Goal: Ask a question: Seek information or help from site administrators or community

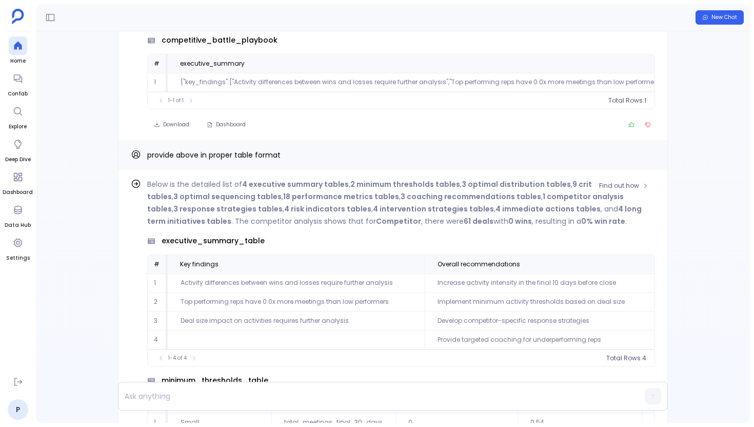
scroll to position [49, 0]
click at [15, 90] on span "Confab" at bounding box center [18, 94] width 20 height 8
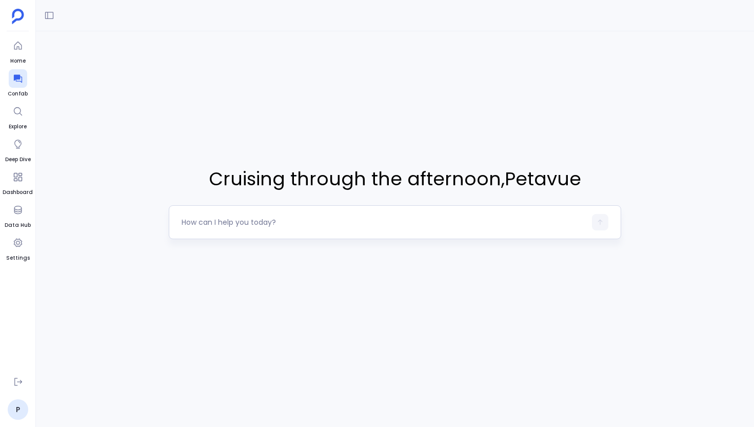
click at [351, 224] on textarea at bounding box center [384, 222] width 404 height 10
drag, startPoint x: 180, startPoint y: 224, endPoint x: 296, endPoint y: 227, distance: 117.0
click at [296, 227] on div at bounding box center [395, 222] width 452 height 34
drag, startPoint x: 298, startPoint y: 223, endPoint x: 176, endPoint y: 222, distance: 122.6
click at [176, 222] on div at bounding box center [395, 222] width 452 height 34
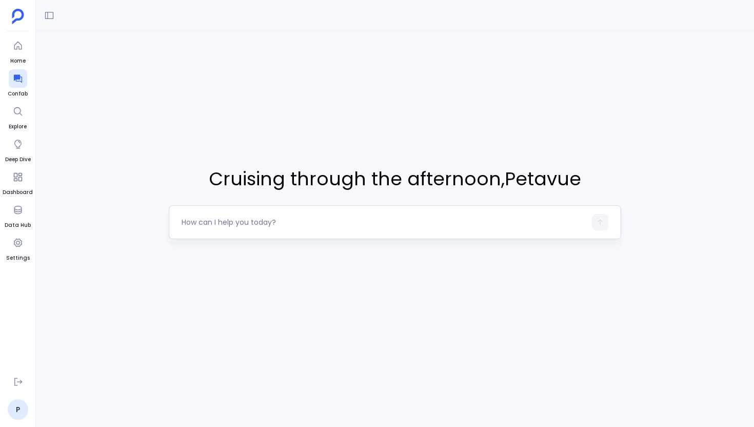
drag, startPoint x: 176, startPoint y: 222, endPoint x: 243, endPoint y: 222, distance: 66.7
click at [243, 222] on div at bounding box center [395, 222] width 452 height 34
click at [347, 270] on div "Cruising through the afternoon , Petavue" at bounding box center [395, 202] width 452 height 342
click at [11, 404] on link "P" at bounding box center [18, 409] width 21 height 21
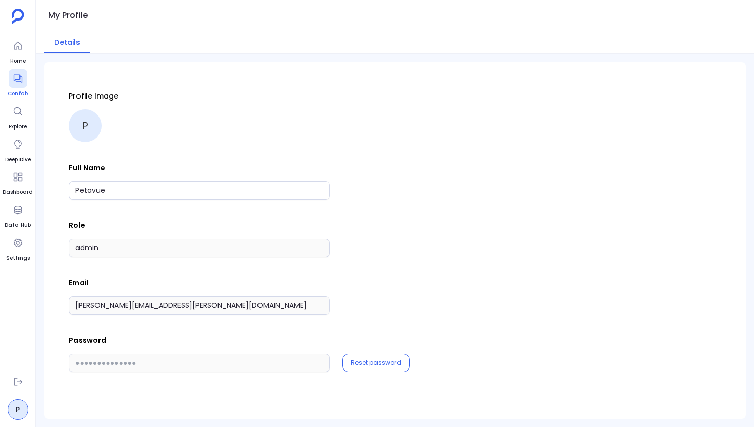
click at [15, 81] on icon at bounding box center [18, 78] width 10 height 10
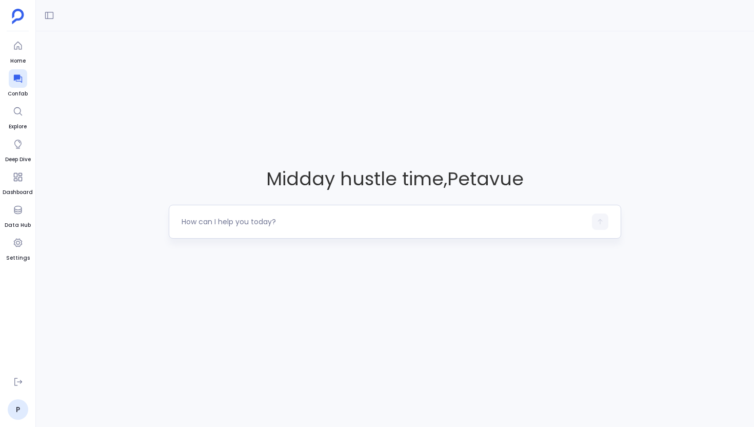
click at [189, 231] on div at bounding box center [395, 222] width 452 height 34
click at [23, 403] on link "P" at bounding box center [18, 409] width 21 height 21
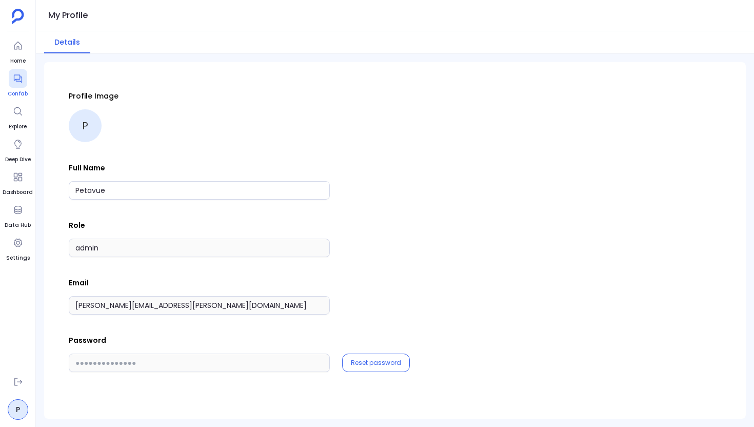
click at [18, 76] on icon at bounding box center [18, 78] width 10 height 10
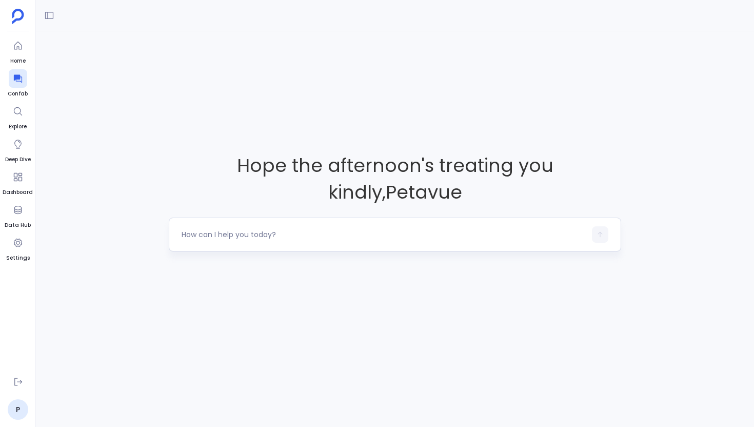
click at [211, 226] on div at bounding box center [384, 234] width 404 height 16
click at [205, 229] on textarea at bounding box center [384, 234] width 404 height 10
type textarea "What are our win rates and sales cycle lengths across different opportunity typ…"
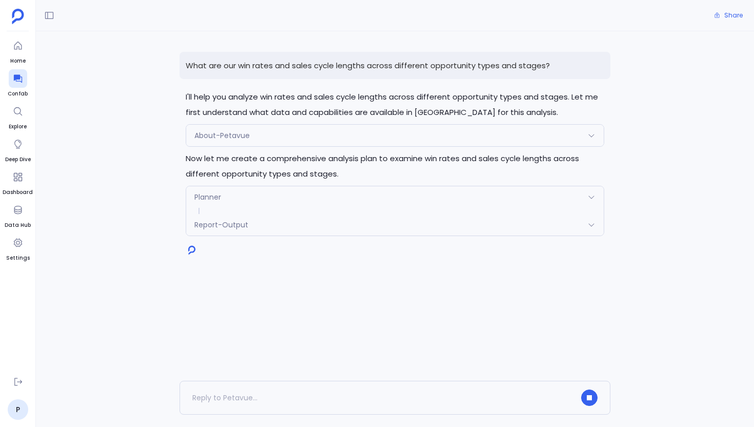
click at [593, 199] on icon at bounding box center [591, 197] width 8 height 8
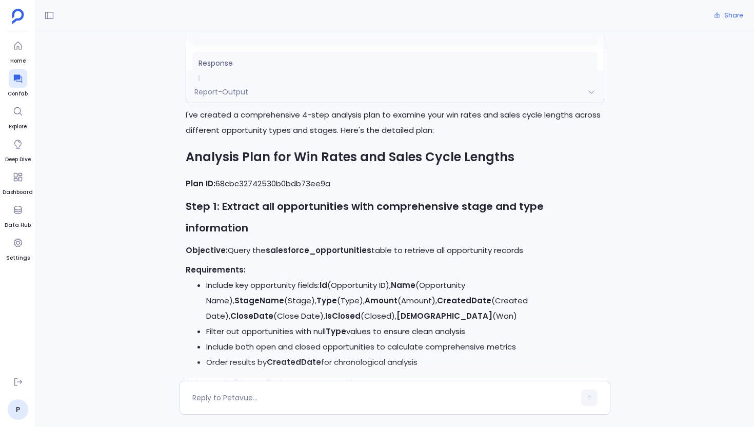
scroll to position [282, 0]
click at [464, 161] on h2 "Analysis Plan for Win Rates and Sales Cycle Lengths" at bounding box center [395, 158] width 418 height 26
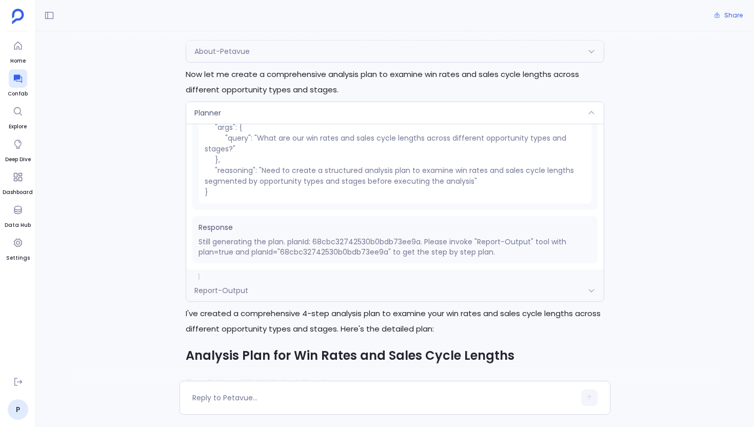
scroll to position [86, 0]
click at [421, 281] on div "Report-Output" at bounding box center [394, 289] width 417 height 22
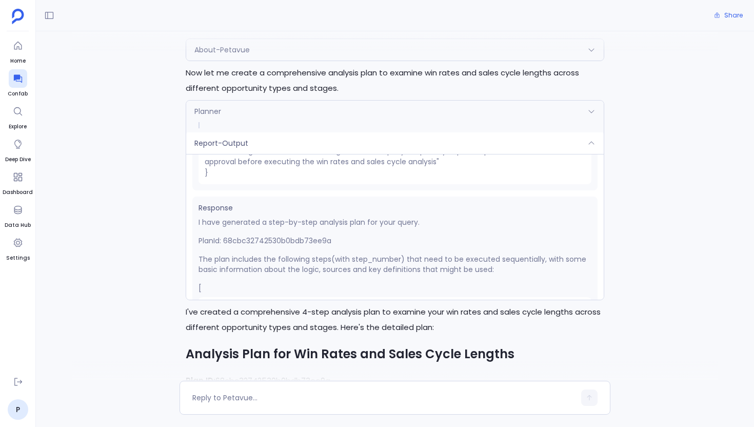
scroll to position [103, 0]
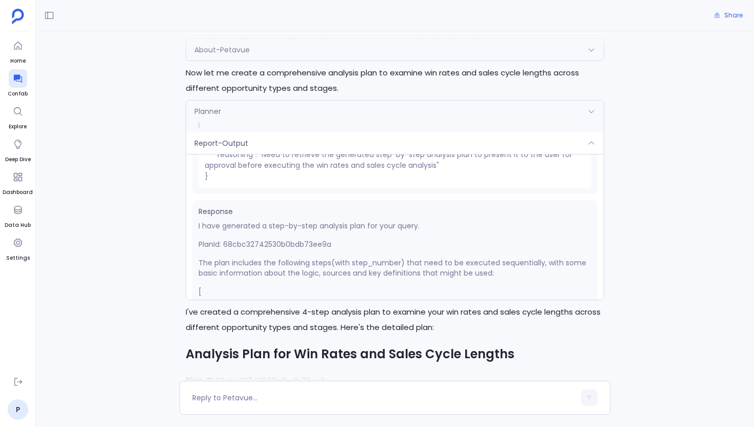
click at [350, 113] on div "Planner" at bounding box center [394, 112] width 417 height 22
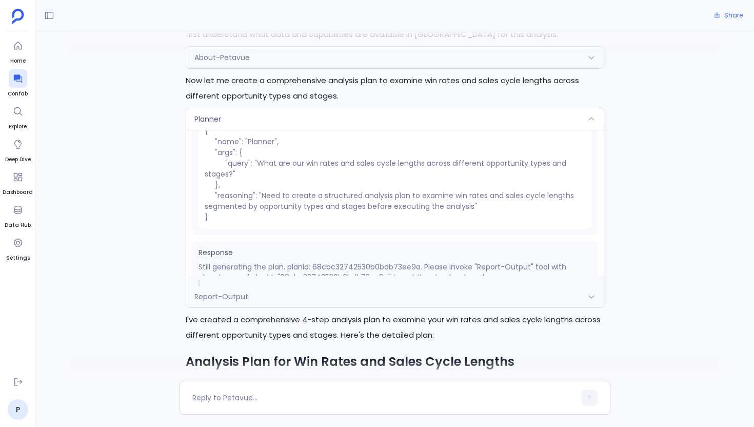
scroll to position [37, 0]
click at [363, 123] on div "Planner" at bounding box center [394, 119] width 417 height 22
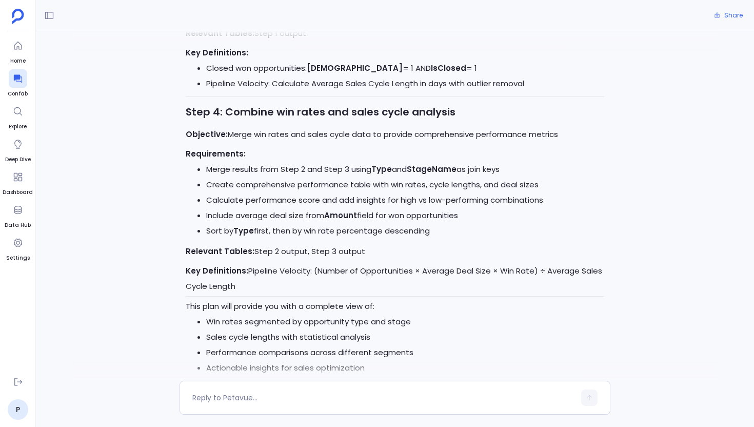
scroll to position [916, 0]
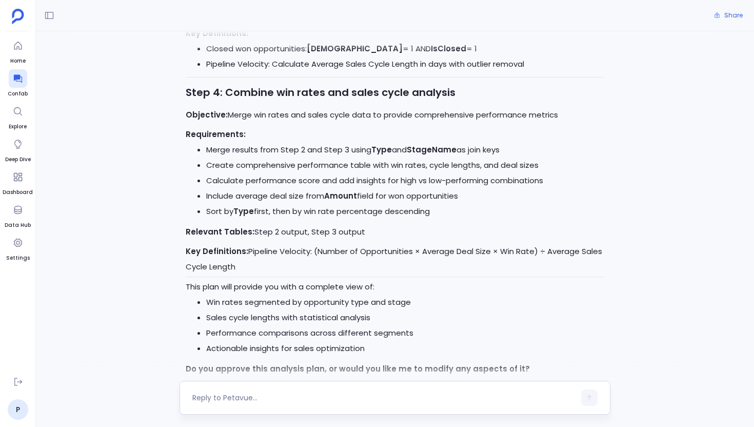
click at [322, 405] on div at bounding box center [383, 397] width 383 height 16
click at [271, 394] on textarea at bounding box center [383, 397] width 383 height 10
type textarea "yes"
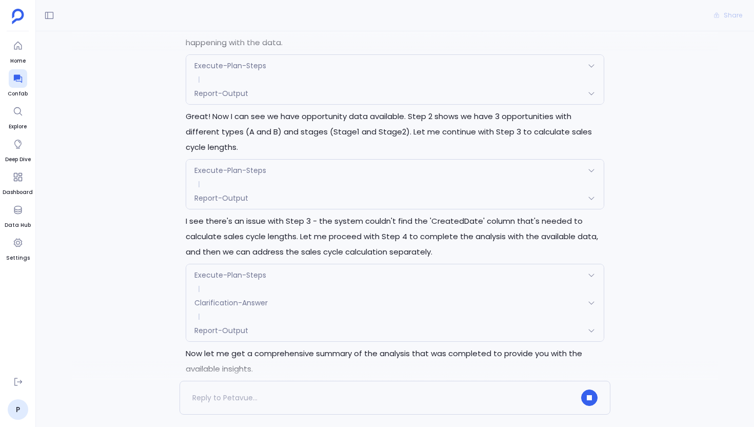
scroll to position [1473, 0]
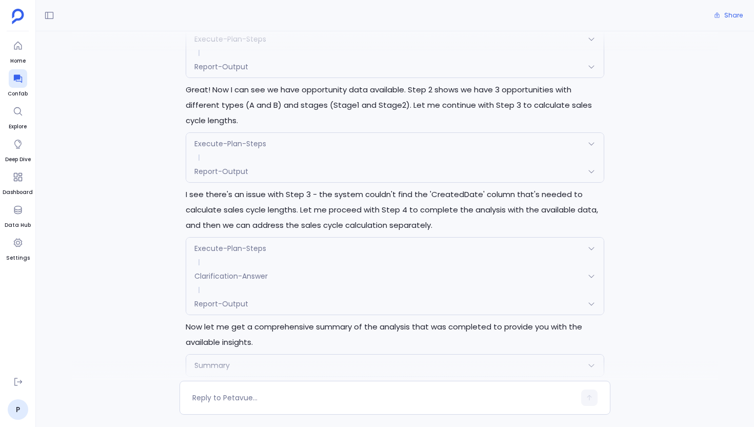
click at [348, 293] on div "Report-Output" at bounding box center [394, 304] width 417 height 22
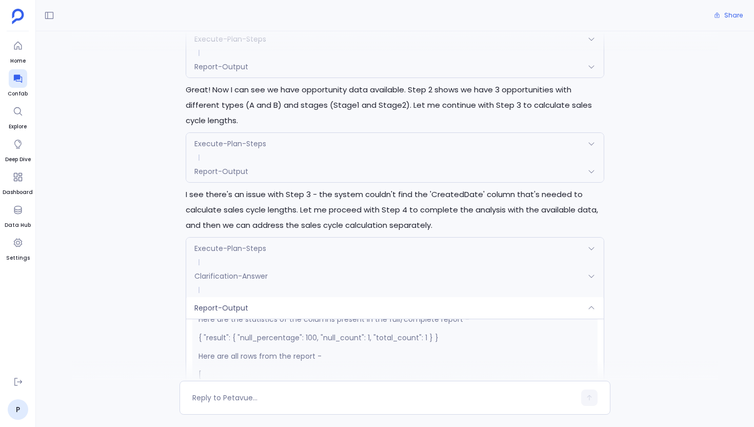
scroll to position [262, 0]
click at [310, 297] on div "Report-Output" at bounding box center [394, 308] width 417 height 22
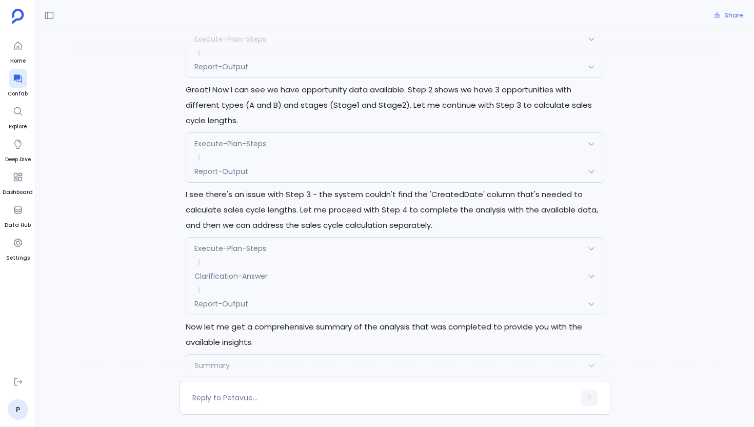
click at [311, 161] on div "Report-Output" at bounding box center [394, 172] width 417 height 22
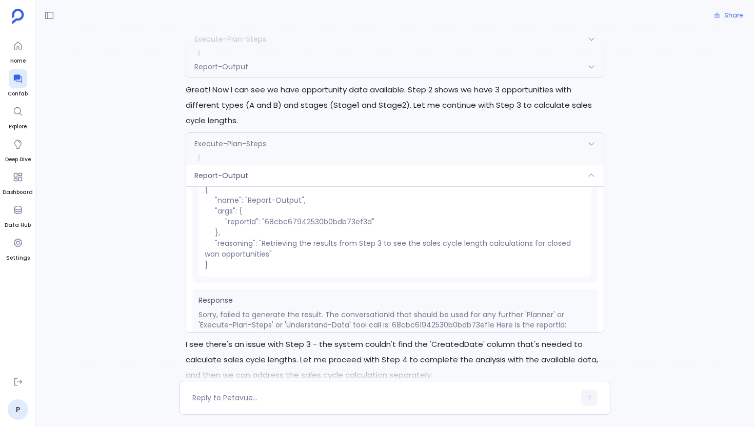
scroll to position [103, 0]
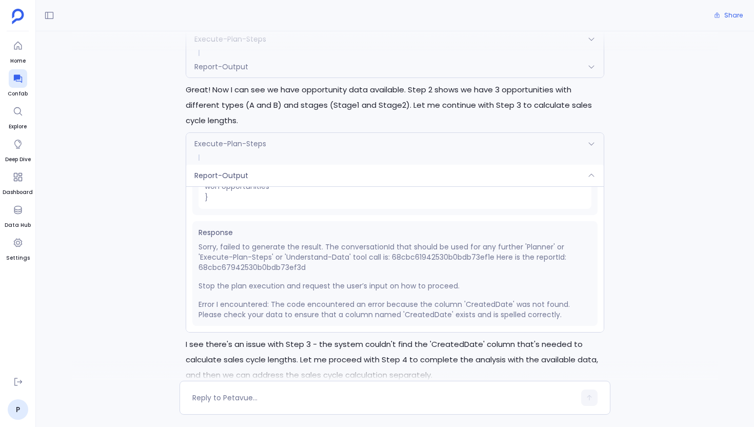
click at [342, 165] on div "Report-Output" at bounding box center [394, 176] width 417 height 22
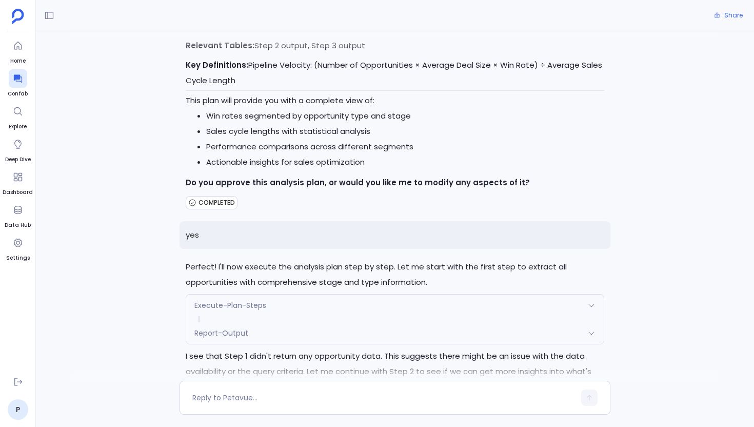
scroll to position [1200, 0]
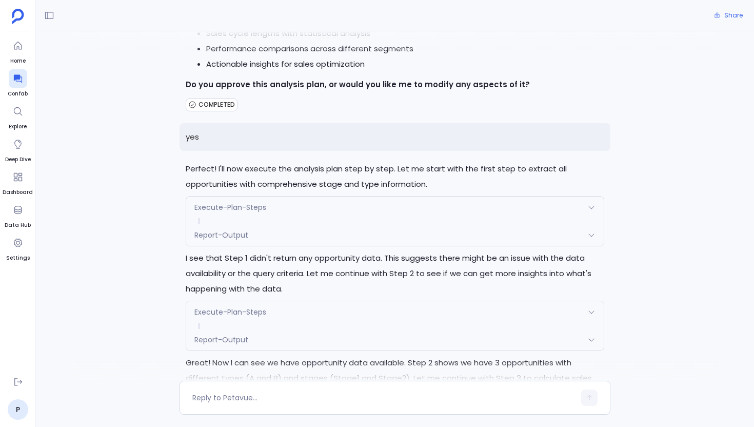
click at [293, 250] on p "I see that Step 1 didn't return any opportunity data. This suggests there might…" at bounding box center [395, 273] width 418 height 46
click at [293, 224] on div "Report-Output" at bounding box center [394, 235] width 417 height 22
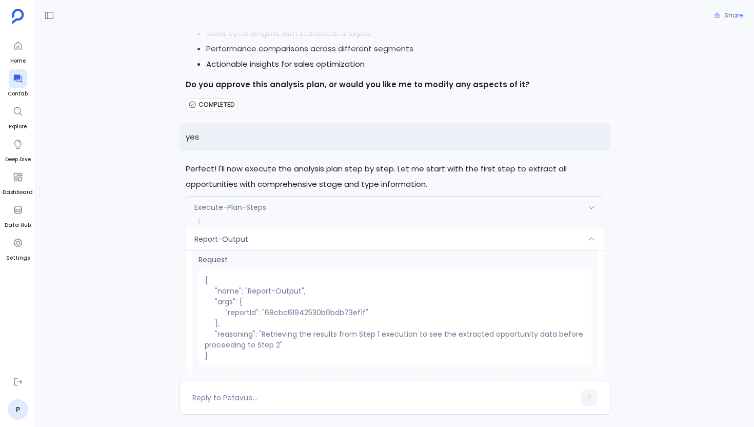
scroll to position [6, 0]
click at [303, 228] on div "Report-Output" at bounding box center [394, 239] width 417 height 22
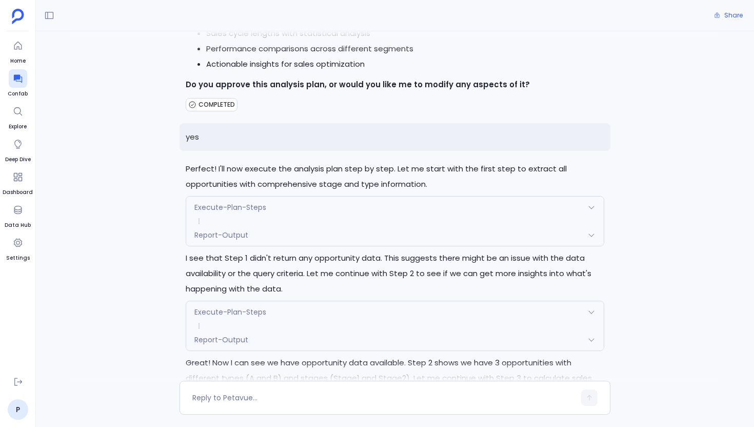
click at [323, 329] on div "Report-Output" at bounding box center [394, 340] width 417 height 22
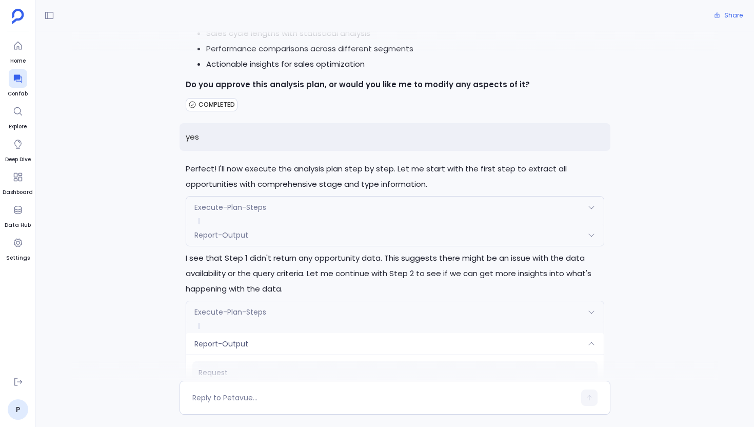
click at [351, 301] on div "Execute-Plan-Steps" at bounding box center [394, 312] width 417 height 22
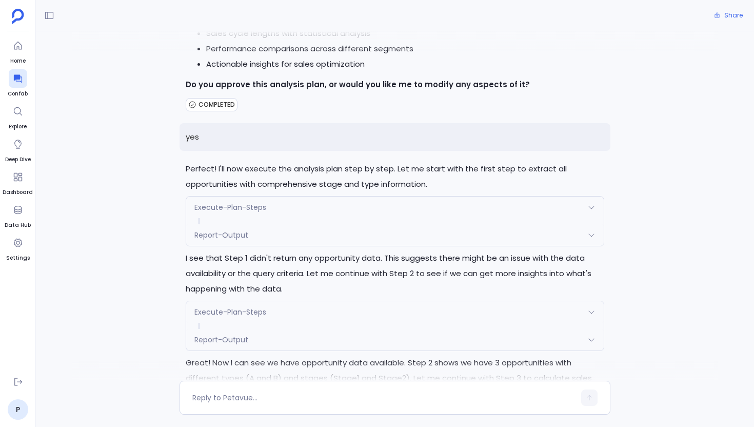
click at [336, 329] on div "Report-Output" at bounding box center [394, 340] width 417 height 22
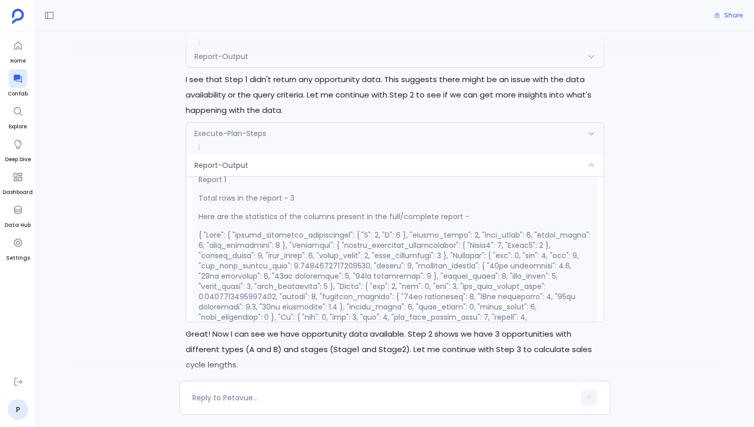
scroll to position [262, 0]
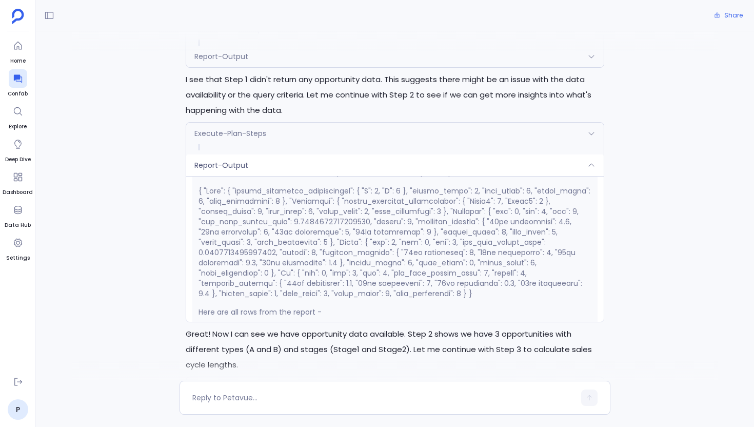
click at [382, 154] on div "Report-Output" at bounding box center [394, 165] width 417 height 22
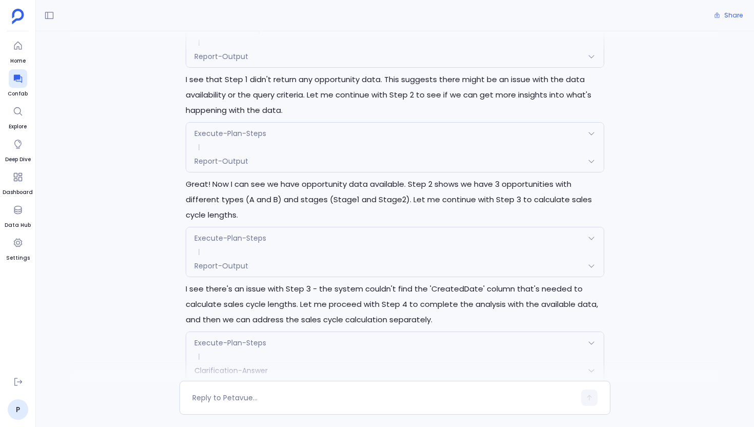
click at [351, 255] on div "Report-Output" at bounding box center [394, 266] width 417 height 22
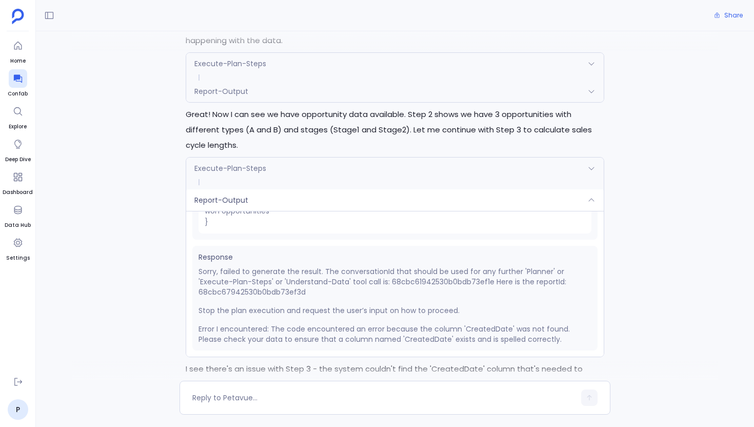
scroll to position [1449, 0]
click at [296, 266] on p "Sorry, failed to generate the result. The conversationId that should be used fo…" at bounding box center [394, 281] width 393 height 31
copy p "68cbc67942530b0bdb73ef3d"
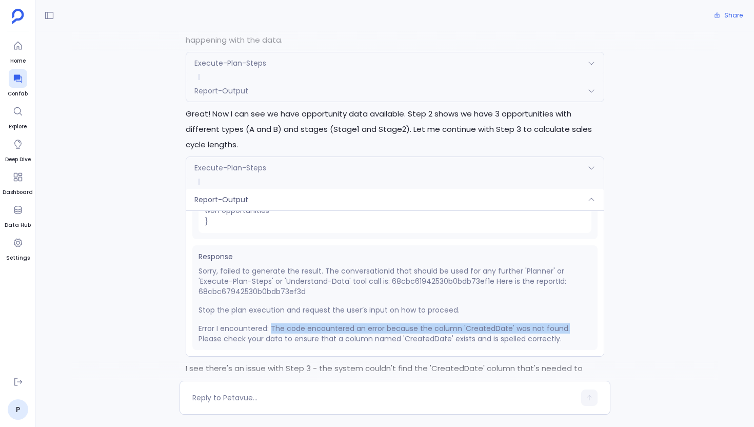
drag, startPoint x: 269, startPoint y: 291, endPoint x: 565, endPoint y: 293, distance: 295.9
click at [565, 323] on p "Error I encountered: The code encountered an error because the column 'CreatedD…" at bounding box center [394, 333] width 393 height 21
copy p "The code encountered an error because the column 'CreatedDate' was not found."
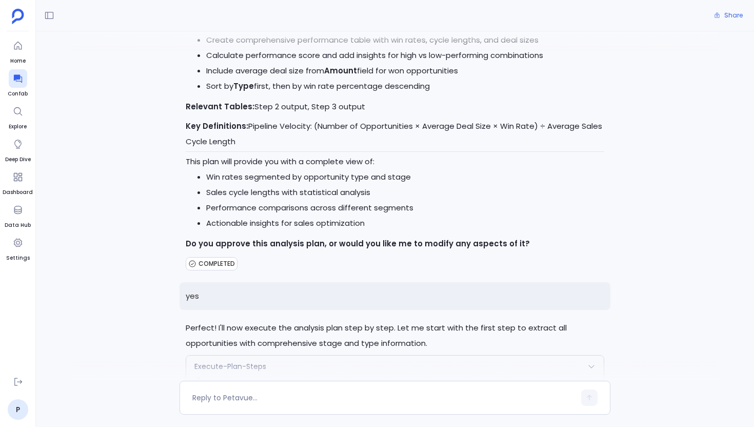
scroll to position [1027, 0]
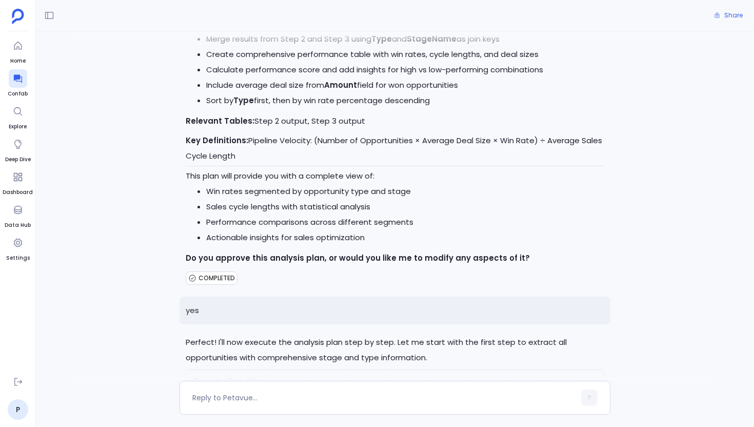
click at [190, 296] on p "yes" at bounding box center [395, 309] width 431 height 27
copy p "yes"
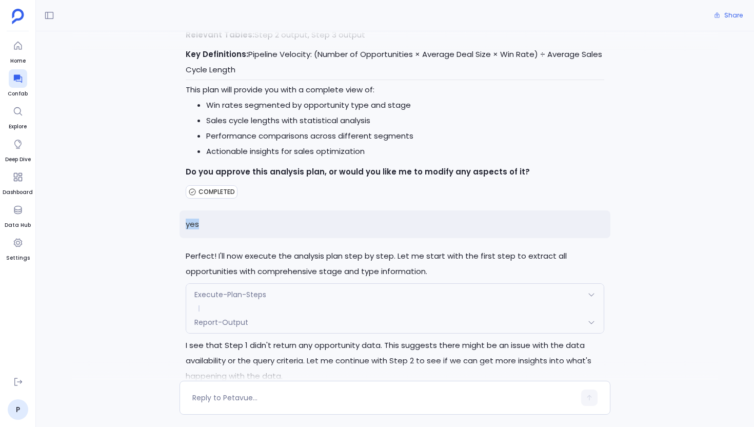
scroll to position [1105, 0]
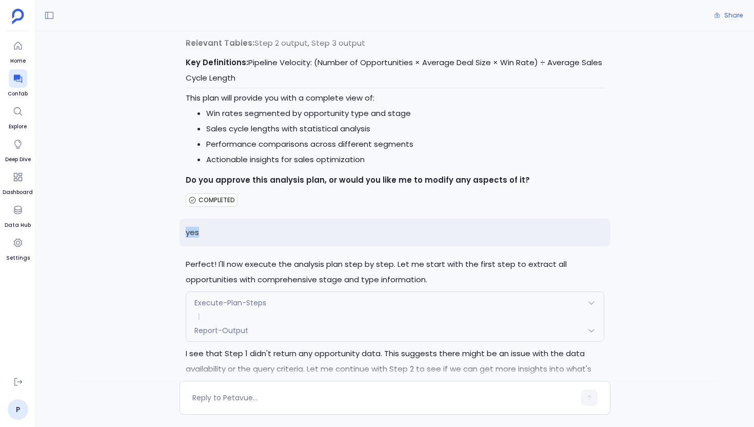
click at [317, 256] on p "Perfect! I'll now execute the analysis plan step by step. Let me start with the…" at bounding box center [395, 271] width 418 height 31
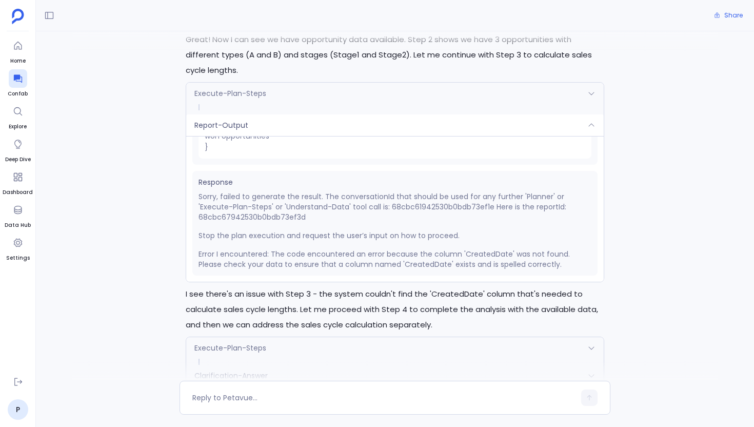
scroll to position [1623, 0]
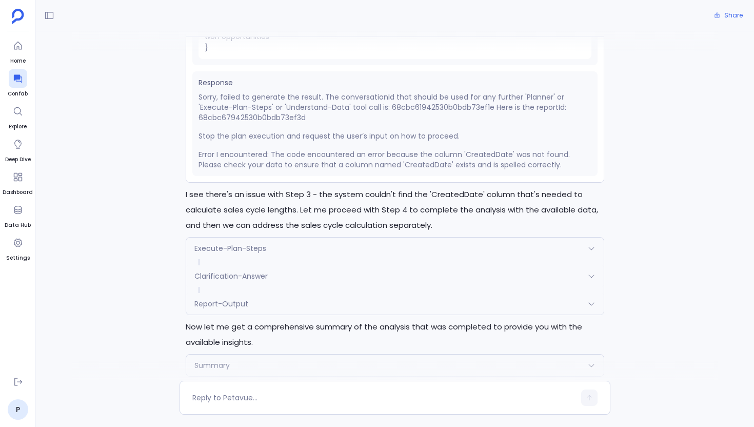
click at [200, 385] on span "FAILED" at bounding box center [207, 389] width 19 height 8
click at [253, 354] on div "Summary" at bounding box center [394, 365] width 417 height 22
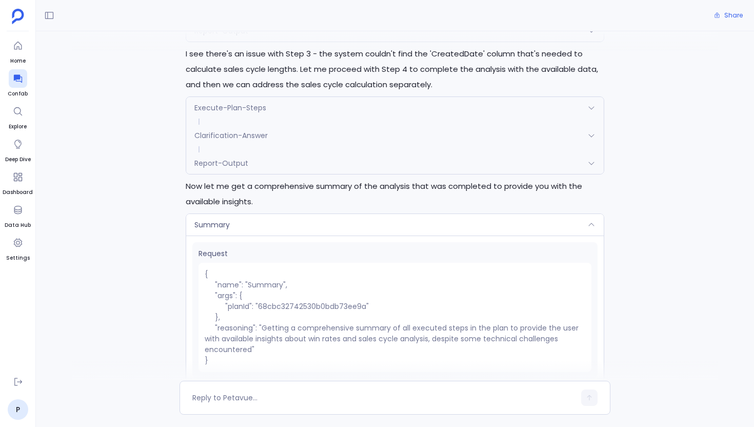
scroll to position [1611, 0]
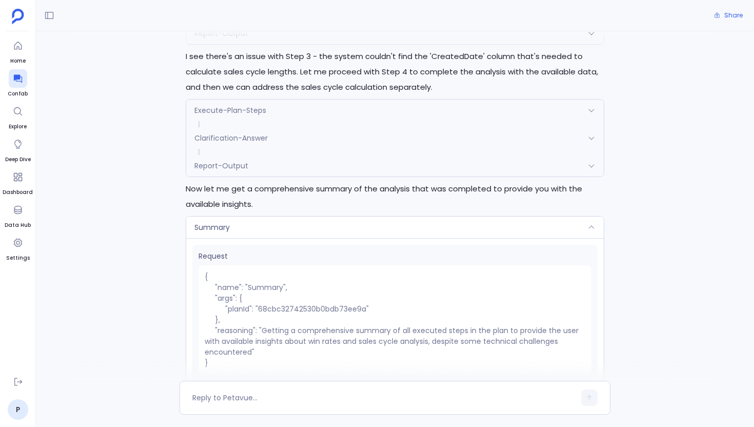
click at [342, 216] on div "Summary" at bounding box center [394, 227] width 417 height 22
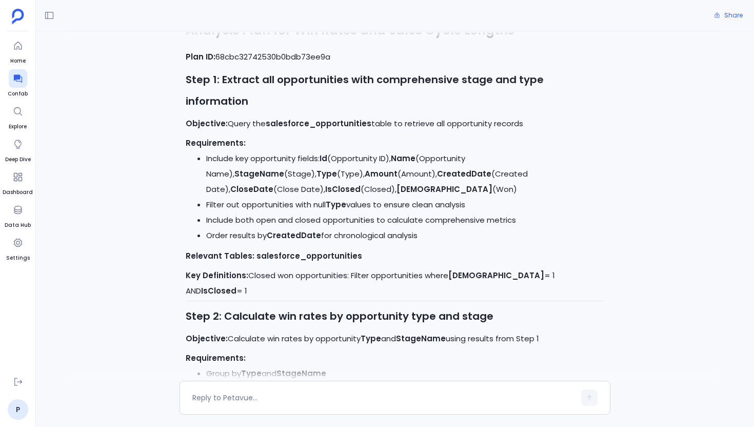
scroll to position [326, 0]
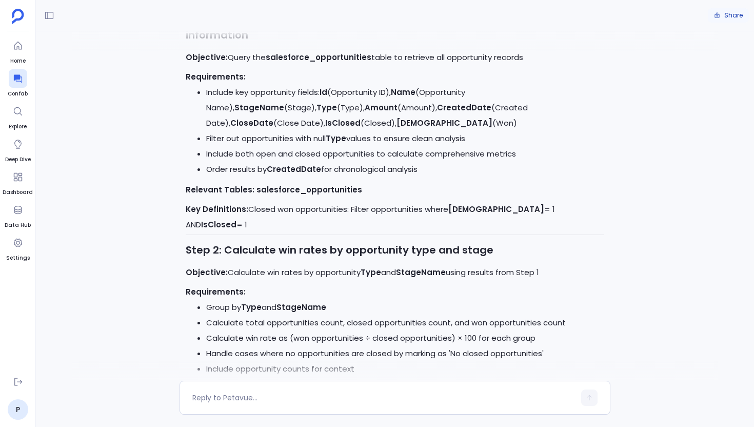
click at [733, 15] on span "Share" at bounding box center [733, 15] width 18 height 8
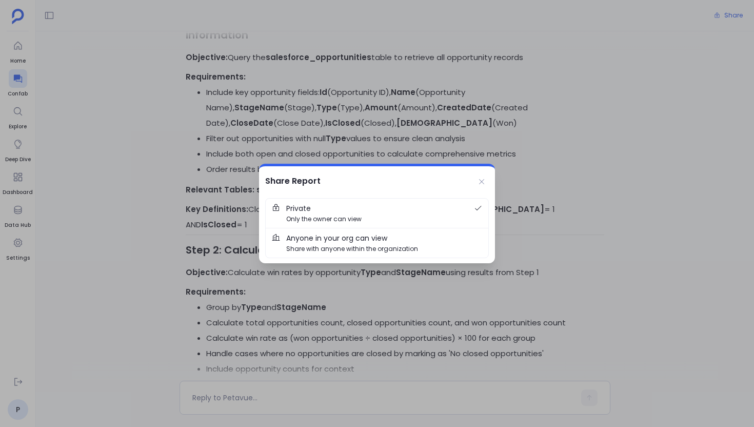
click at [415, 246] on span "Anyone in your org can view Share with anyone within the organization" at bounding box center [384, 242] width 196 height 21
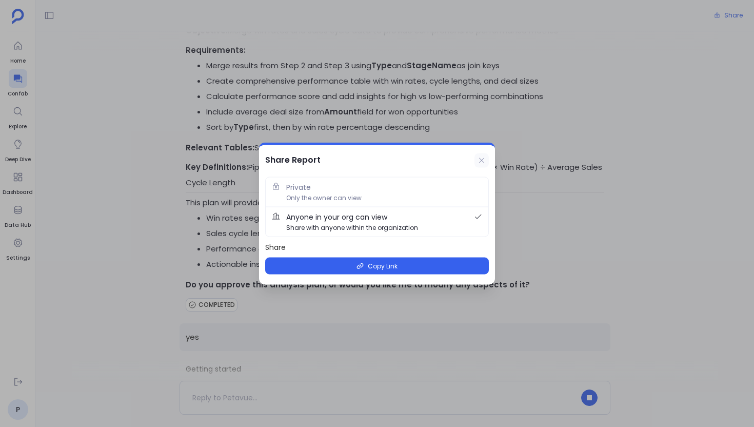
click at [483, 160] on icon at bounding box center [481, 160] width 8 height 8
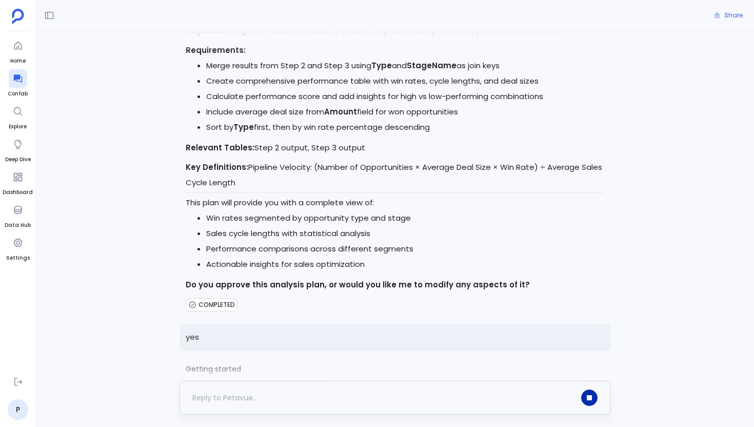
click at [593, 402] on button "button" at bounding box center [589, 397] width 16 height 16
click at [731, 17] on span "Share" at bounding box center [733, 15] width 18 height 8
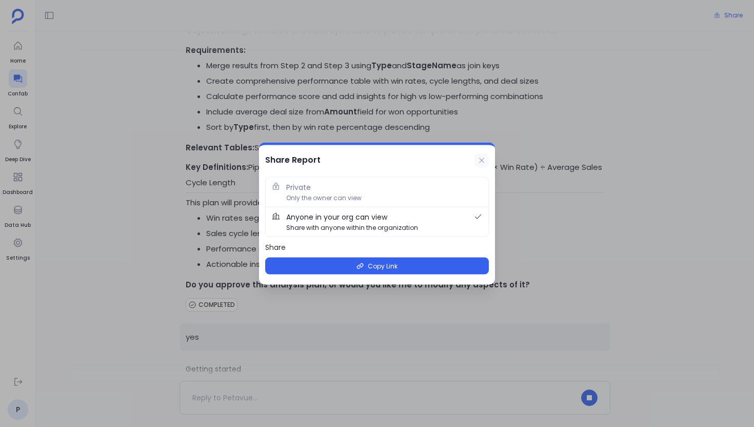
click at [487, 162] on button at bounding box center [481, 160] width 14 height 14
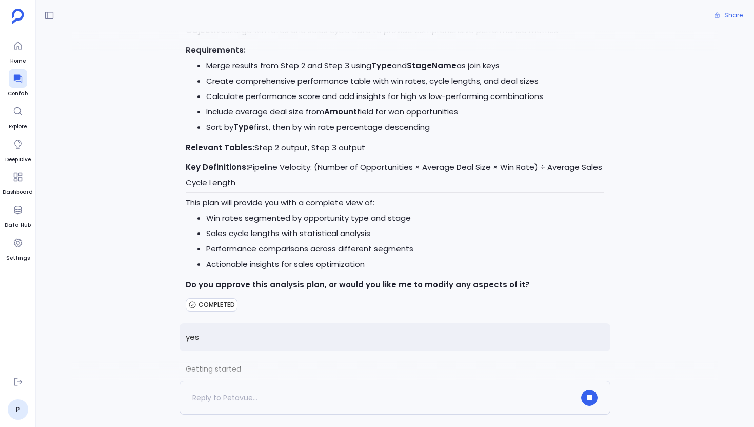
click at [592, 398] on button "button" at bounding box center [589, 397] width 16 height 16
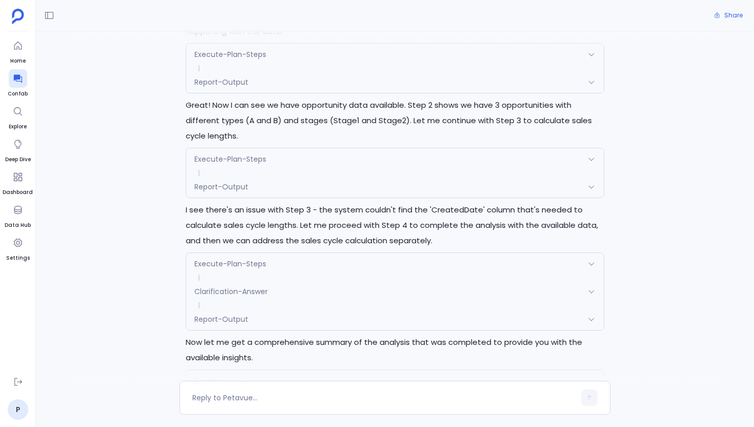
scroll to position [1473, 0]
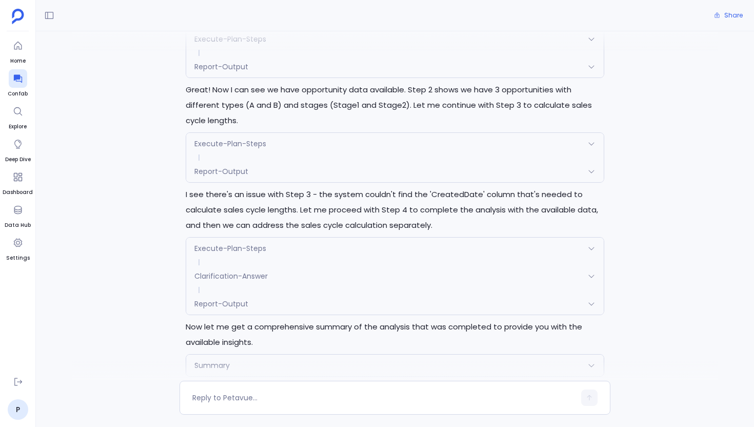
click at [284, 354] on div "Summary" at bounding box center [394, 365] width 417 height 22
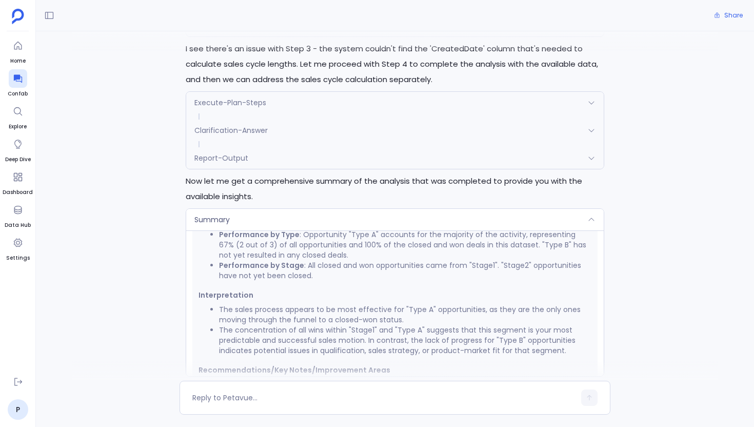
scroll to position [395, 0]
click at [350, 209] on div "Summary" at bounding box center [394, 220] width 417 height 22
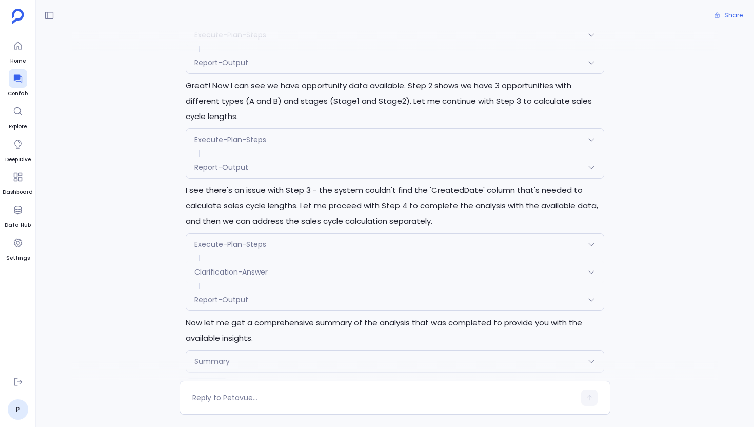
scroll to position [1473, 0]
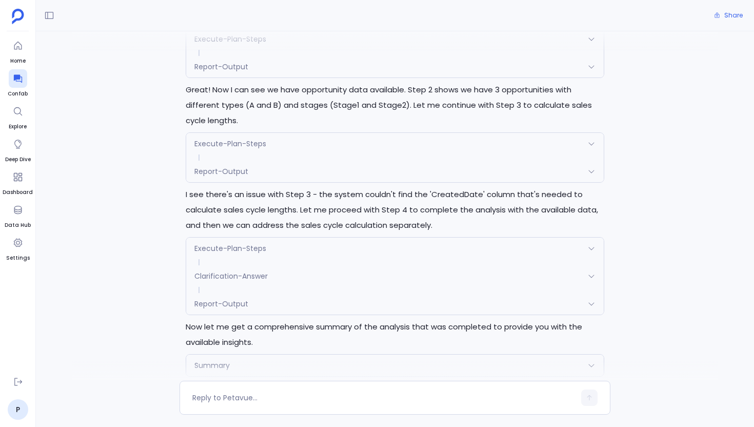
click at [257, 354] on div "Summary" at bounding box center [394, 365] width 417 height 22
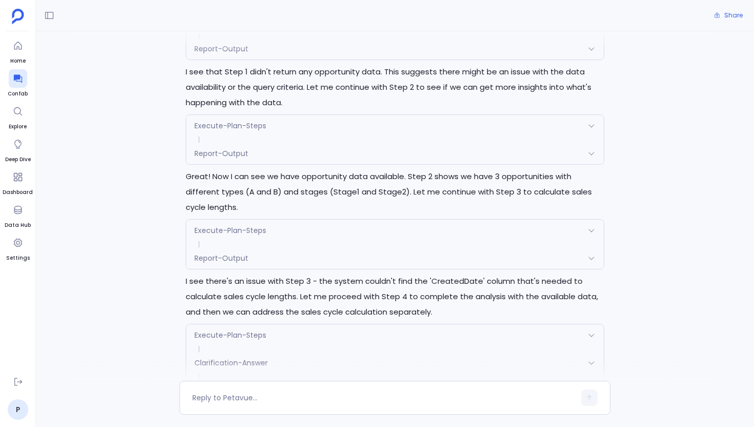
scroll to position [1619, 0]
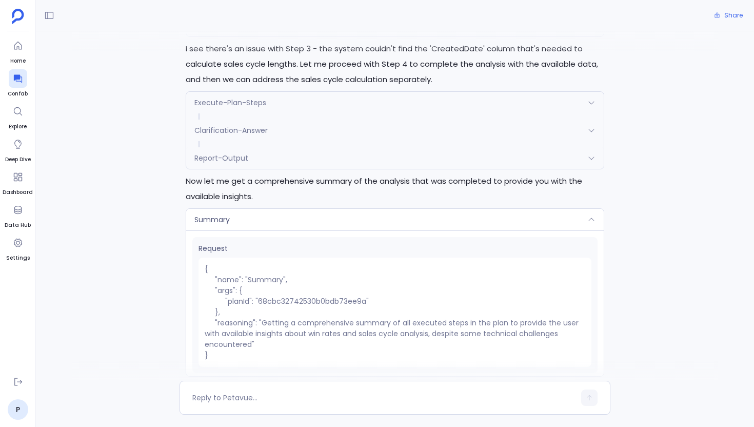
click at [271, 209] on div "Summary" at bounding box center [394, 220] width 417 height 22
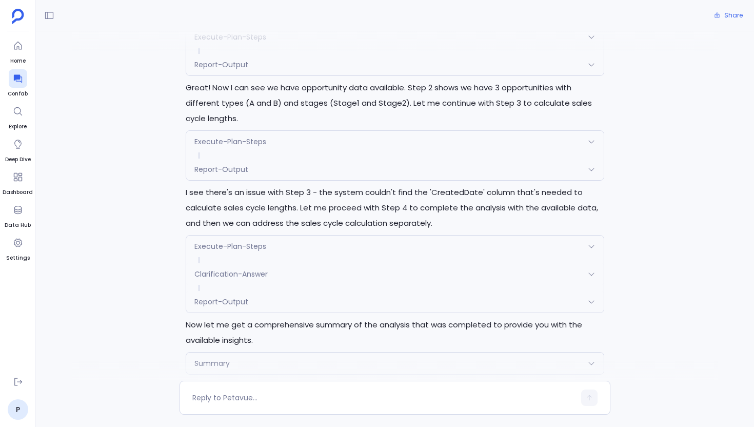
scroll to position [1473, 0]
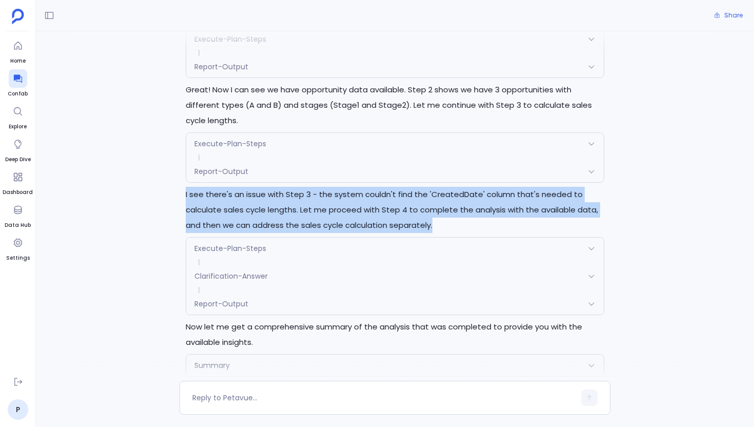
drag, startPoint x: 443, startPoint y: 192, endPoint x: 177, endPoint y: 160, distance: 267.6
click at [177, 160] on div "What are our win rates and sales cycle lengths across different opportunity typ…" at bounding box center [395, 205] width 718 height 349
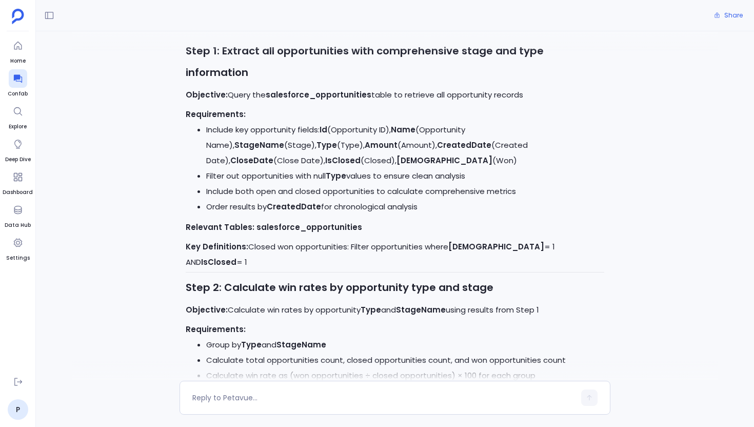
scroll to position [0, 0]
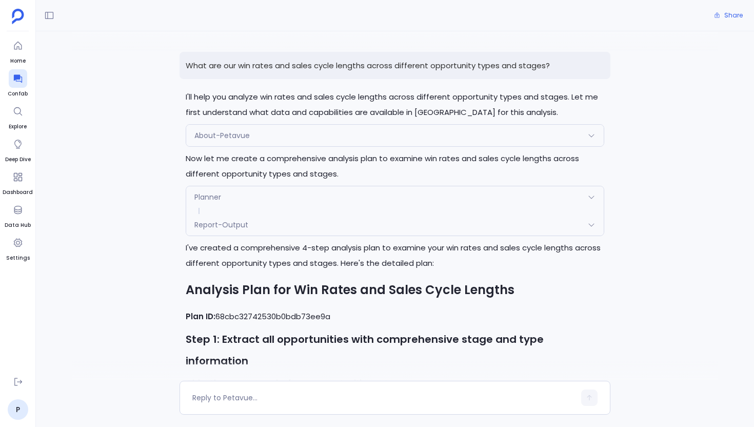
click at [396, 66] on p "What are our win rates and sales cycle lengths across different opportunity typ…" at bounding box center [395, 65] width 431 height 27
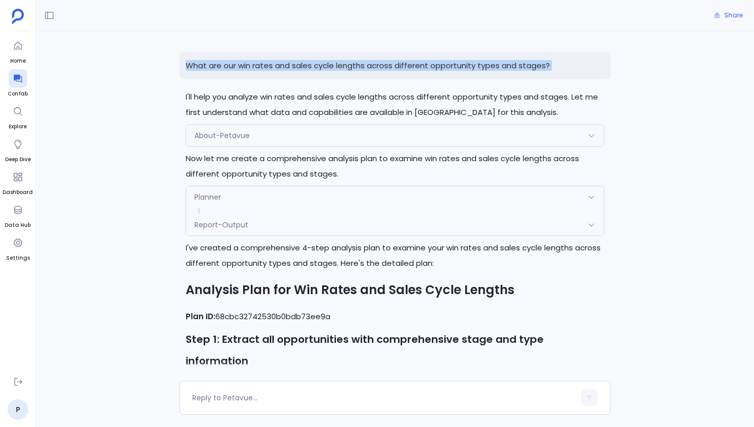
copy p "What are our win rates and sales cycle lengths across different opportunity typ…"
click at [25, 79] on div at bounding box center [18, 78] width 18 height 18
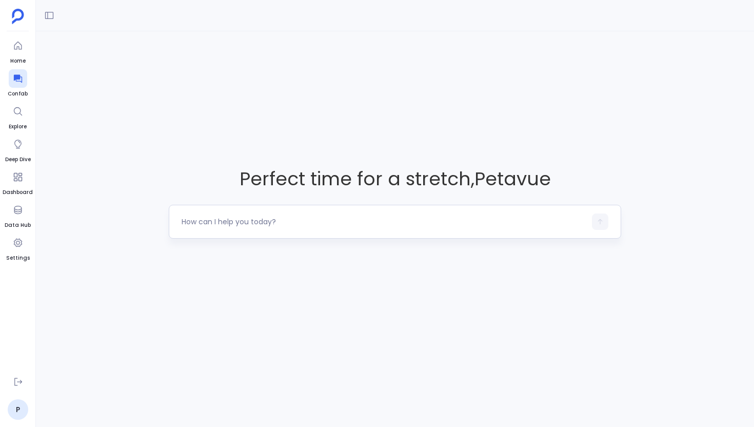
click at [235, 223] on textarea at bounding box center [384, 221] width 404 height 10
click at [256, 223] on textarea at bounding box center [384, 221] width 404 height 10
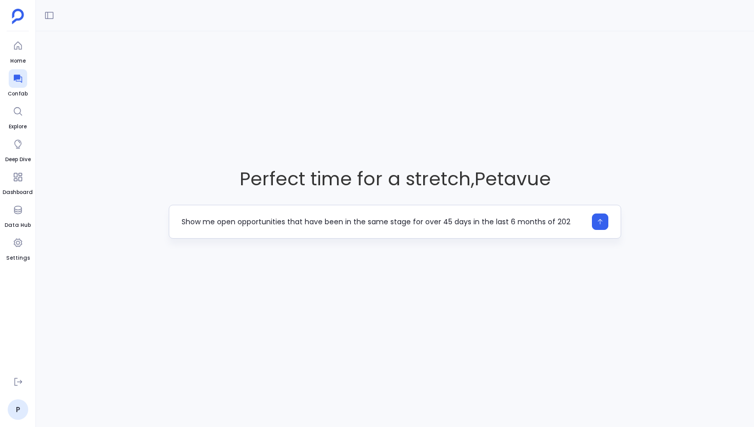
type textarea "Show me open opportunities that have been in the same stage for over 45 days in…"
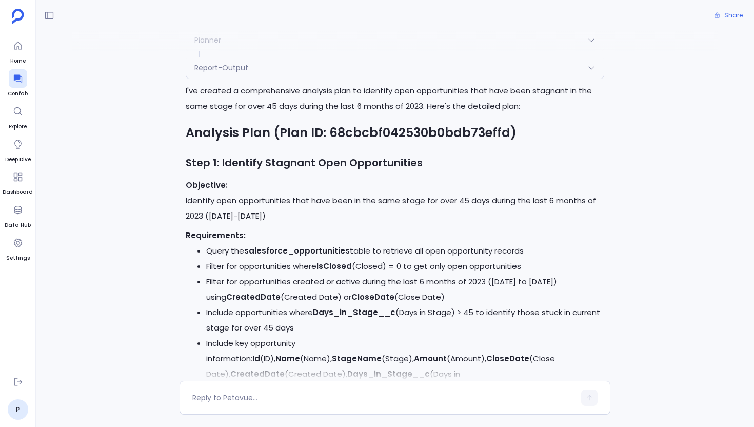
scroll to position [544, 0]
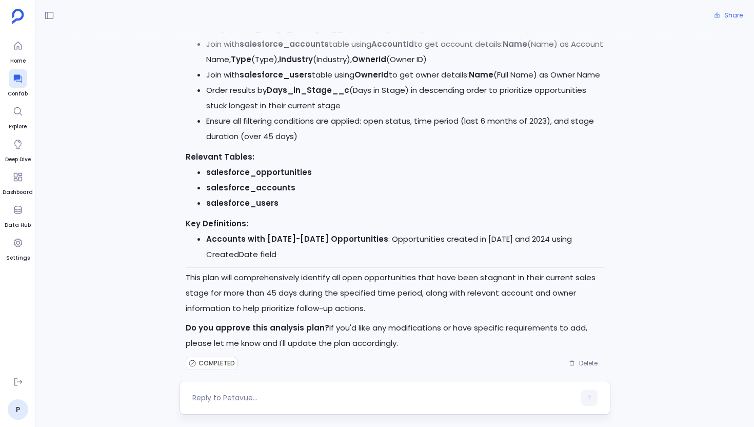
click at [309, 383] on div at bounding box center [395, 398] width 431 height 34
click at [298, 392] on textarea at bounding box center [383, 397] width 383 height 10
type textarea "yes"
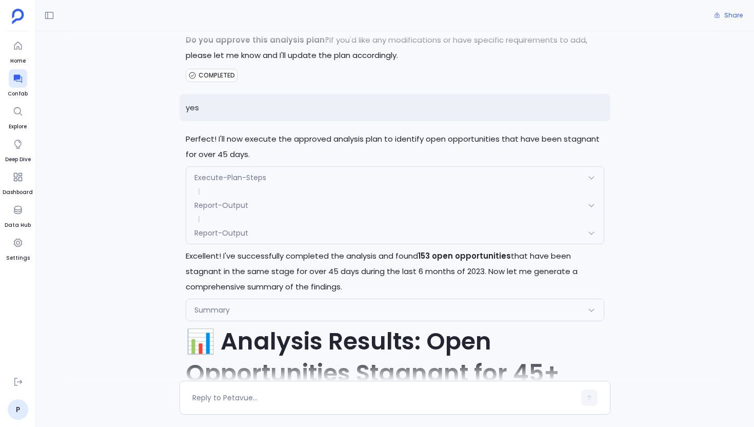
scroll to position [869, 0]
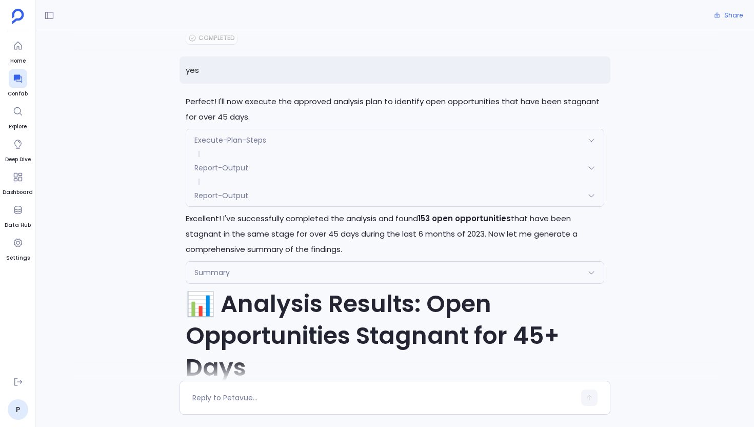
click at [275, 131] on div "Execute-Plan-Steps" at bounding box center [394, 140] width 417 height 22
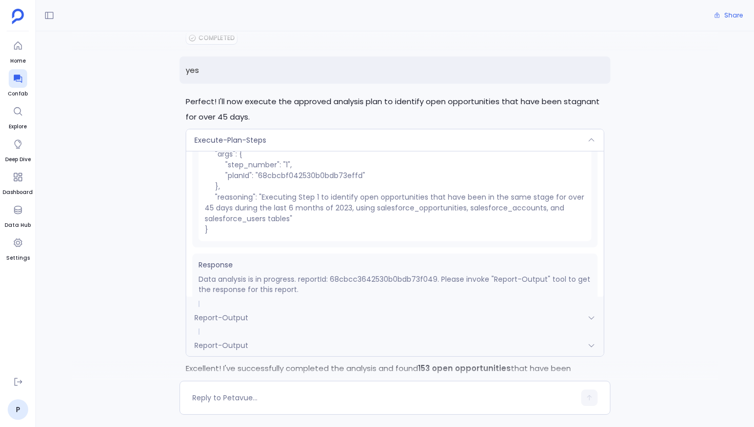
scroll to position [67, 0]
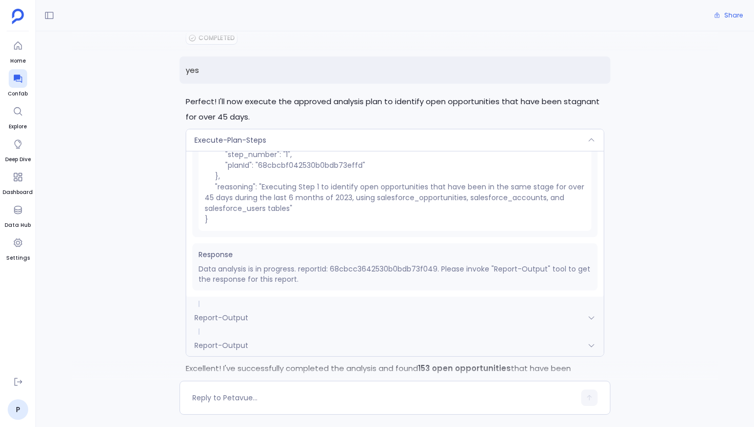
click at [278, 135] on div "Execute-Plan-Steps" at bounding box center [394, 140] width 417 height 22
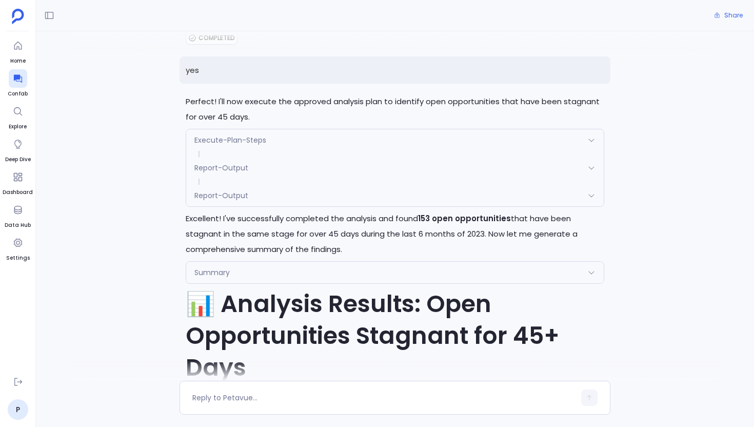
click at [271, 189] on div "Report-Output" at bounding box center [394, 196] width 417 height 22
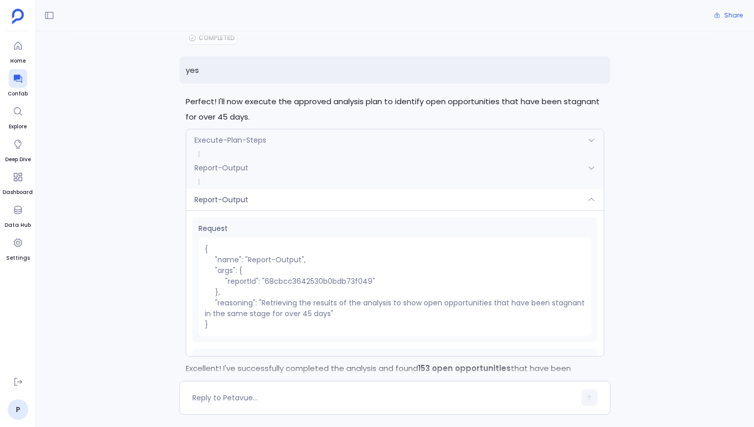
click at [271, 189] on div "Report-Output" at bounding box center [394, 200] width 417 height 22
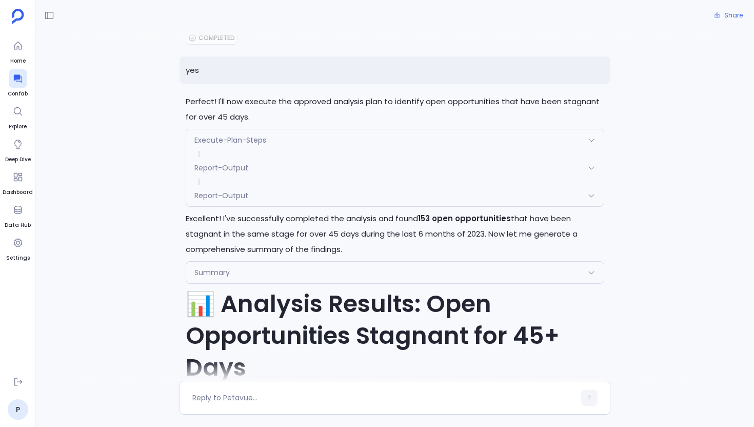
click at [256, 261] on div "Summary Request { "name": "Summary", "args": { "planId": "68cbcbf042530b0bdb73e…" at bounding box center [395, 272] width 418 height 23
click at [256, 262] on div "Summary" at bounding box center [394, 273] width 417 height 22
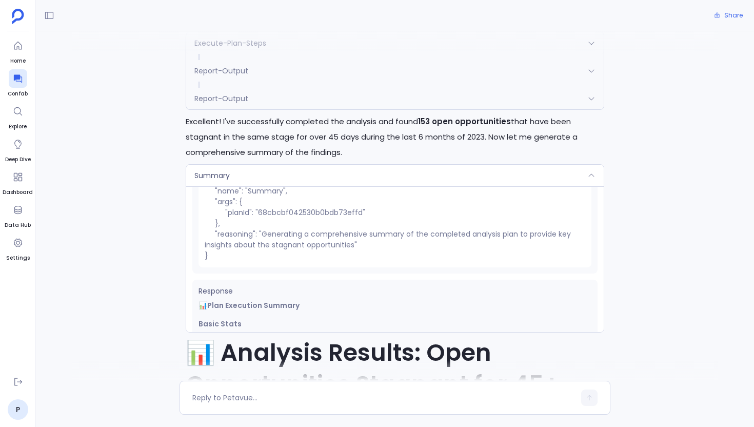
scroll to position [59, 0]
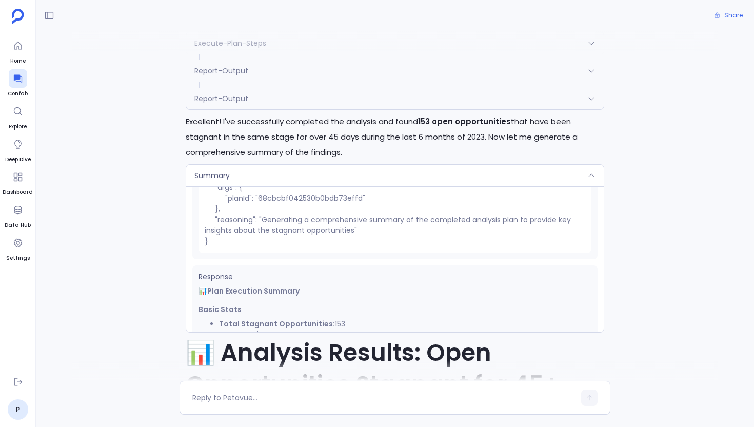
click at [302, 165] on div "Summary" at bounding box center [394, 176] width 417 height 22
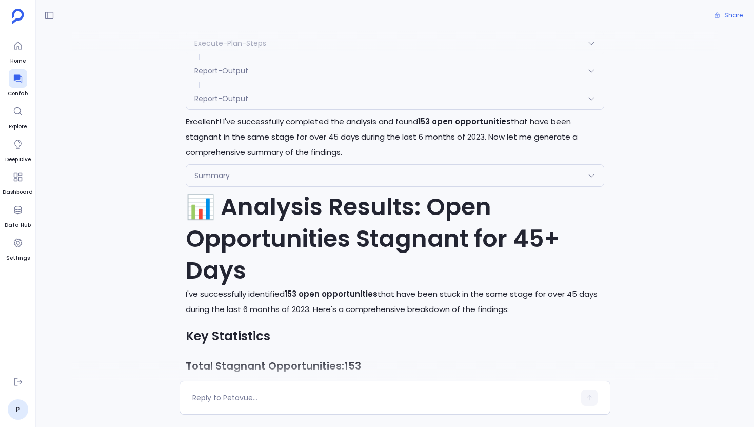
click at [302, 165] on div "Summary" at bounding box center [394, 176] width 417 height 22
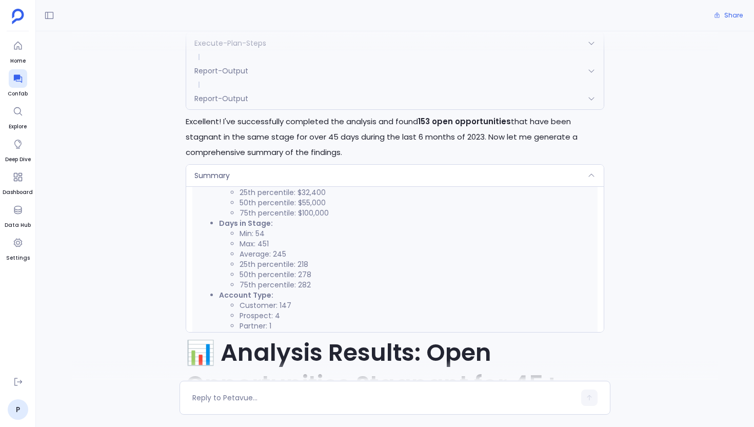
scroll to position [307, 0]
click at [296, 165] on div "Summary" at bounding box center [394, 176] width 417 height 22
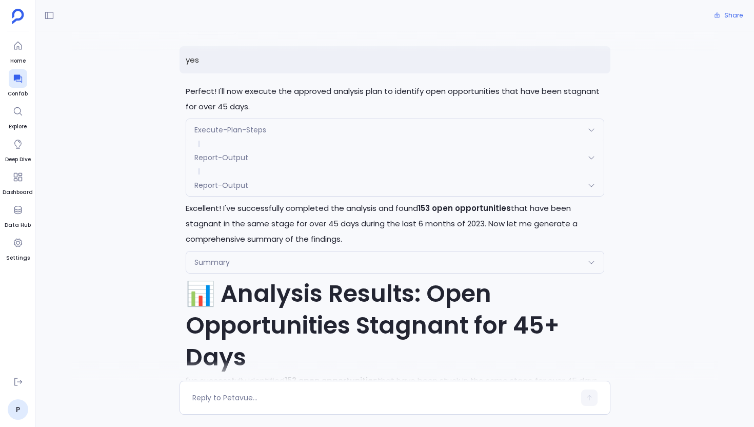
scroll to position [846, 0]
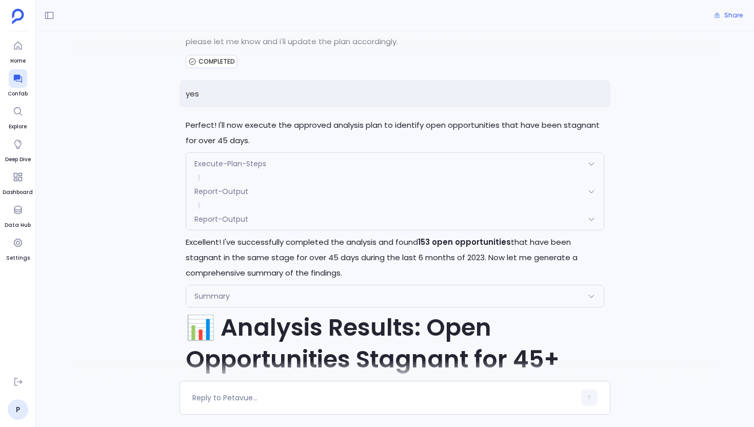
click at [304, 294] on div "Summary" at bounding box center [394, 296] width 417 height 22
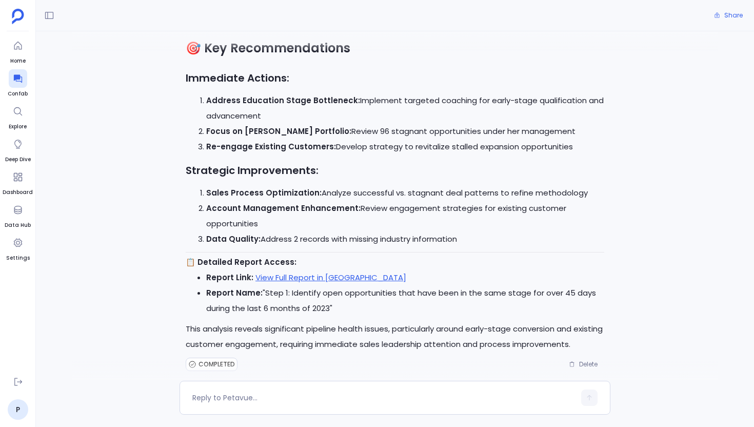
scroll to position [2438, 0]
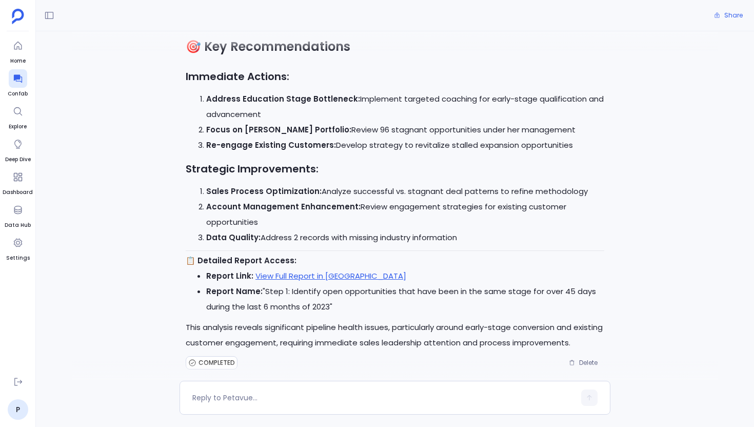
click at [203, 358] on span "COMPLETED" at bounding box center [216, 362] width 36 height 8
click at [191, 358] on icon at bounding box center [192, 362] width 8 height 8
click at [222, 358] on span "COMPLETED" at bounding box center [216, 362] width 36 height 8
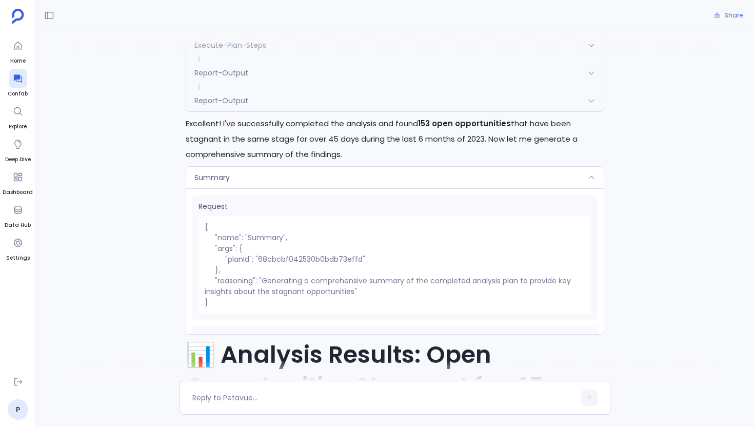
scroll to position [1014, 0]
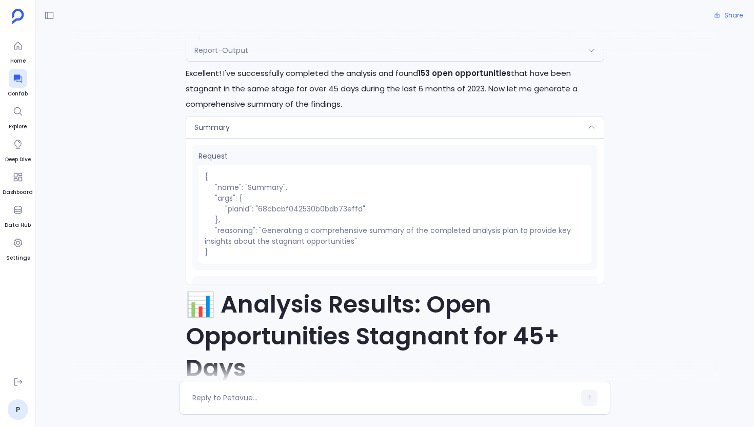
click at [269, 116] on div "Summary" at bounding box center [394, 127] width 417 height 22
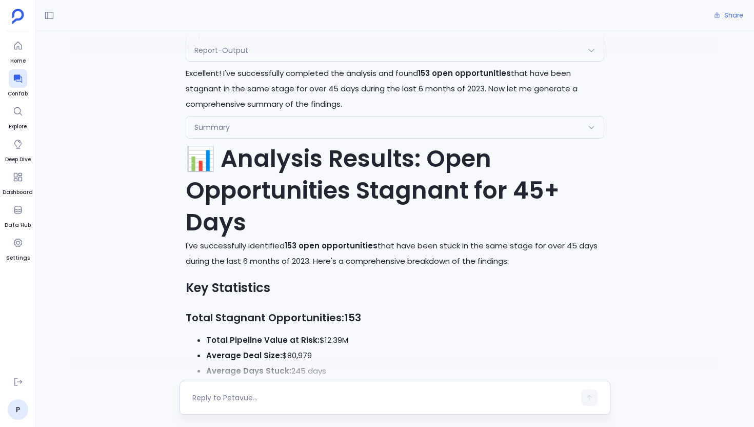
click at [275, 406] on div at bounding box center [395, 398] width 431 height 34
click at [257, 394] on textarea at bounding box center [383, 397] width 383 height 10
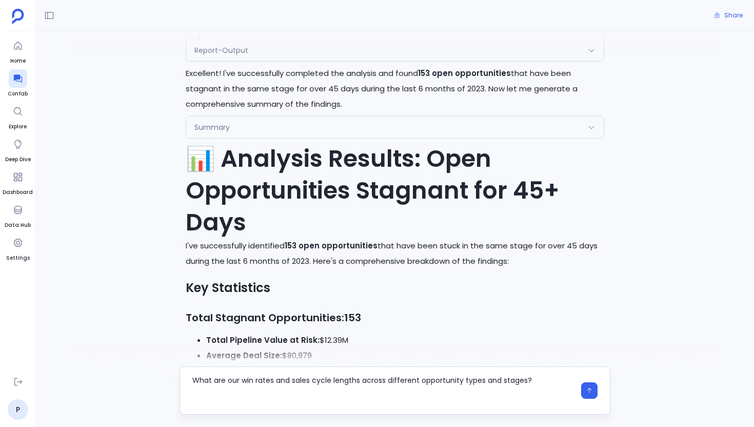
scroll to position [0, 0]
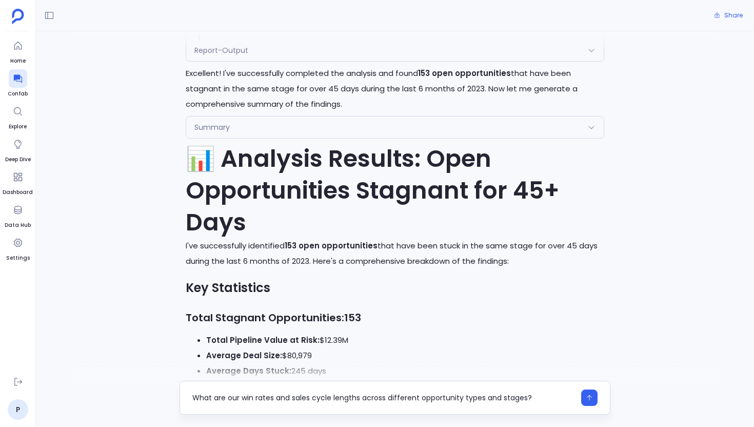
type textarea "What are our win rates and sales cycle lengths across different opportunity typ…"
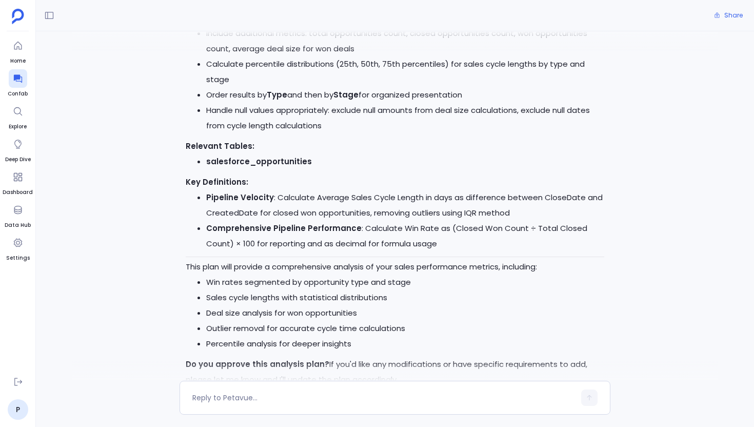
scroll to position [3168, 0]
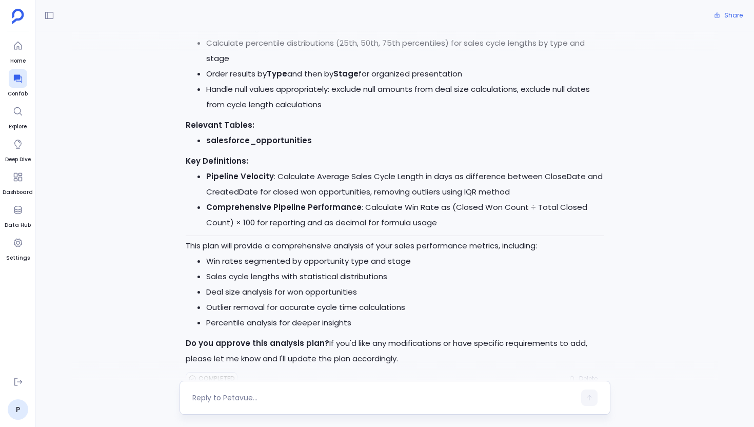
click at [306, 391] on div at bounding box center [383, 397] width 383 height 16
click at [292, 390] on div at bounding box center [383, 397] width 383 height 16
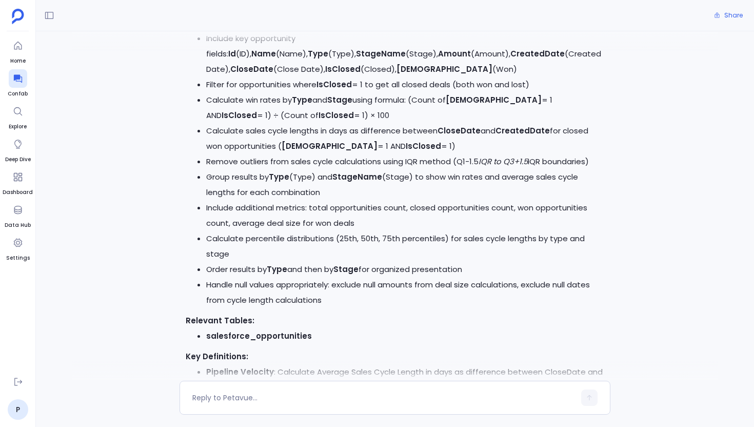
scroll to position [2931, 0]
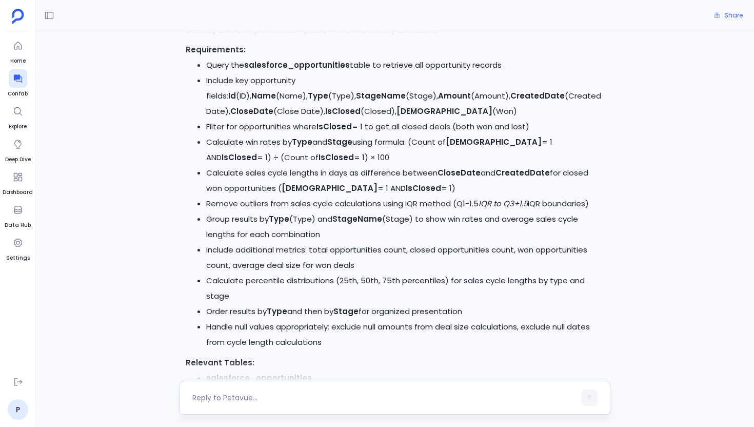
click at [278, 391] on div at bounding box center [383, 397] width 383 height 16
click at [240, 396] on textarea at bounding box center [383, 397] width 383 height 10
type textarea "yes"
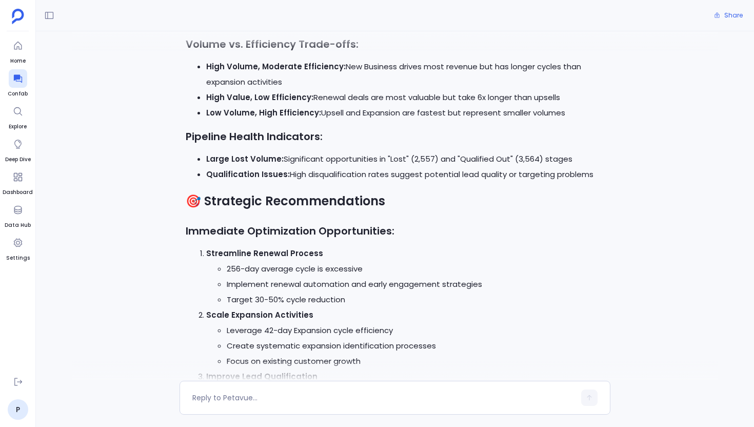
scroll to position [4703, 0]
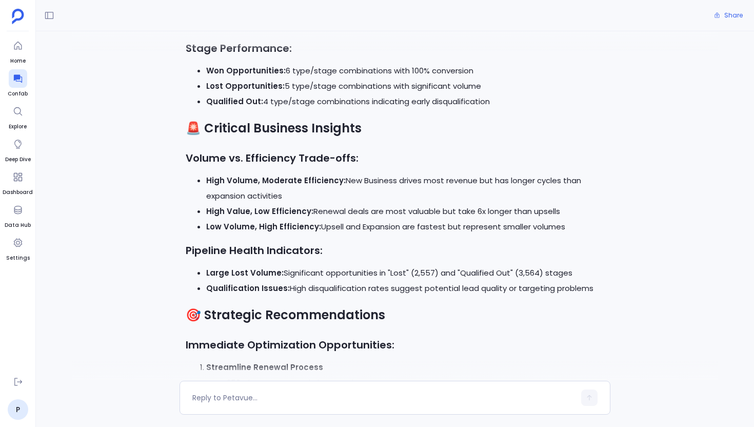
click at [451, 240] on h3 "Pipeline Health Indicators:" at bounding box center [395, 251] width 418 height 22
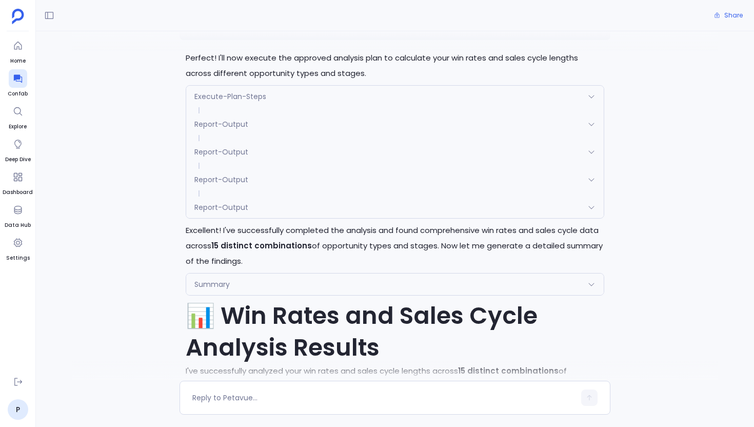
scroll to position [3616, 0]
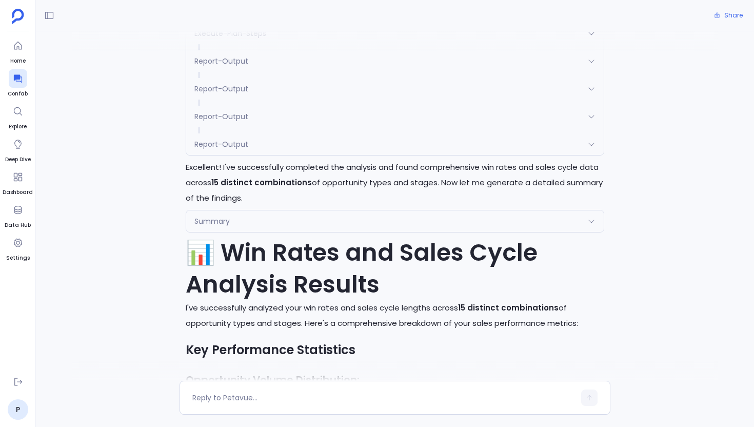
click at [285, 210] on div "Summary" at bounding box center [394, 221] width 417 height 22
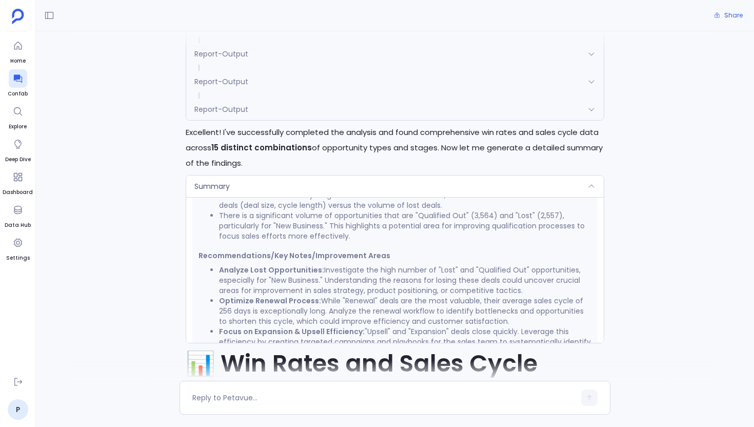
scroll to position [746, 0]
click at [352, 175] on div "Summary" at bounding box center [394, 186] width 417 height 22
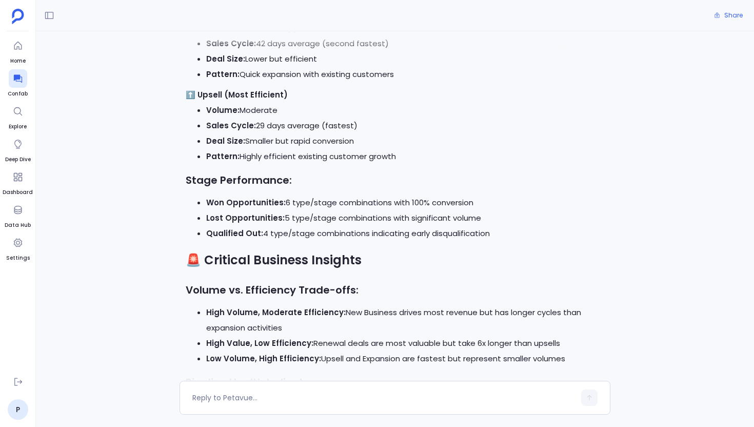
scroll to position [5124, 0]
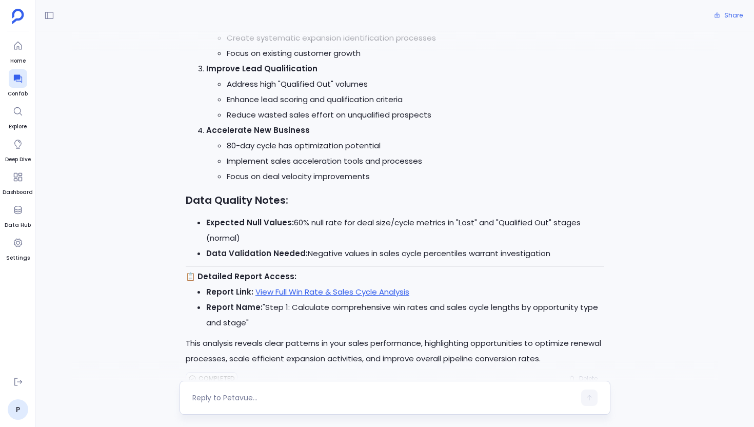
click at [252, 397] on textarea at bounding box center [383, 397] width 383 height 10
type textarea "create an artifact"
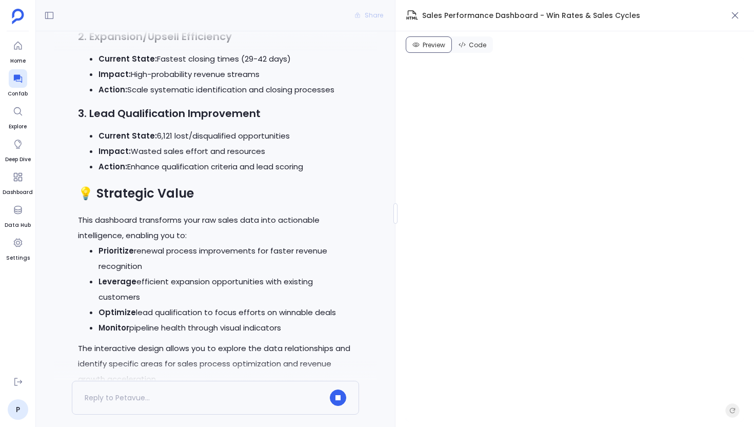
scroll to position [7294, 0]
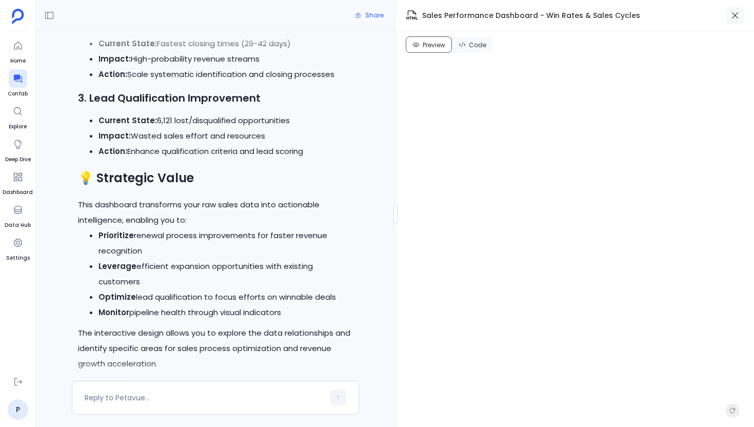
click at [731, 14] on icon "button" at bounding box center [735, 15] width 10 height 10
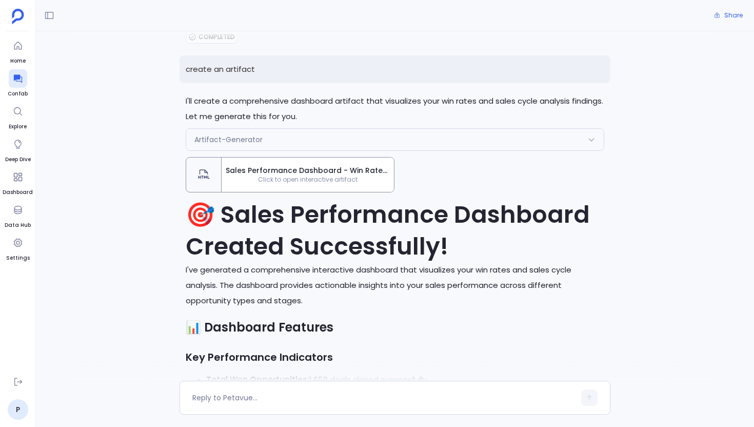
scroll to position [5363, 0]
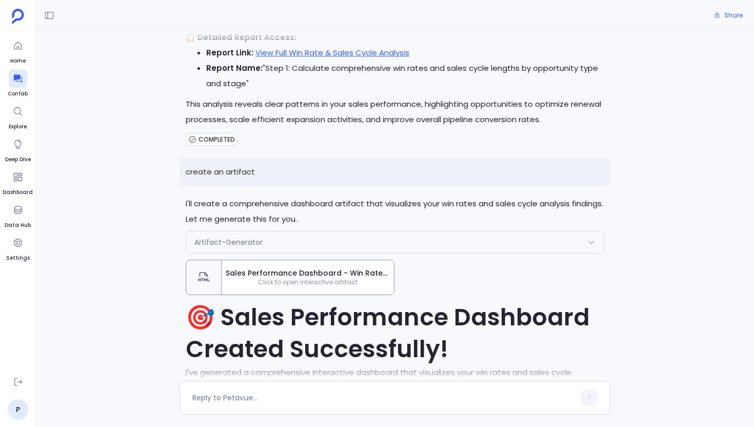
click at [311, 266] on div "Sales Performance Dashboard - Win Rates & Sales Cycles Click to open interactiv…" at bounding box center [308, 277] width 172 height 34
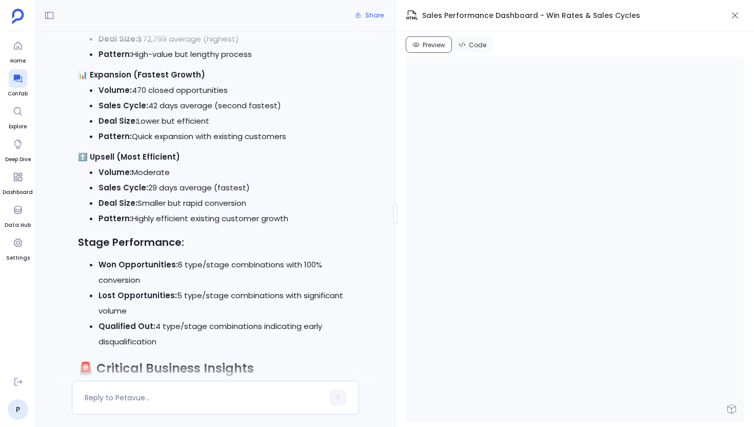
scroll to position [5270, 0]
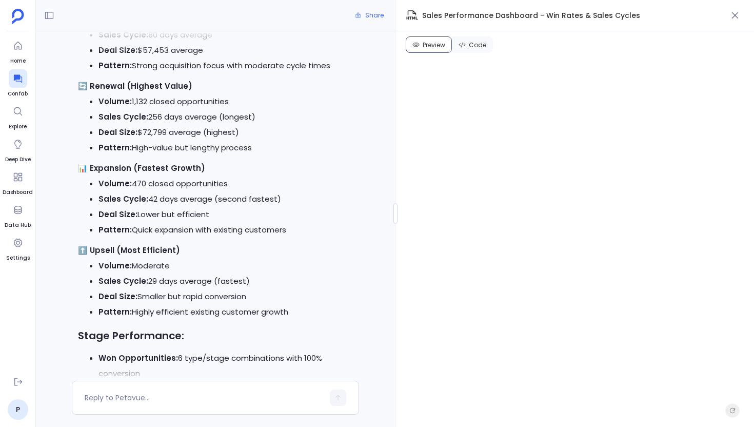
click at [471, 48] on span "Code" at bounding box center [477, 45] width 17 height 8
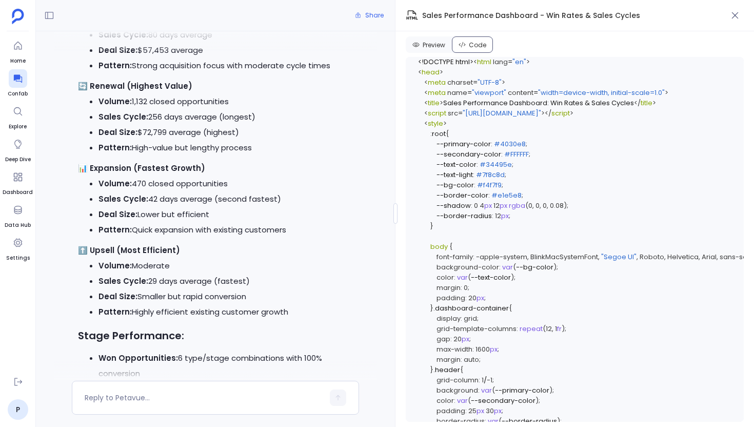
click at [431, 49] on span "Preview" at bounding box center [434, 45] width 23 height 8
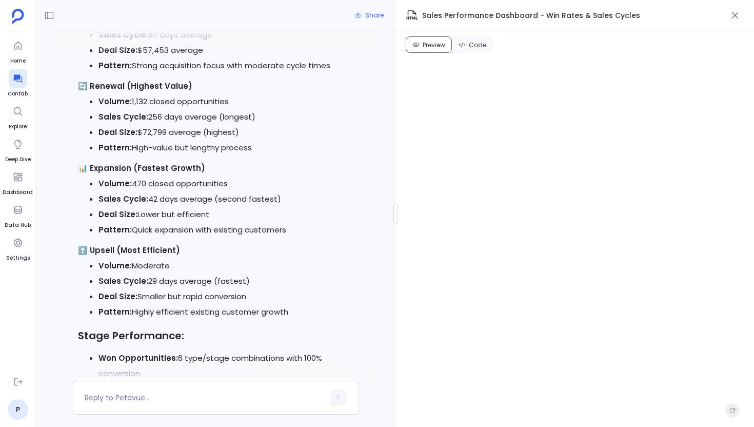
click at [484, 43] on span "Code" at bounding box center [477, 45] width 17 height 8
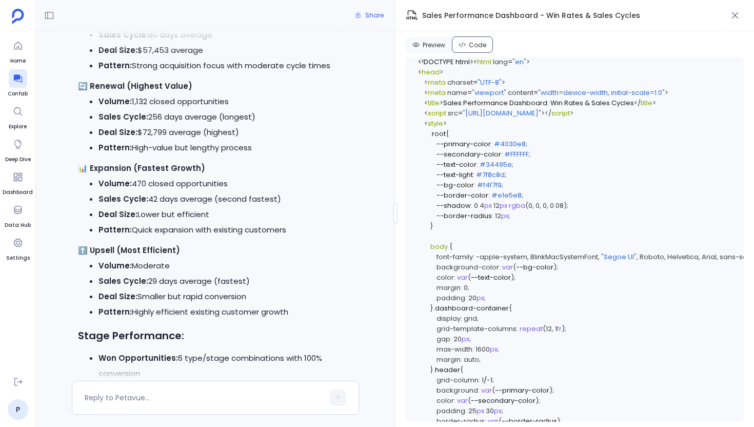
click at [523, 159] on span "#FFFFFF" at bounding box center [516, 154] width 25 height 10
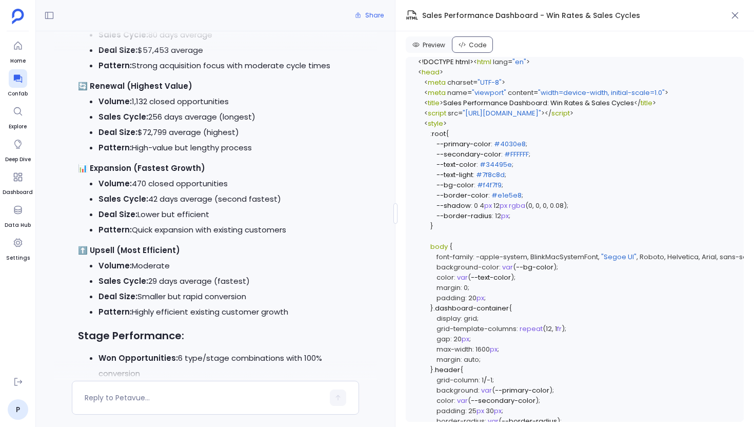
click at [431, 41] on span "Preview" at bounding box center [434, 45] width 23 height 8
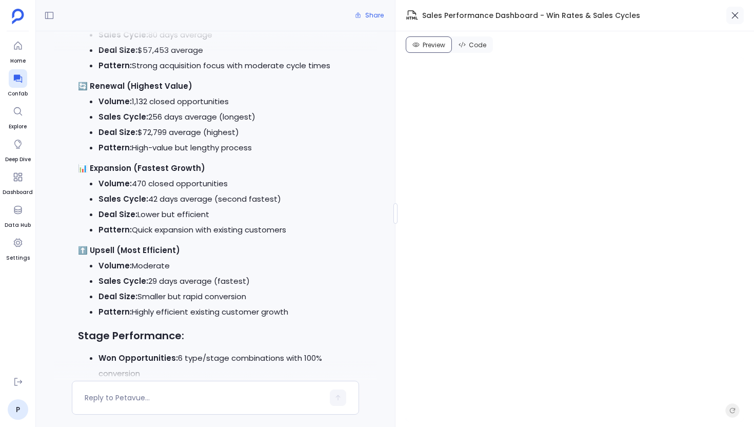
click at [735, 16] on icon "button" at bounding box center [735, 15] width 10 height 10
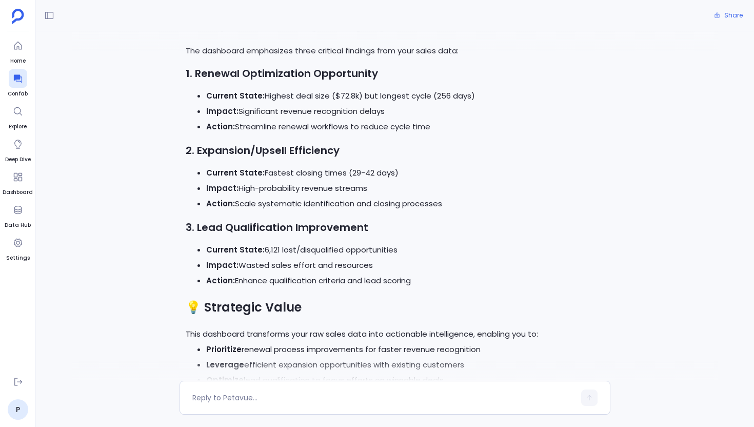
scroll to position [6106, 0]
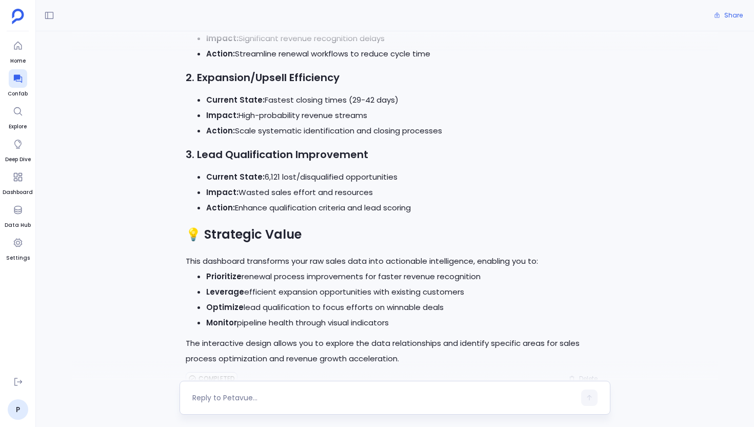
click at [327, 392] on textarea at bounding box center [383, 397] width 383 height 10
type textarea "give it a doc format"
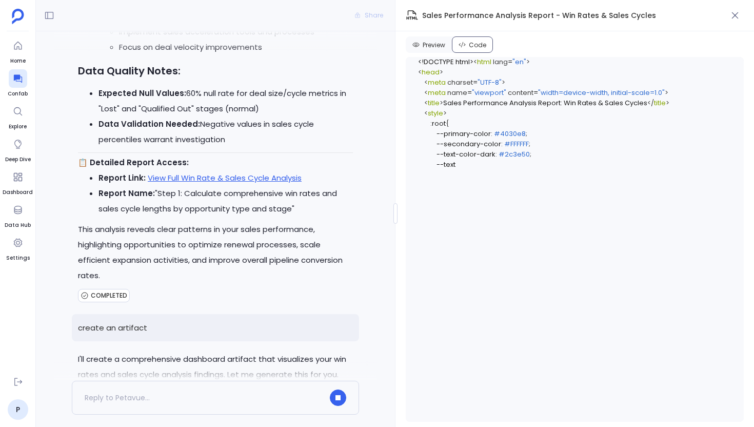
scroll to position [7463, 0]
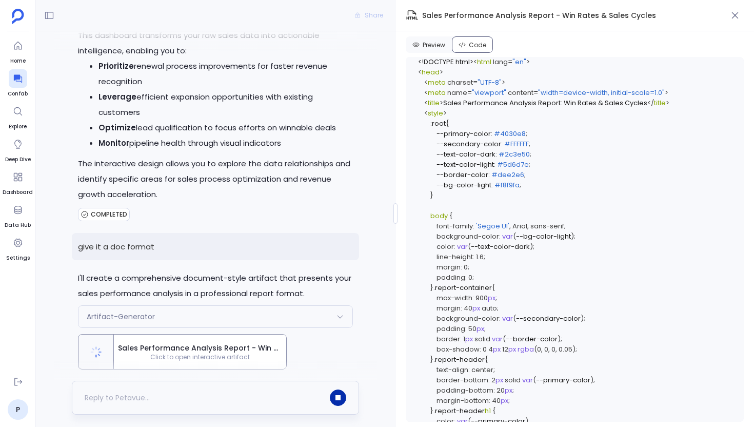
click at [334, 396] on button "button" at bounding box center [338, 397] width 16 height 16
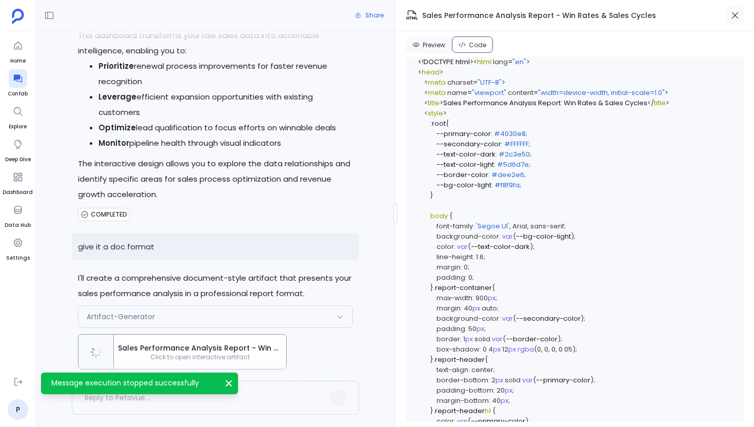
click at [736, 14] on icon "button" at bounding box center [735, 15] width 10 height 10
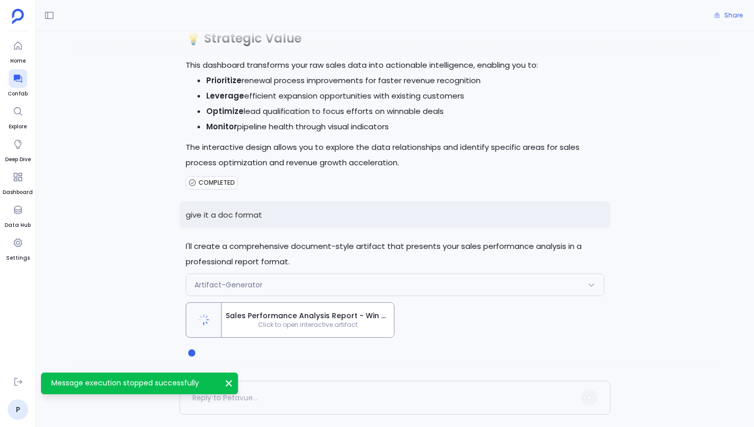
scroll to position [746, 0]
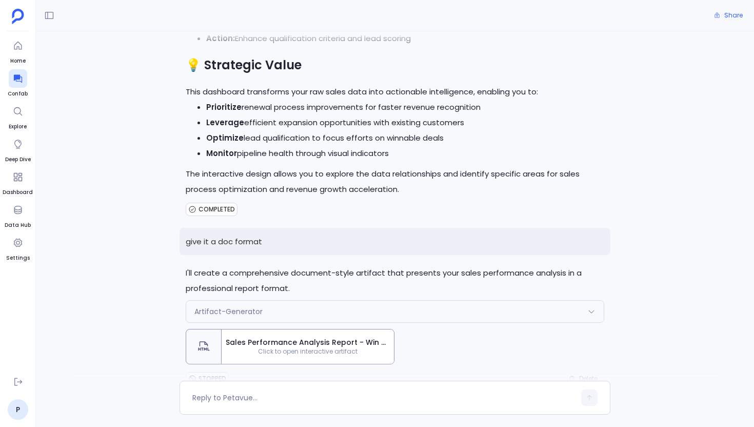
click at [545, 228] on p "give it a doc format" at bounding box center [395, 241] width 431 height 27
click at [342, 228] on p "give it a doc format" at bounding box center [395, 241] width 431 height 27
click at [601, 228] on p "give it a doc format" at bounding box center [395, 241] width 431 height 27
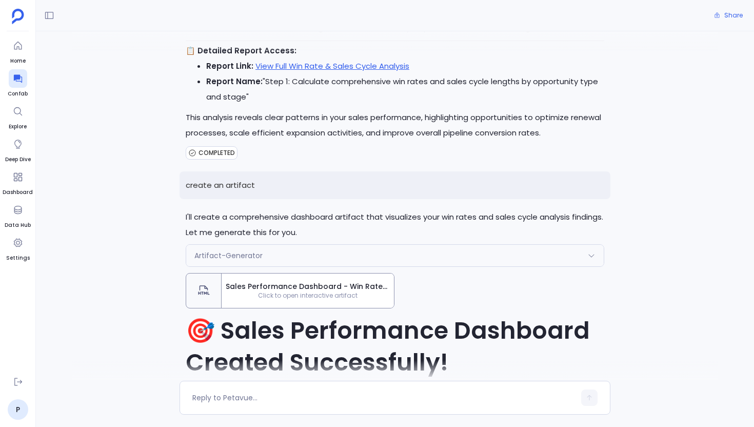
scroll to position [5328, 0]
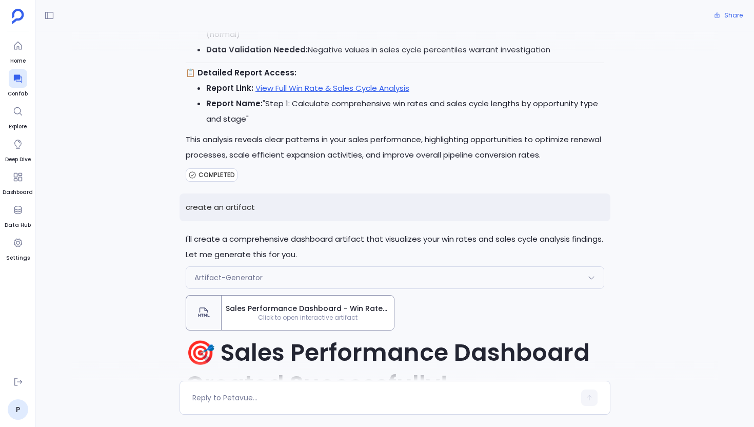
click at [549, 193] on p "create an artifact" at bounding box center [395, 206] width 431 height 27
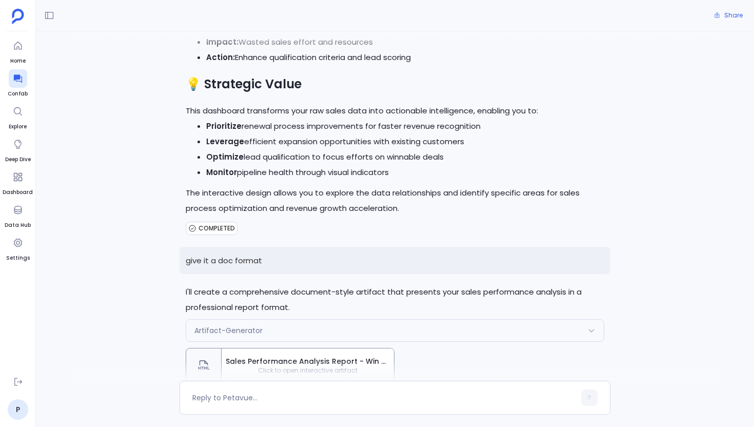
scroll to position [6275, 0]
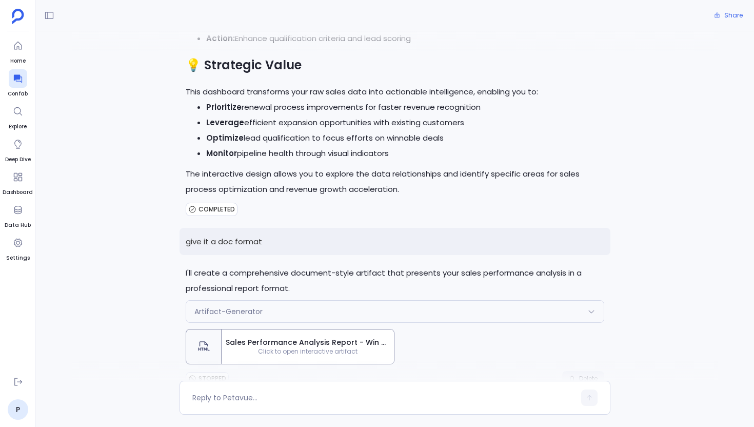
click at [585, 374] on span "Delete" at bounding box center [588, 378] width 18 height 8
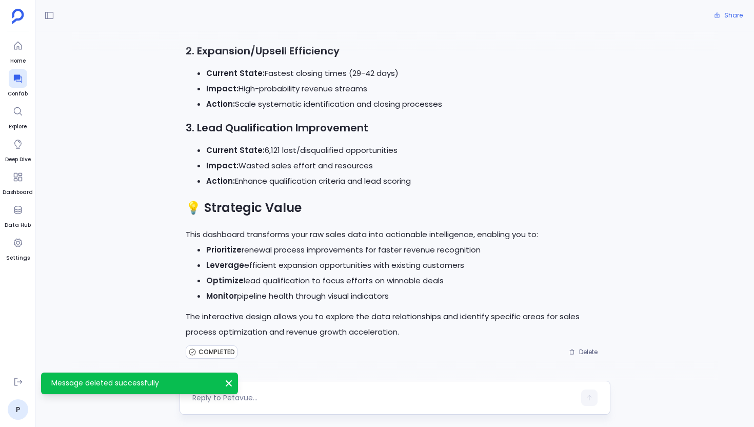
scroll to position [6106, 0]
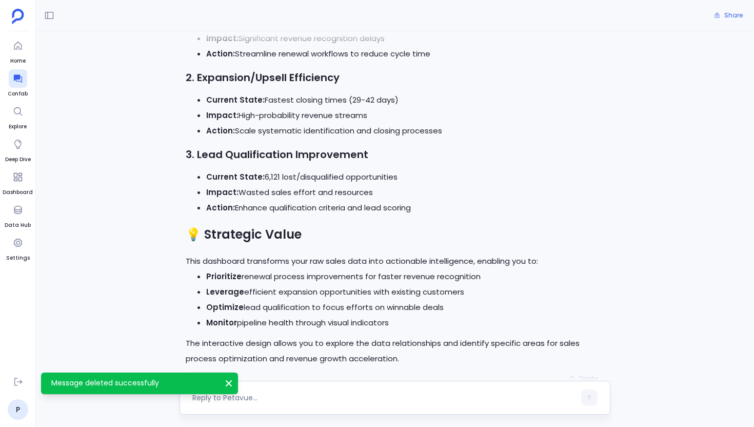
click at [439, 391] on div at bounding box center [383, 397] width 383 height 16
click at [412, 391] on div at bounding box center [383, 397] width 383 height 16
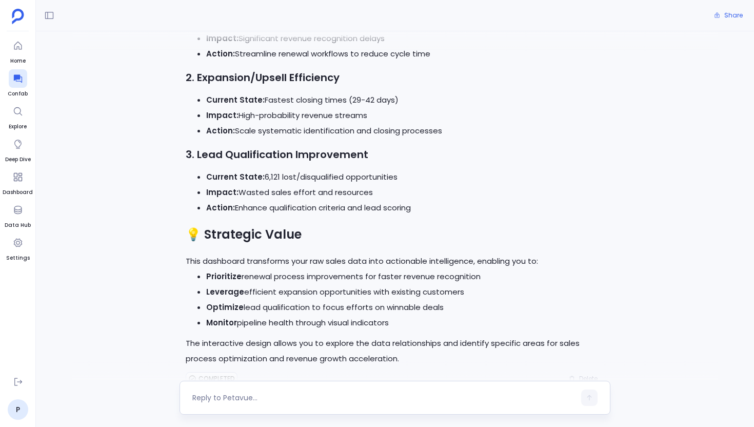
click at [230, 396] on textarea at bounding box center [383, 397] width 383 height 10
type textarea "give it in pdf format"
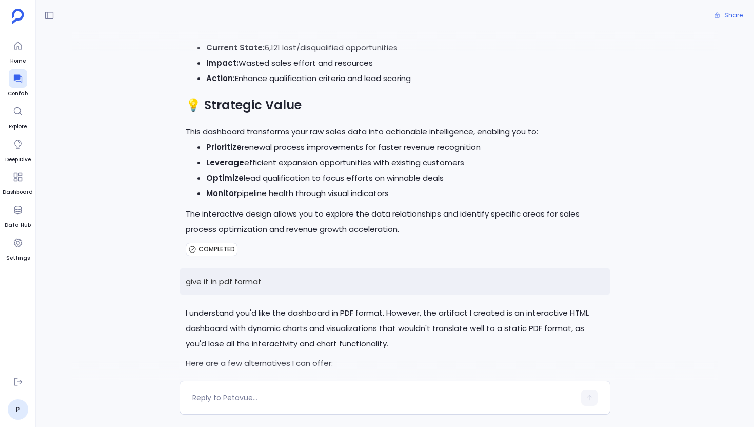
scroll to position [6218, 0]
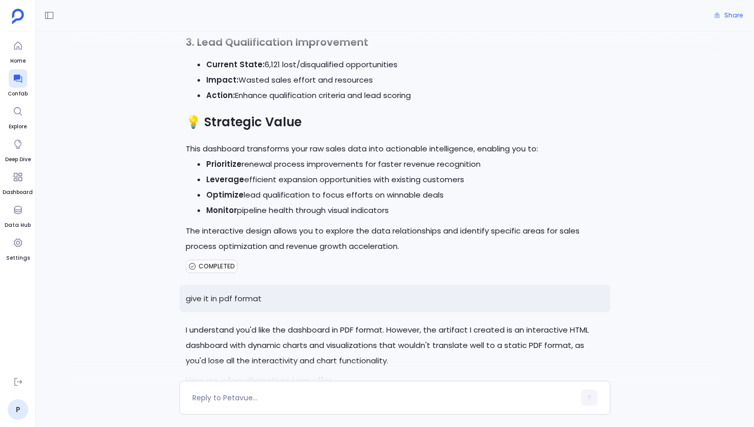
click at [328, 258] on div "COMPLETED" at bounding box center [395, 266] width 418 height 16
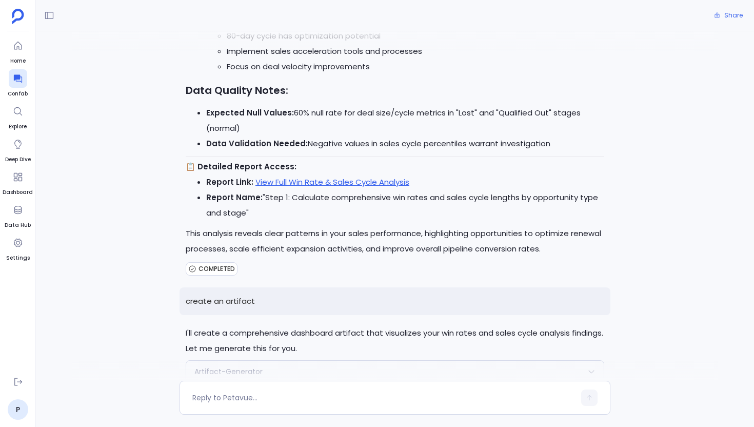
scroll to position [5196, 0]
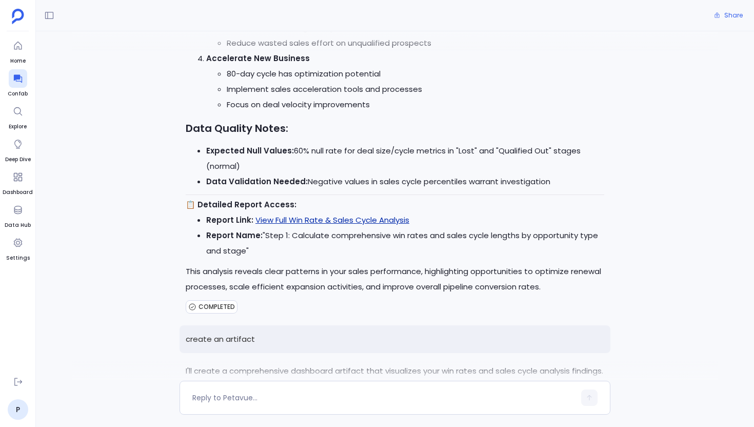
click at [334, 214] on link "View Full Win Rate & Sales Cycle Analysis" at bounding box center [332, 219] width 154 height 11
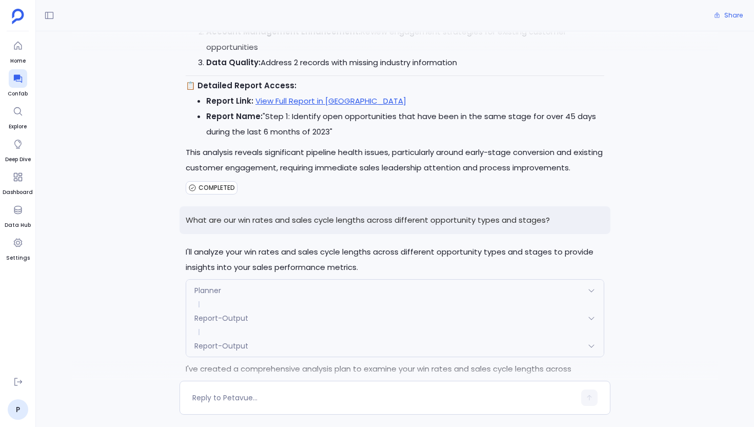
scroll to position [2488, 0]
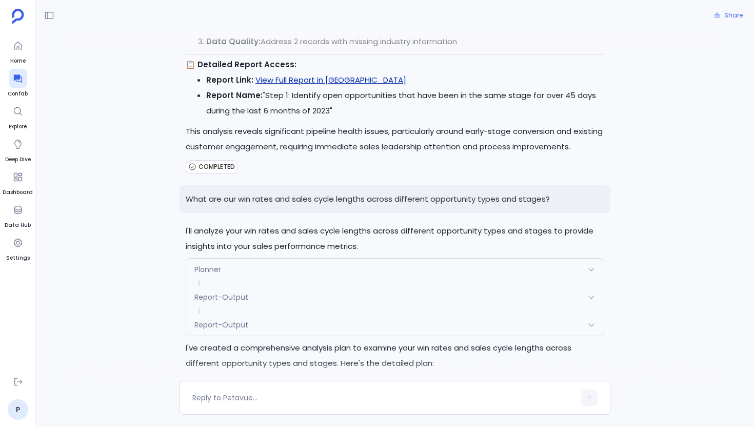
click at [314, 74] on link "View Full Report in Petavue" at bounding box center [330, 79] width 151 height 11
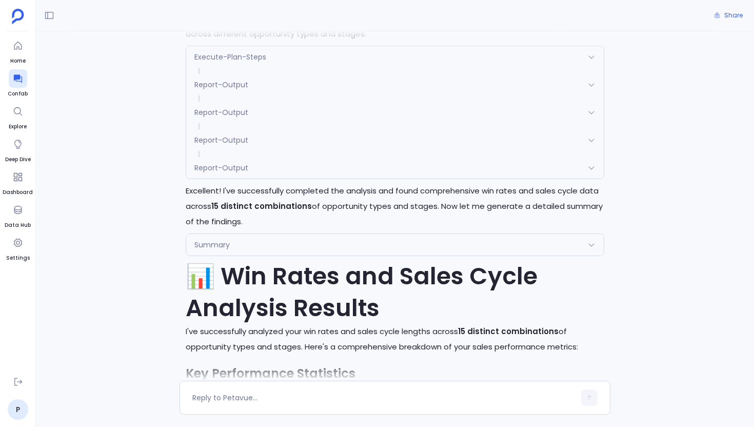
scroll to position [3555, 0]
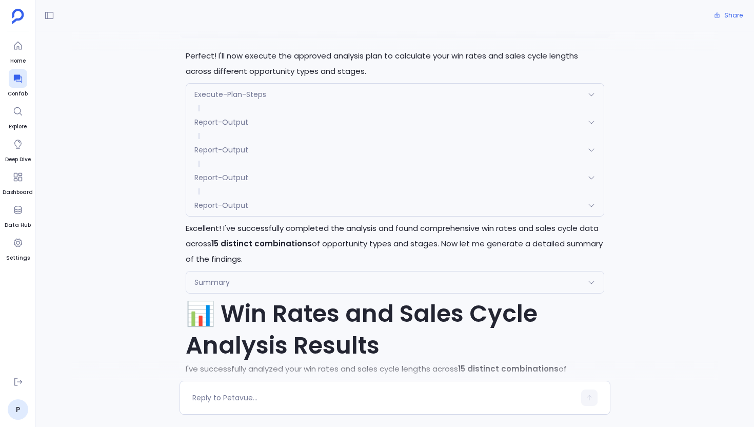
click at [328, 271] on div "Summary" at bounding box center [394, 282] width 417 height 22
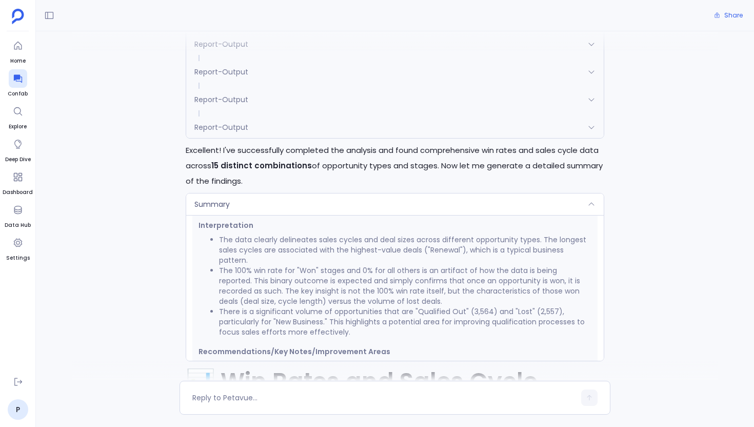
scroll to position [646, 0]
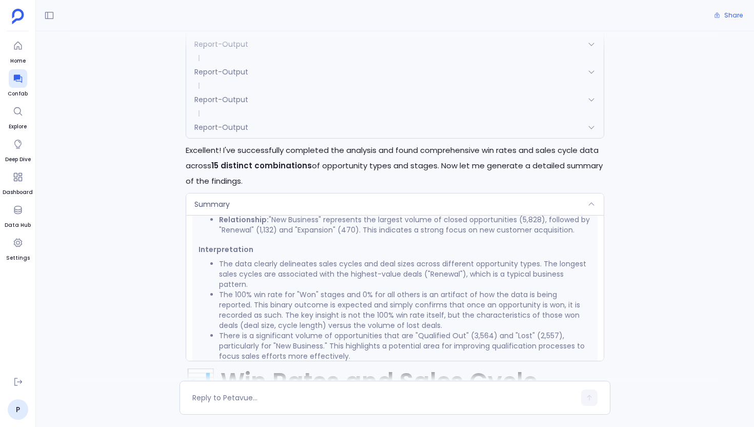
click at [355, 193] on div "Summary" at bounding box center [394, 204] width 417 height 22
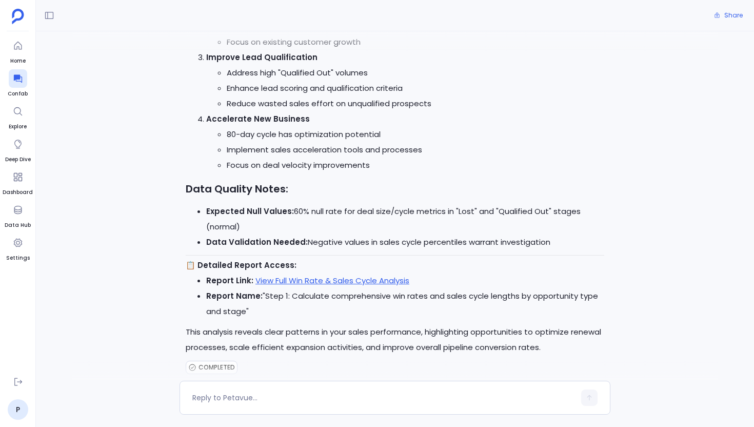
scroll to position [5141, 0]
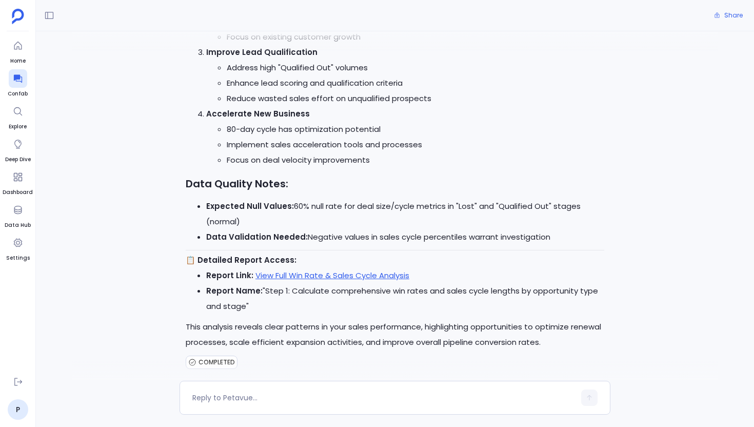
click at [355, 198] on li "Expected Null Values: 60% null rate for deal size/cycle metrics in "Lost" and "…" at bounding box center [405, 213] width 398 height 31
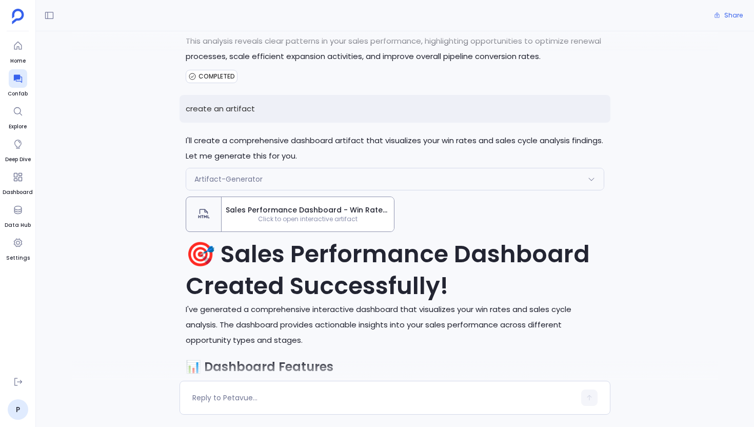
scroll to position [5426, 0]
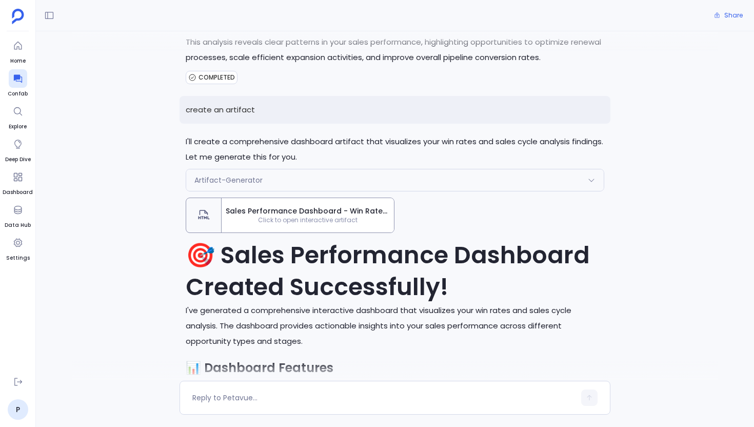
click at [293, 216] on span "Click to open interactive artifact" at bounding box center [308, 220] width 172 height 8
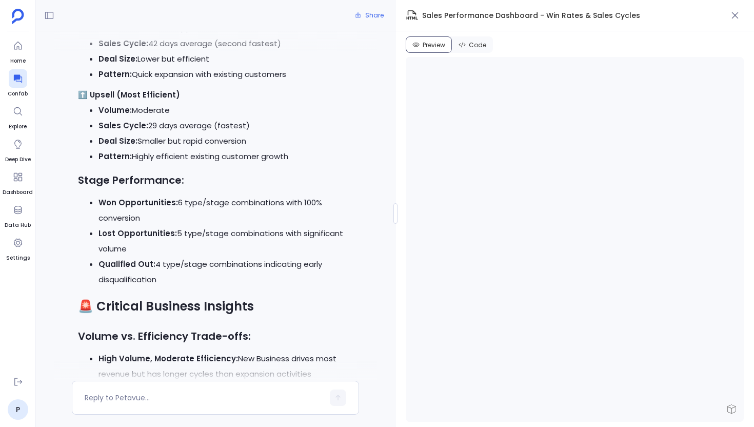
scroll to position [5332, 0]
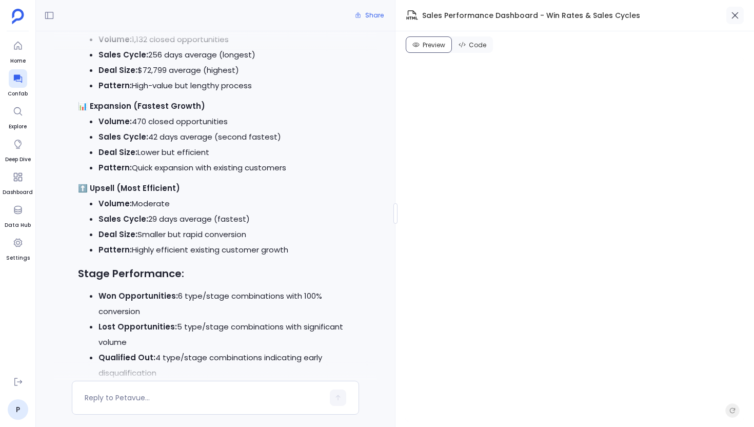
click at [741, 12] on button "button" at bounding box center [734, 15] width 17 height 17
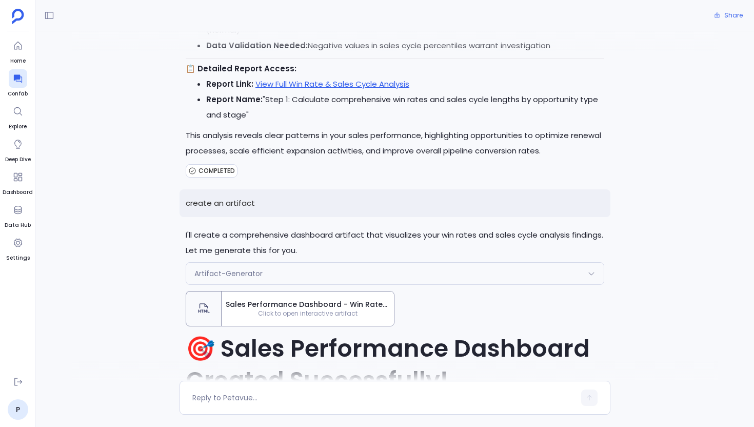
scroll to position [646, 0]
click at [730, 15] on span "Share" at bounding box center [733, 15] width 18 height 8
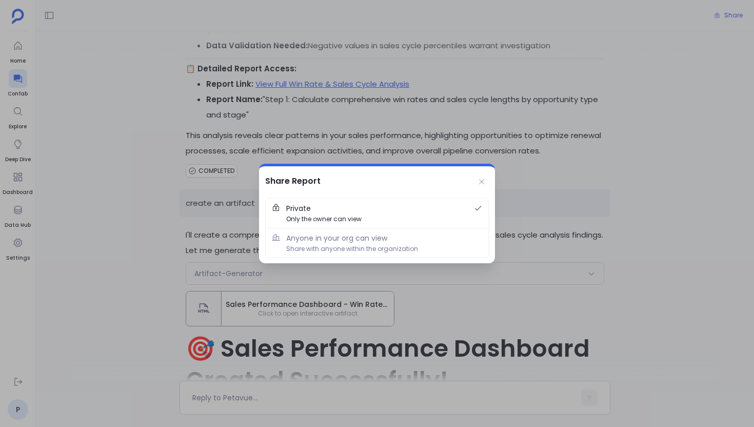
click at [210, 250] on div at bounding box center [377, 213] width 754 height 427
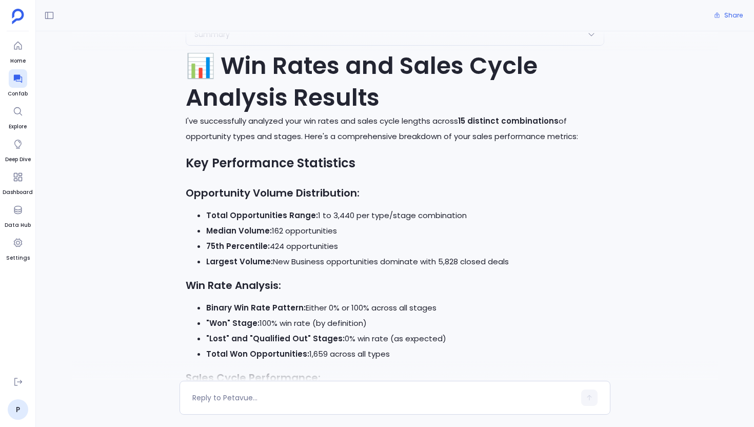
scroll to position [3489, 0]
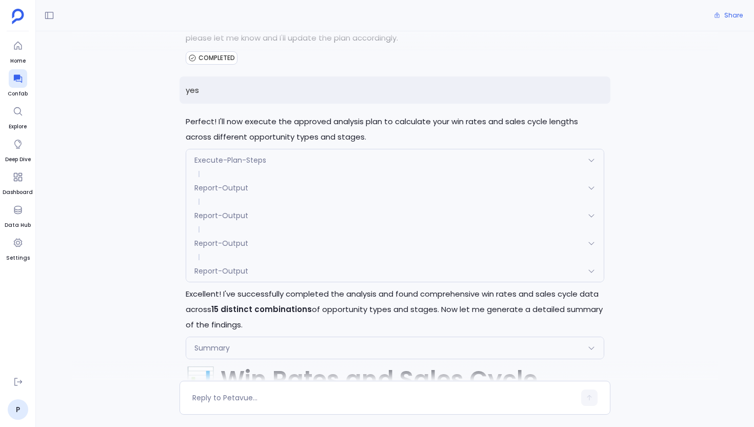
click at [314, 260] on div "Report-Output" at bounding box center [394, 271] width 417 height 22
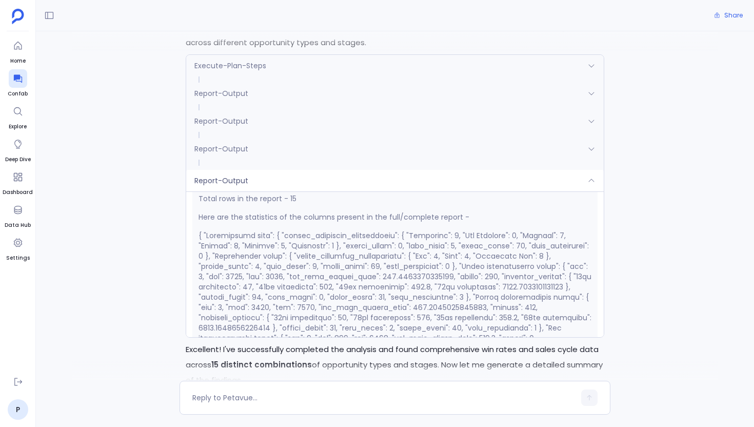
scroll to position [314, 0]
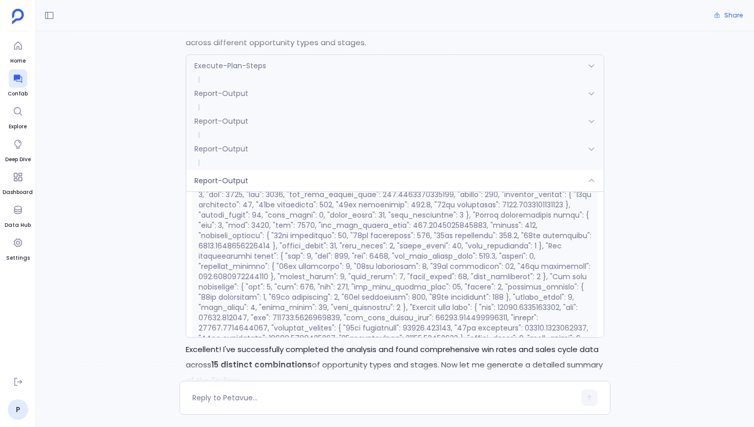
click at [328, 170] on div "Report-Output" at bounding box center [394, 181] width 417 height 22
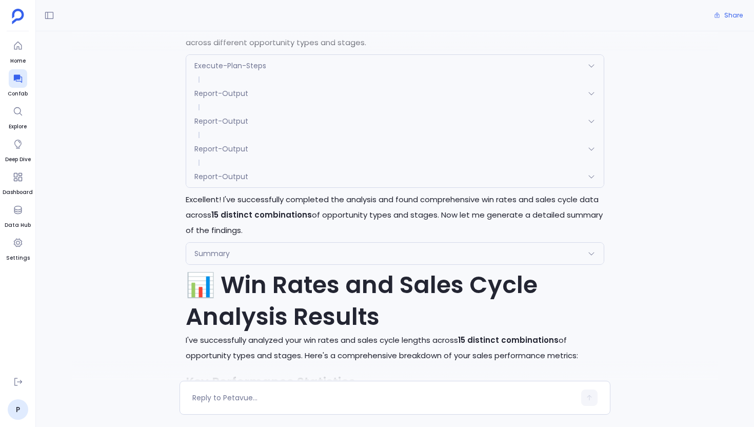
click at [331, 243] on div "Summary" at bounding box center [394, 254] width 417 height 22
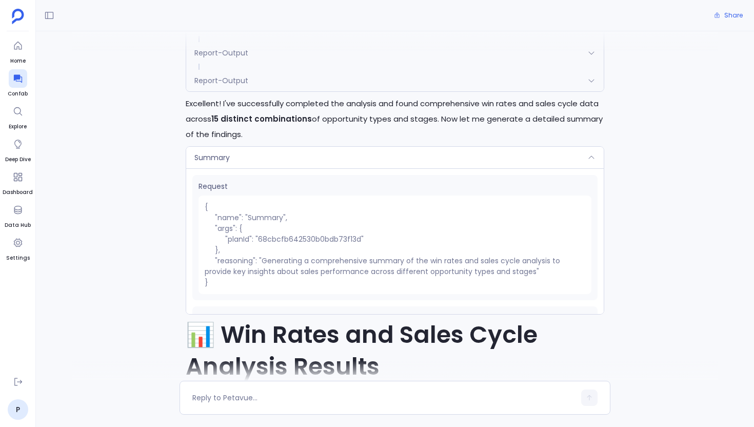
scroll to position [3677, 0]
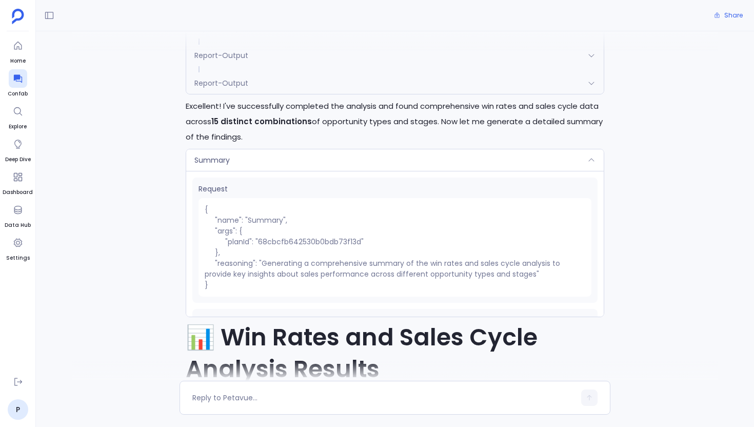
click at [290, 149] on div "Summary" at bounding box center [394, 160] width 417 height 22
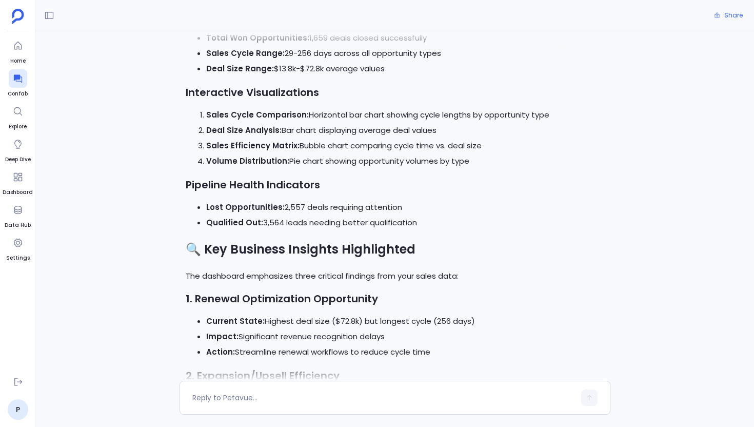
scroll to position [5782, 0]
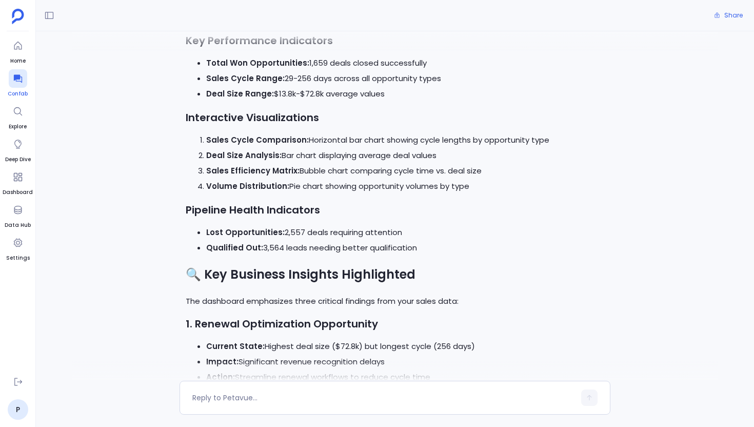
click at [18, 82] on icon at bounding box center [18, 78] width 10 height 10
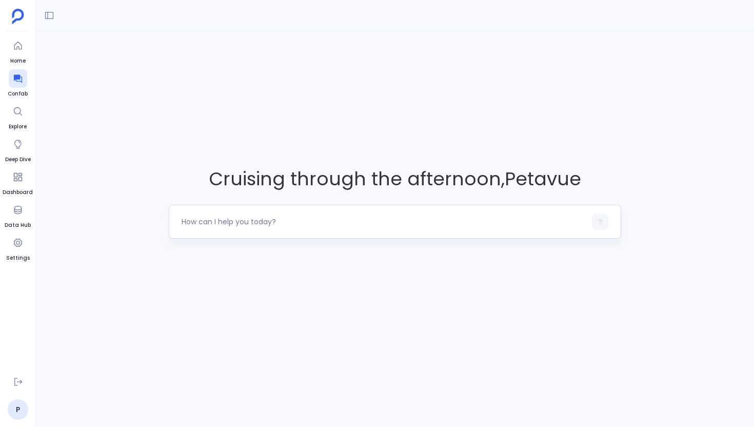
click at [342, 223] on textarea at bounding box center [384, 221] width 404 height 10
type textarea "Show me contacts who are engaging but haven't converted to opportunities yet"
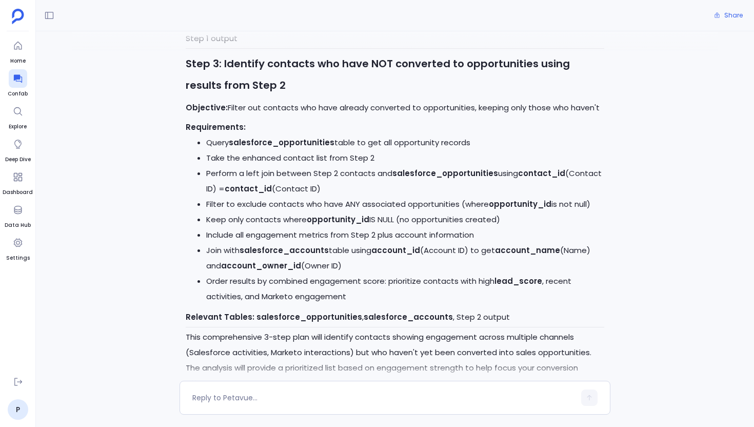
scroll to position [1029, 0]
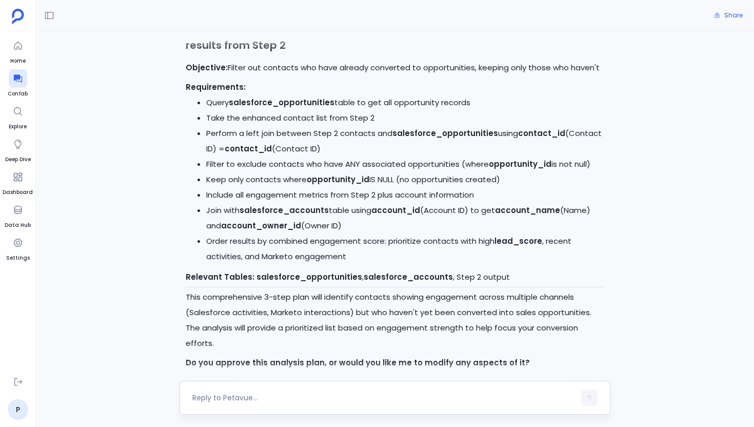
click at [267, 402] on textarea at bounding box center [383, 397] width 383 height 10
type textarea "yes"
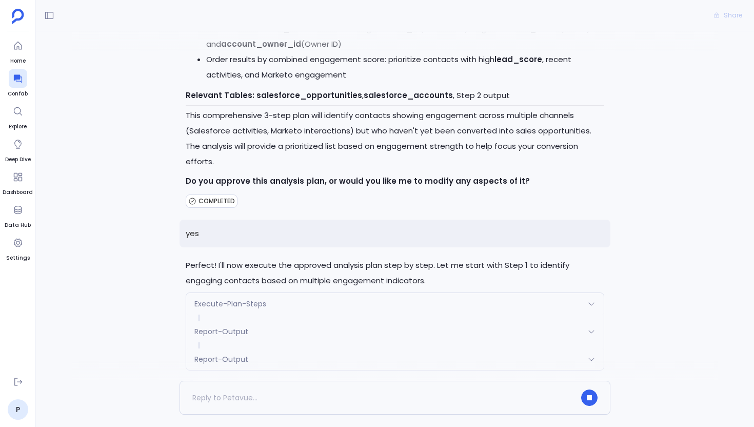
scroll to position [1239, 0]
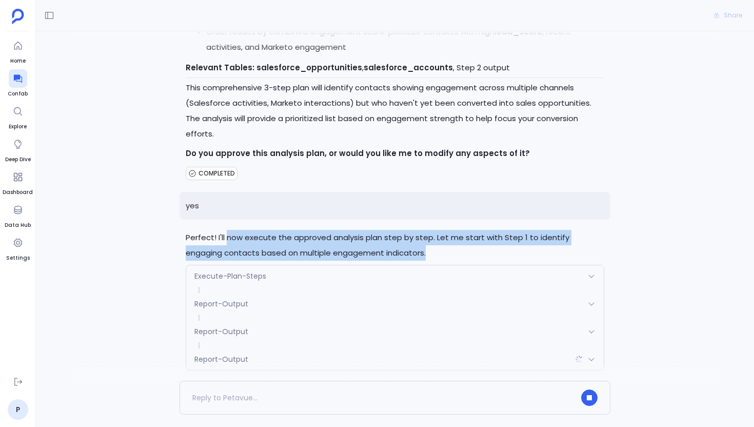
drag, startPoint x: 389, startPoint y: 223, endPoint x: 222, endPoint y: 209, distance: 167.8
click at [222, 230] on p "Perfect! I'll now execute the approved analysis plan step by step. Let me start…" at bounding box center [395, 245] width 418 height 31
drag, startPoint x: 184, startPoint y: 204, endPoint x: 399, endPoint y: 221, distance: 215.6
click at [399, 230] on div "Perfect! I'll now execute the approved analysis plan step by step. Let me start…" at bounding box center [395, 302] width 431 height 145
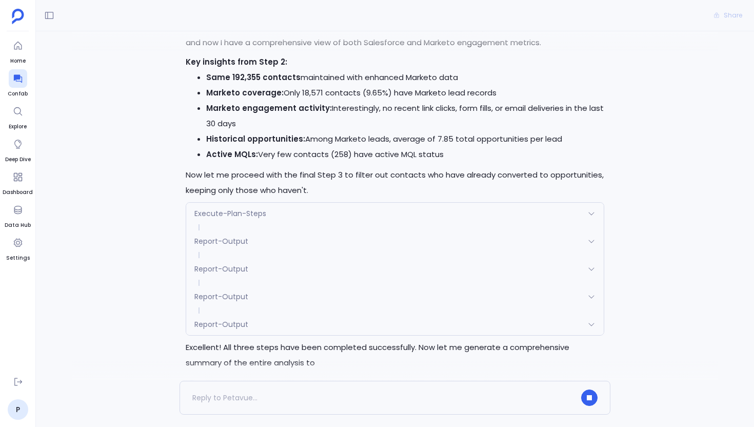
scroll to position [1897, 0]
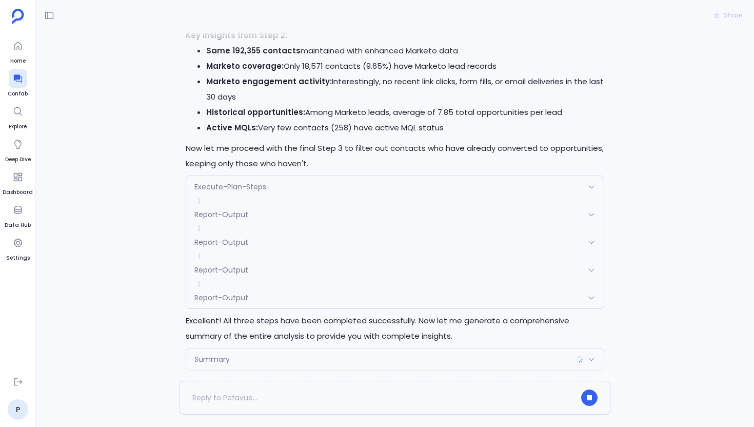
click at [463, 348] on div "Summary" at bounding box center [394, 359] width 417 height 22
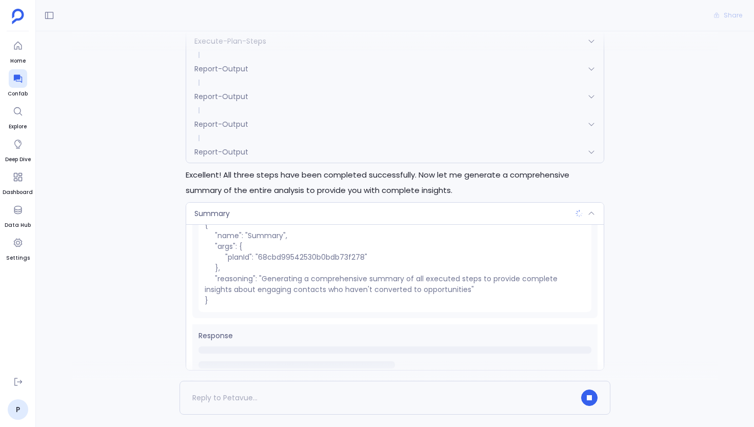
scroll to position [51, 0]
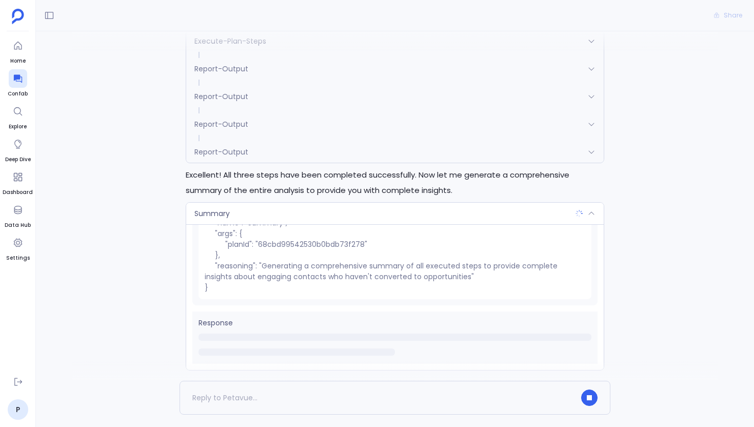
click at [400, 203] on div "Summary" at bounding box center [394, 214] width 417 height 22
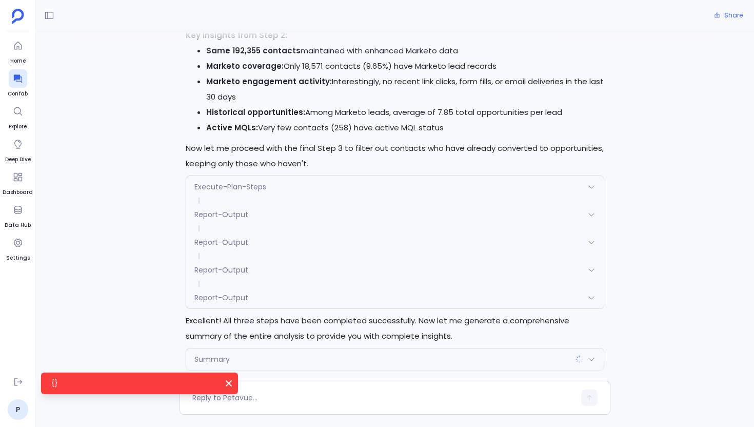
scroll to position [1917, 0]
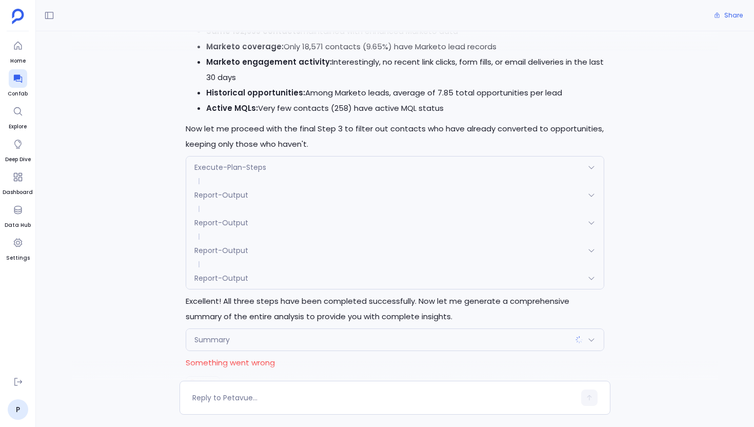
click at [343, 329] on div "Summary" at bounding box center [394, 340] width 417 height 22
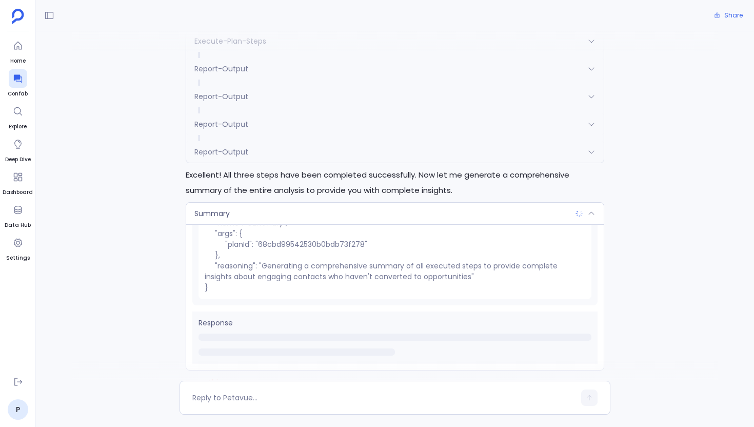
click at [318, 203] on div "Summary" at bounding box center [394, 214] width 417 height 22
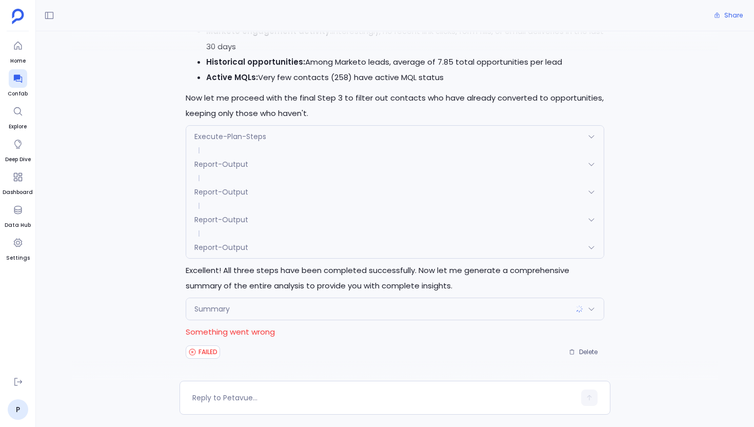
scroll to position [1917, 0]
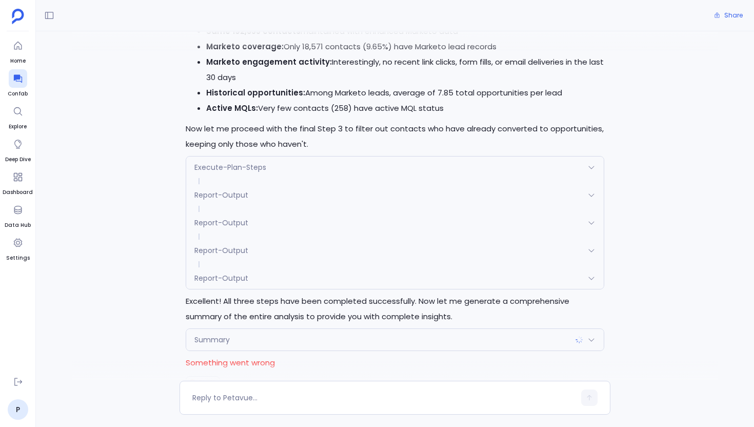
click at [268, 329] on div "Summary" at bounding box center [394, 340] width 417 height 22
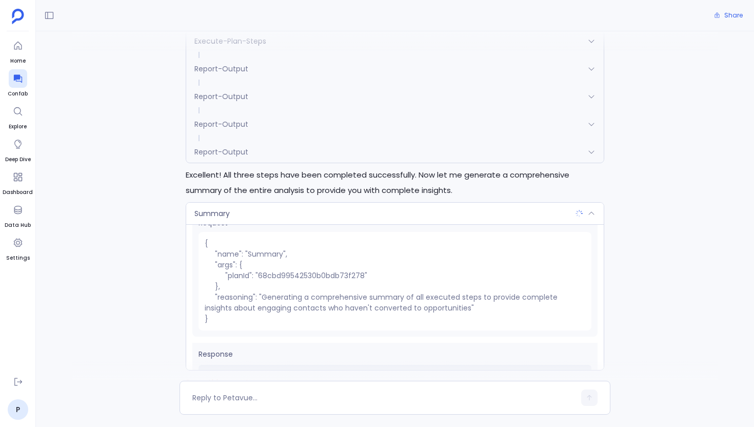
scroll to position [0, 0]
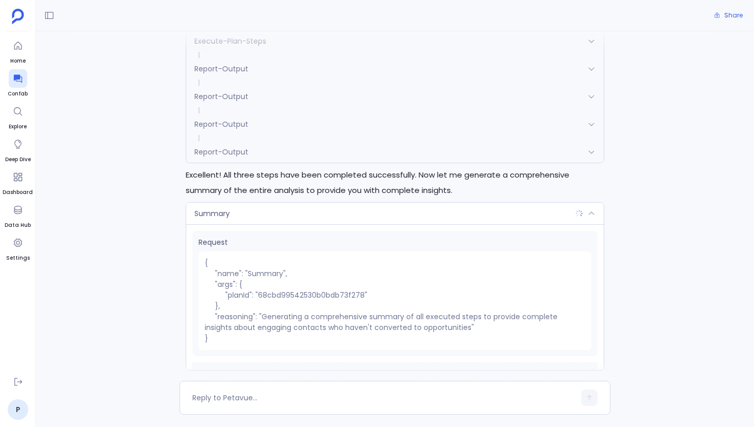
click at [261, 203] on div "Summary" at bounding box center [394, 214] width 417 height 22
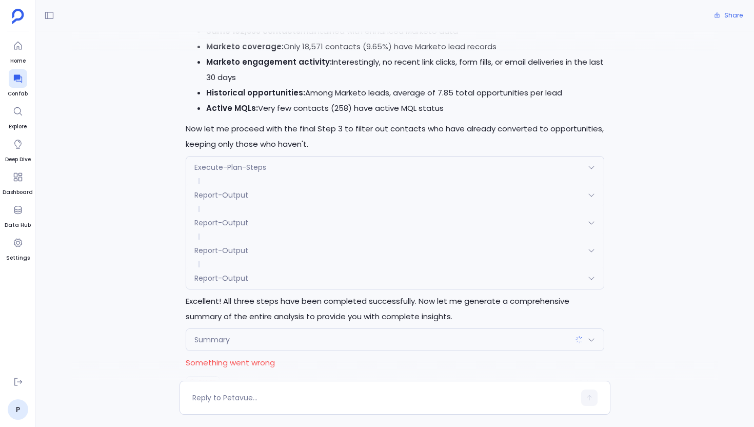
click at [262, 329] on div "Summary" at bounding box center [394, 340] width 417 height 22
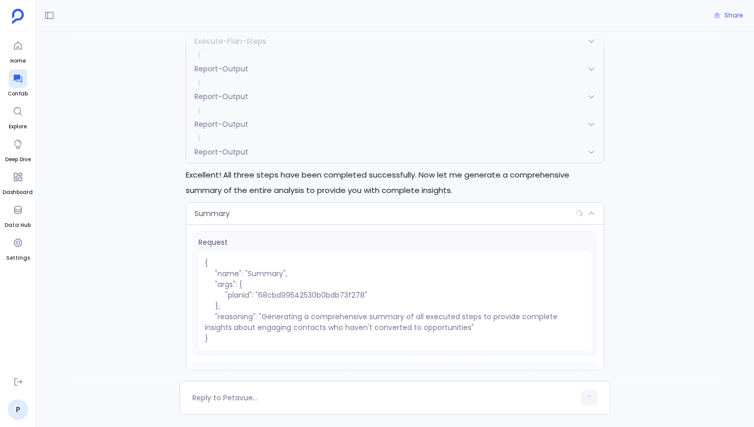
scroll to position [51, 0]
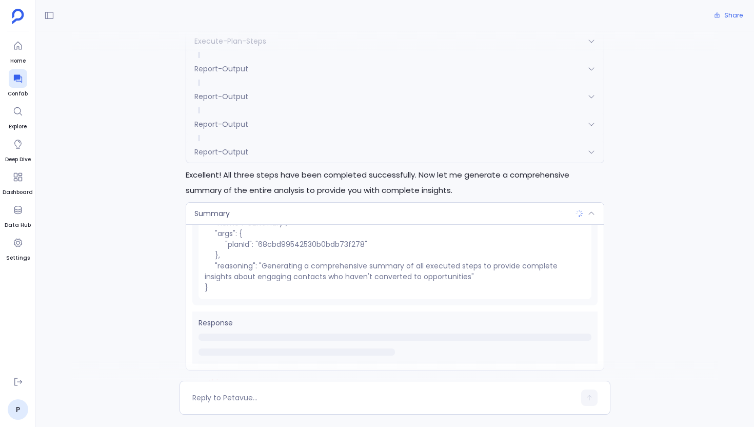
click at [274, 203] on div "Summary" at bounding box center [394, 214] width 417 height 22
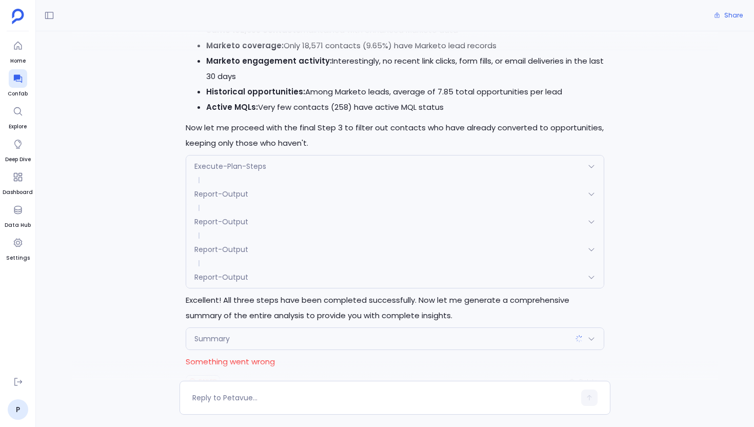
scroll to position [1917, 0]
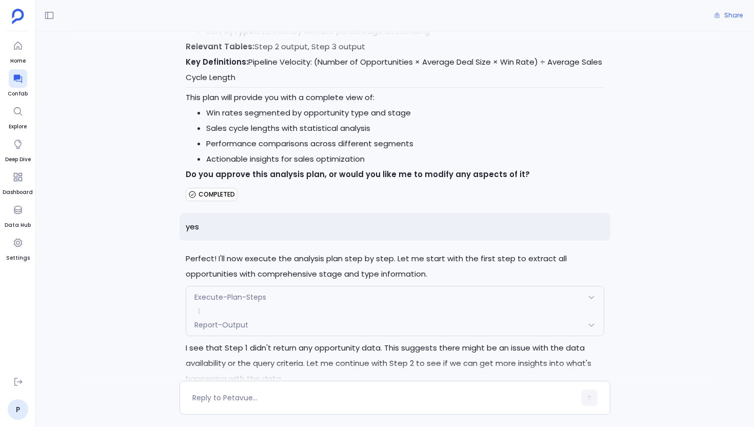
scroll to position [1207, 0]
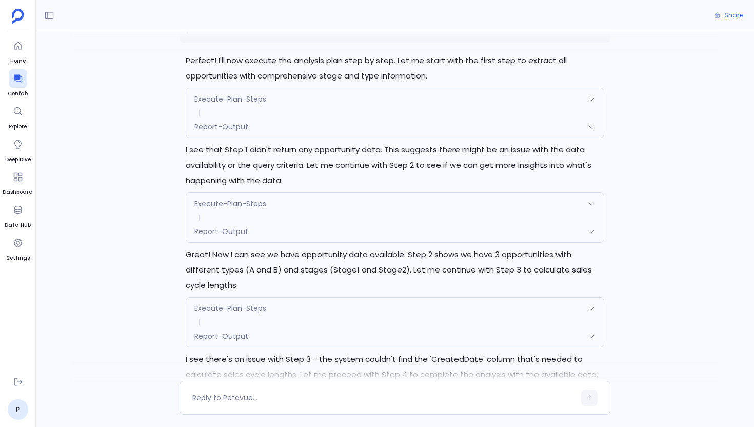
click at [368, 116] on div "Report-Output" at bounding box center [394, 127] width 417 height 22
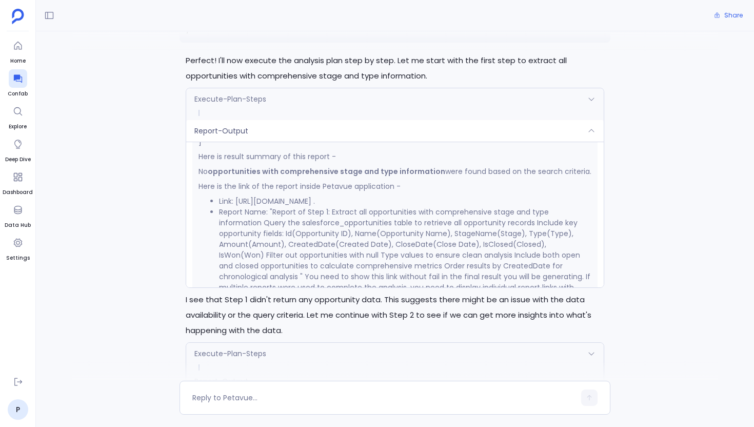
scroll to position [363, 0]
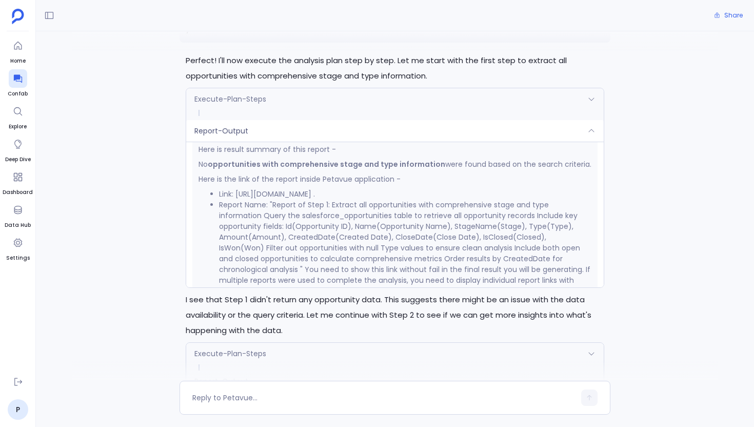
click at [359, 120] on div "Report-Output" at bounding box center [394, 131] width 417 height 22
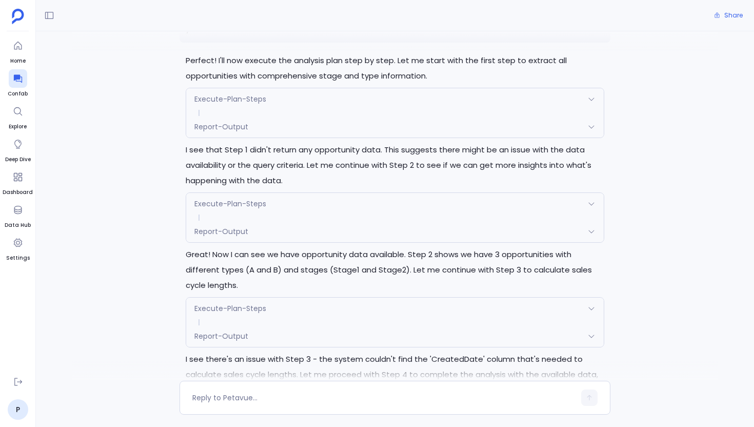
click at [327, 221] on div "Report-Output" at bounding box center [394, 232] width 417 height 22
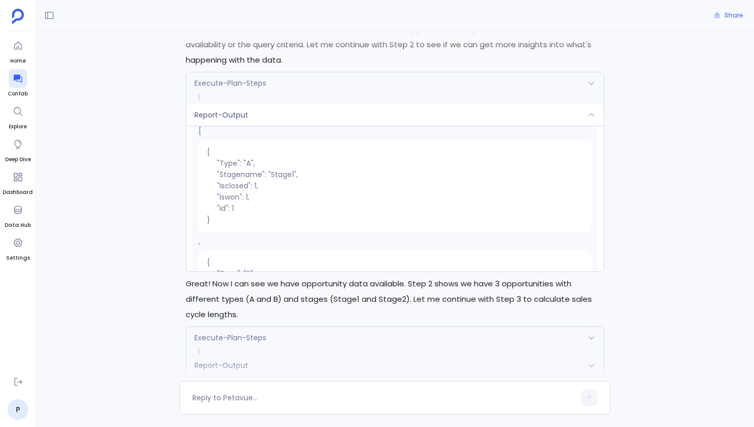
scroll to position [393, 0]
click at [335, 104] on div "Report-Output" at bounding box center [394, 115] width 417 height 22
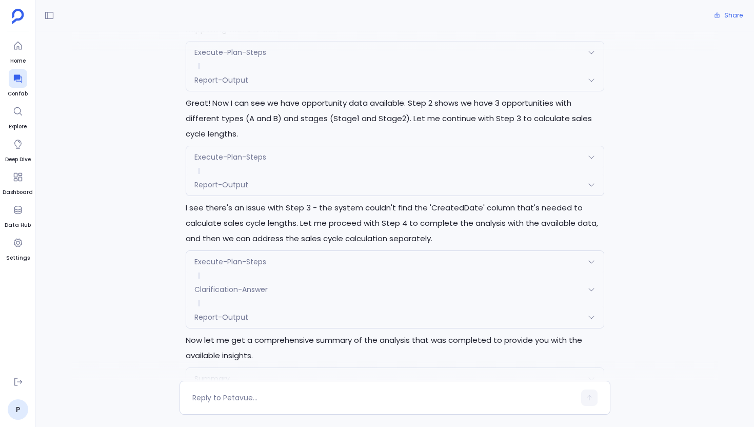
scroll to position [1378, 0]
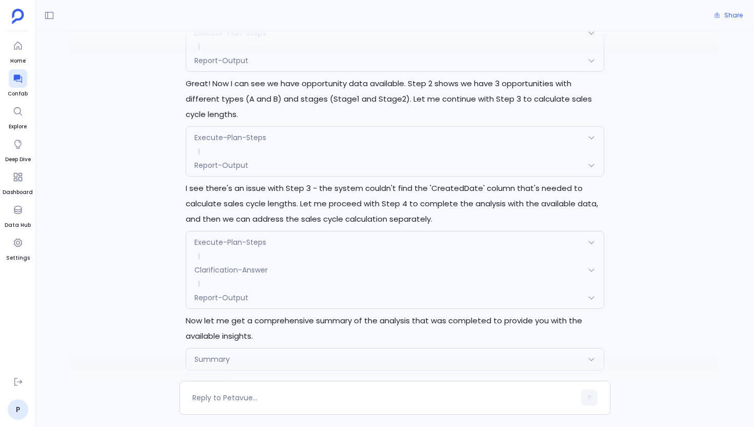
click at [321, 287] on div "Report-Output" at bounding box center [394, 298] width 417 height 22
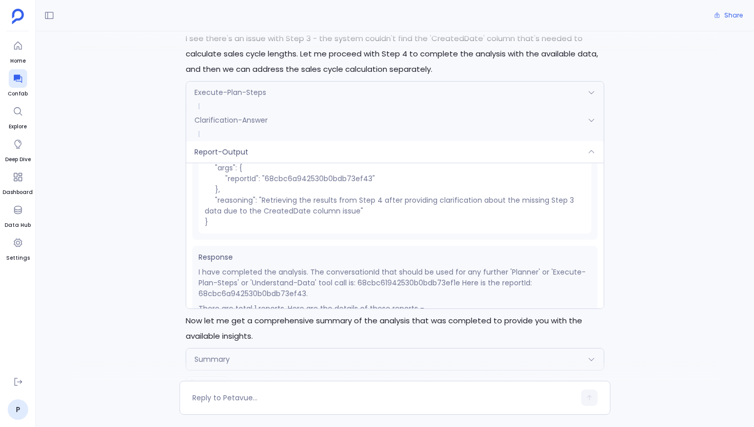
scroll to position [2, 0]
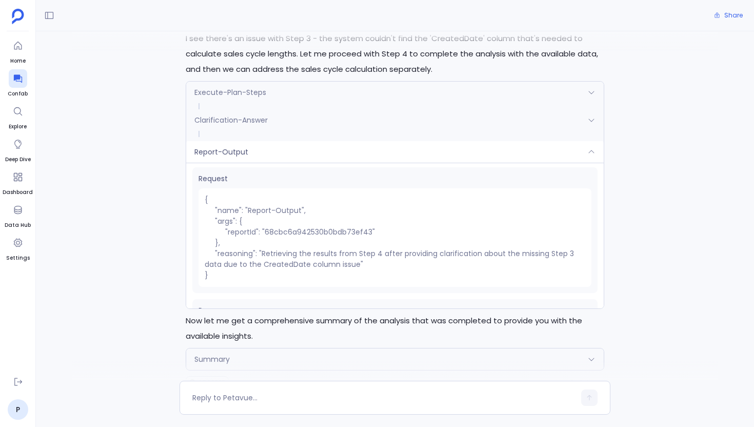
click at [158, 232] on div "What are our win rates and sales cycle lengths across different opportunity typ…" at bounding box center [395, 205] width 718 height 349
click at [142, 194] on div "What are our win rates and sales cycle lengths across different opportunity typ…" at bounding box center [395, 205] width 718 height 349
click at [280, 141] on div "Report-Output" at bounding box center [394, 152] width 417 height 22
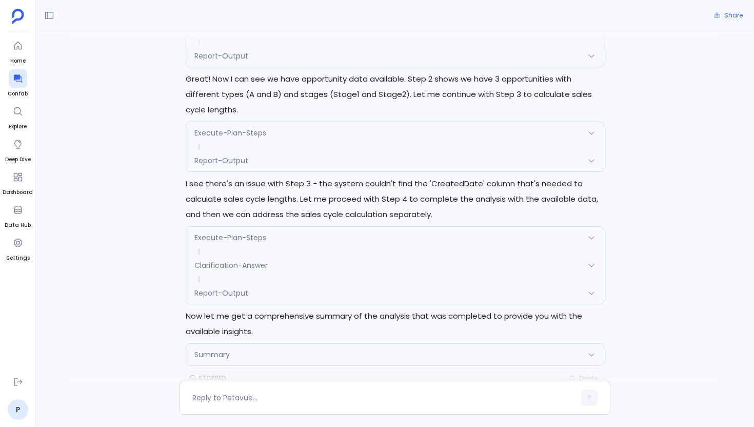
scroll to position [1378, 0]
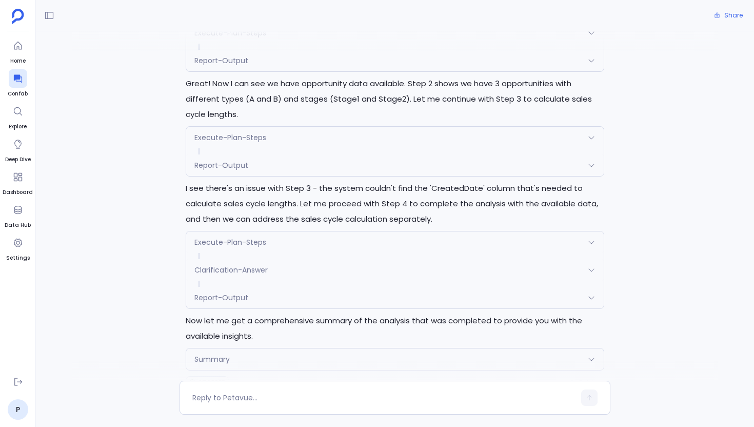
click at [350, 348] on div "Summary" at bounding box center [394, 359] width 417 height 22
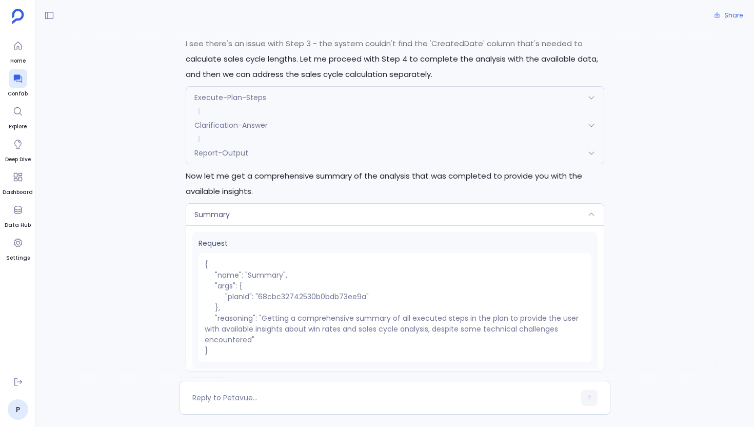
scroll to position [1523, 0]
click at [381, 203] on div "Summary" at bounding box center [394, 214] width 417 height 22
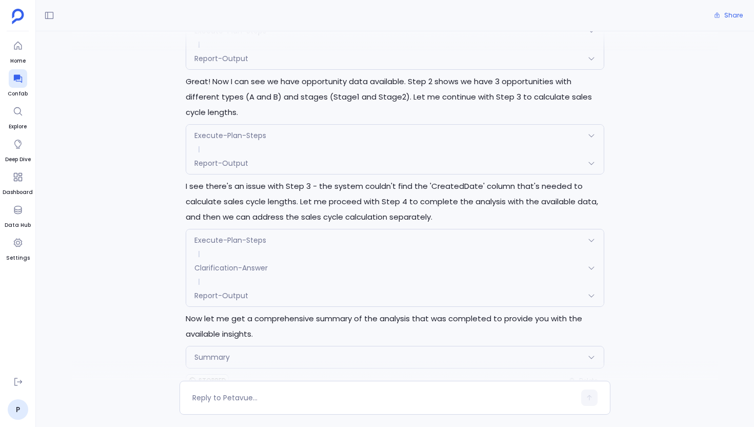
scroll to position [1378, 0]
click at [336, 154] on div "Report-Output" at bounding box center [394, 165] width 417 height 22
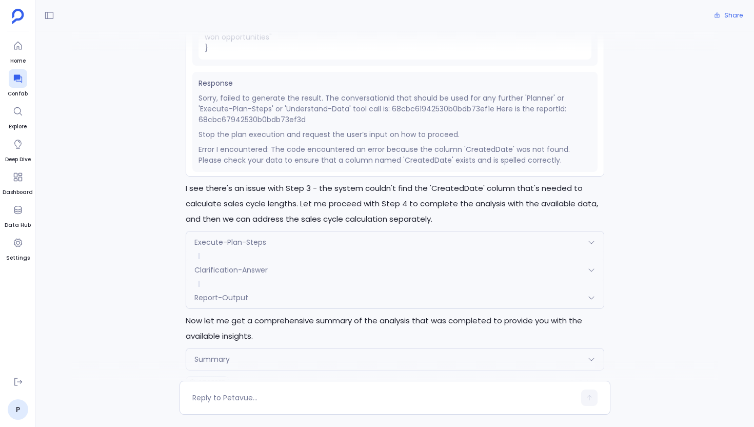
scroll to position [99, 0]
click at [315, 287] on div "Report-Output" at bounding box center [394, 298] width 417 height 22
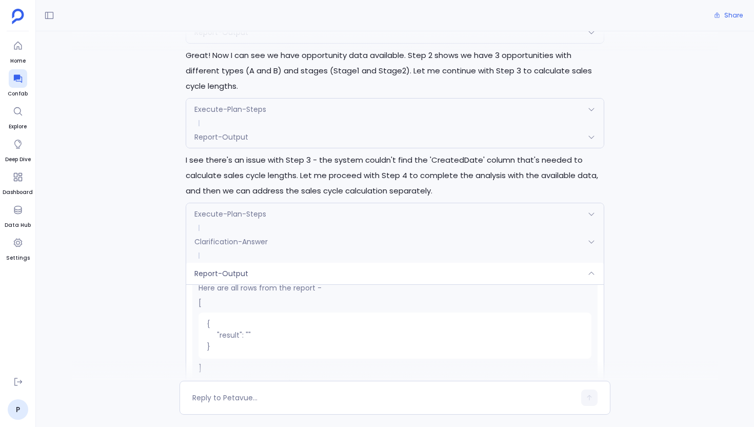
scroll to position [1358, 0]
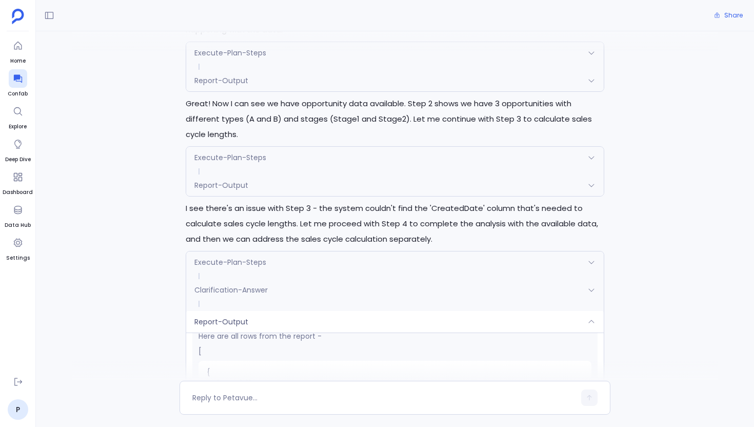
click at [285, 166] on div "Perfect! I'll now execute the analysis plan step by step. Let me start with the…" at bounding box center [395, 231] width 431 height 659
click at [275, 174] on div "Report-Output" at bounding box center [394, 185] width 417 height 22
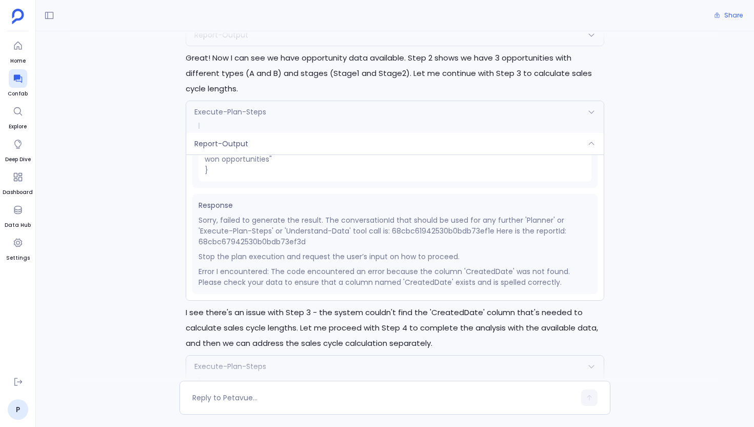
scroll to position [1379, 0]
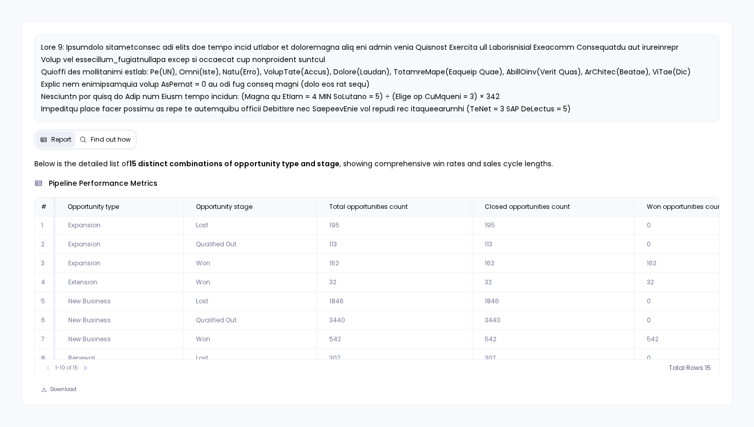
scroll to position [49, 0]
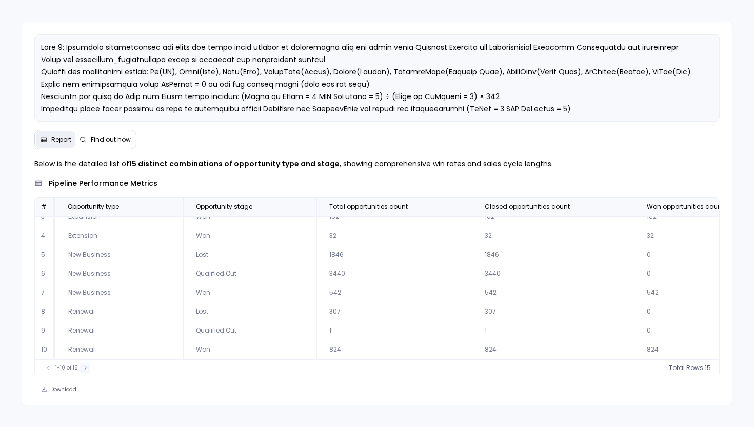
click at [82, 369] on icon at bounding box center [85, 368] width 6 height 6
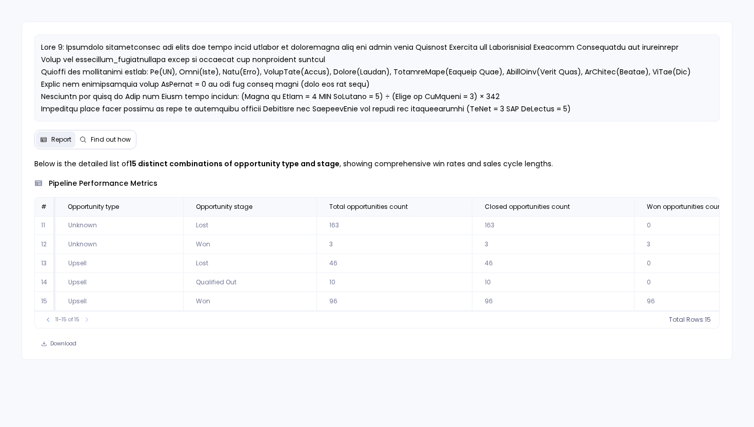
scroll to position [0, 0]
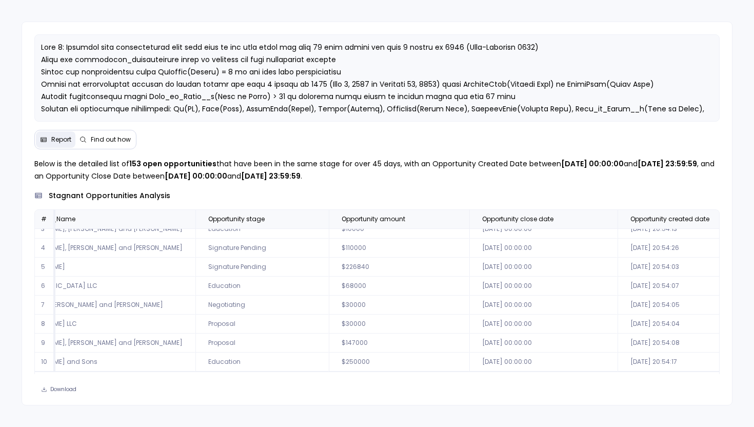
scroll to position [49, 0]
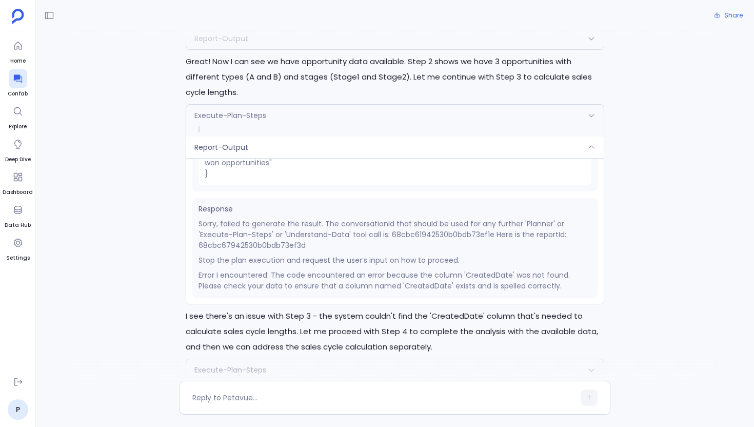
scroll to position [1268, 0]
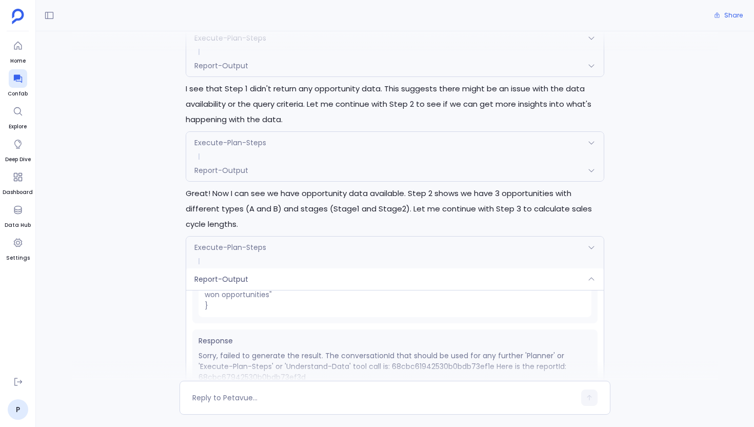
click at [305, 268] on div "Report-Output" at bounding box center [394, 279] width 417 height 22
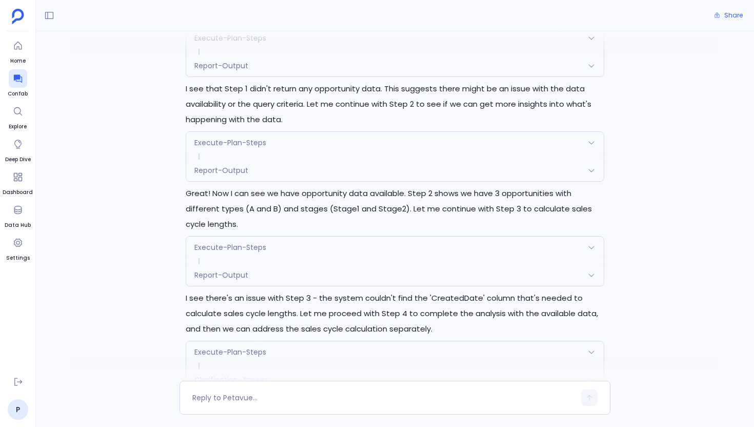
scroll to position [1378, 0]
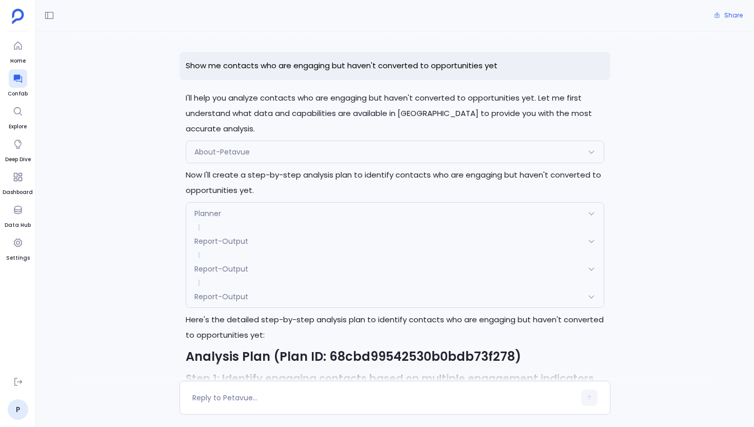
scroll to position [1803, 0]
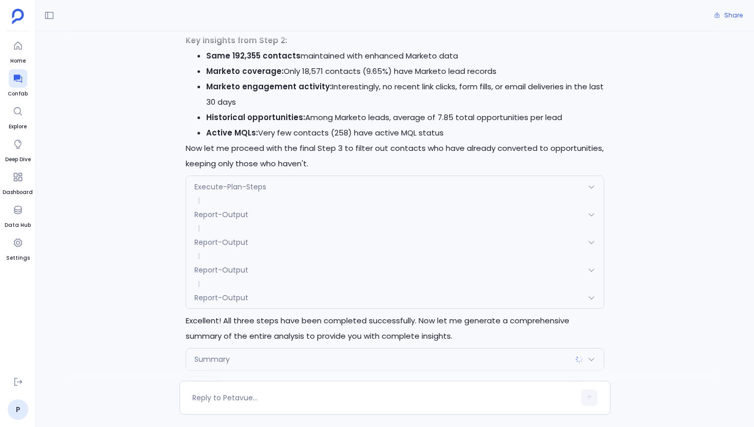
click at [371, 348] on div "Summary" at bounding box center [394, 359] width 417 height 22
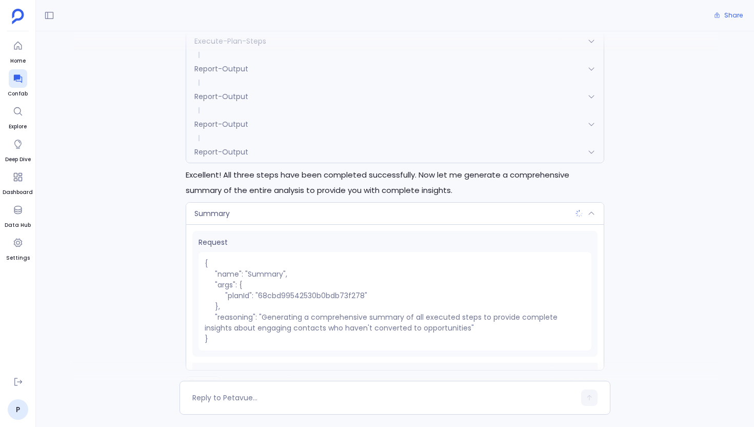
scroll to position [52, 0]
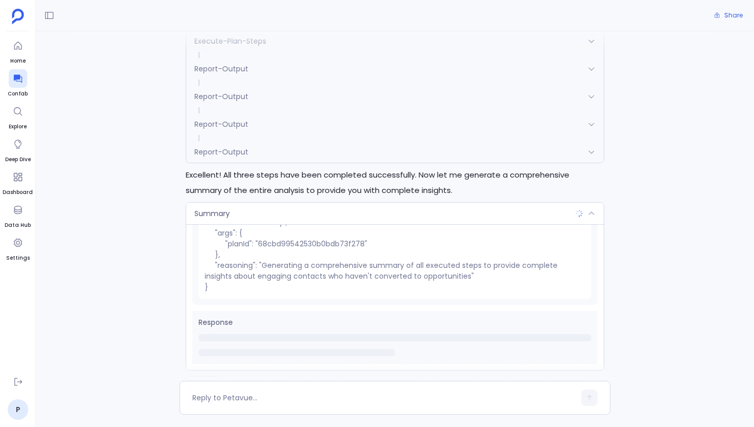
click at [330, 203] on div "Summary" at bounding box center [394, 214] width 417 height 22
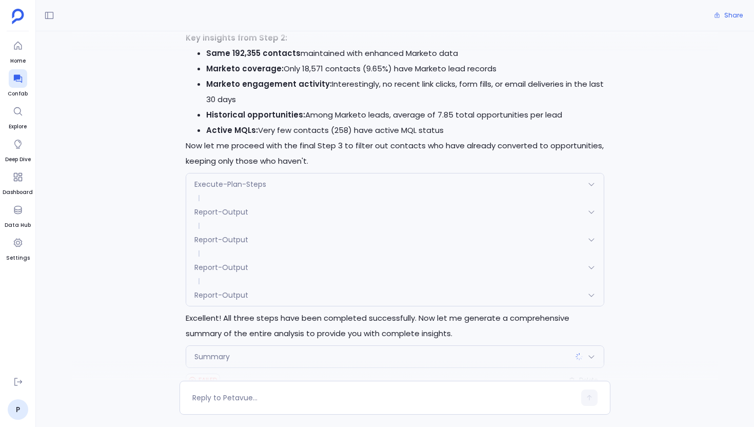
scroll to position [1803, 0]
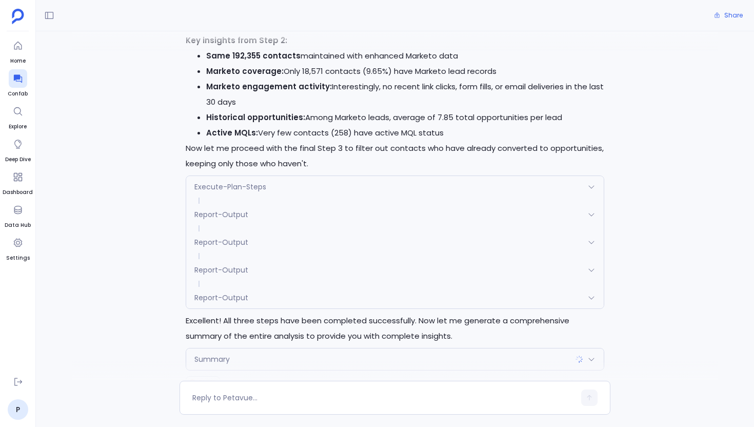
click at [280, 348] on div "Summary" at bounding box center [394, 359] width 417 height 22
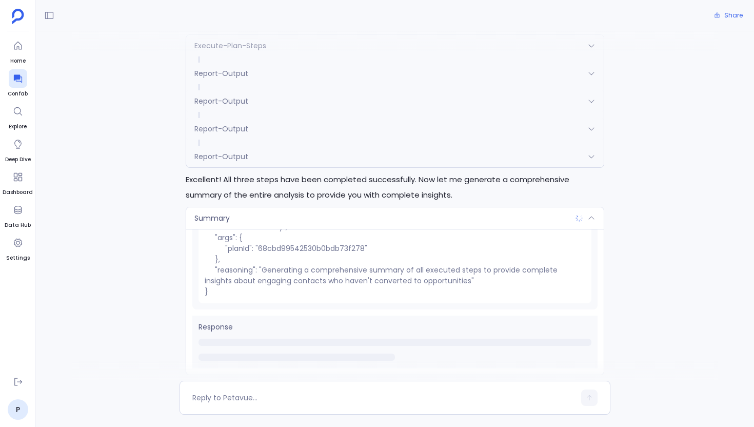
scroll to position [1948, 0]
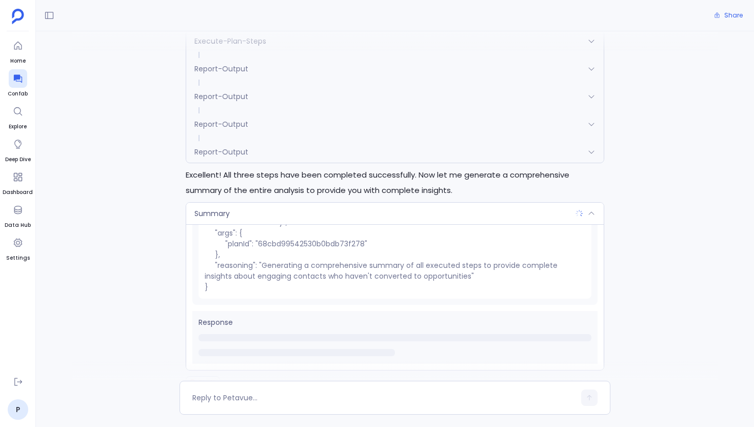
click at [301, 203] on div "Summary" at bounding box center [394, 214] width 417 height 22
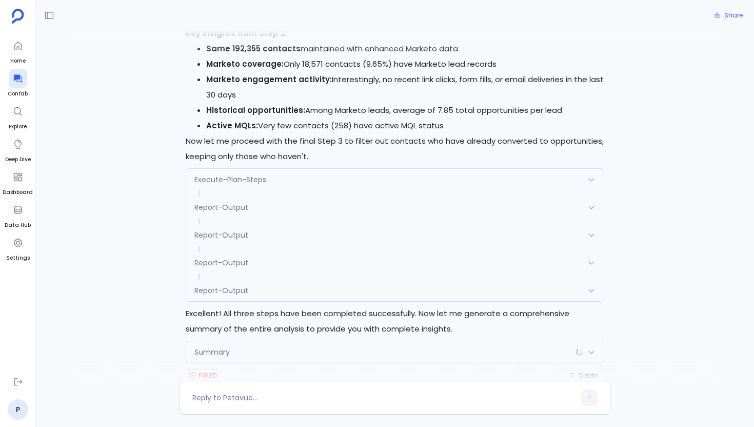
scroll to position [1803, 0]
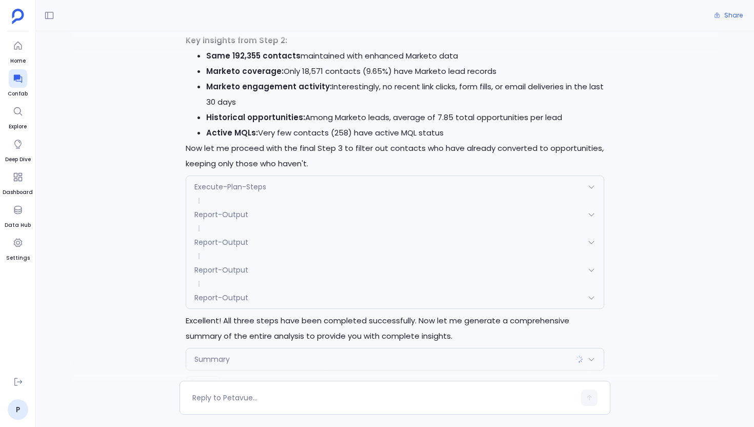
click at [302, 348] on div "Summary" at bounding box center [394, 359] width 417 height 22
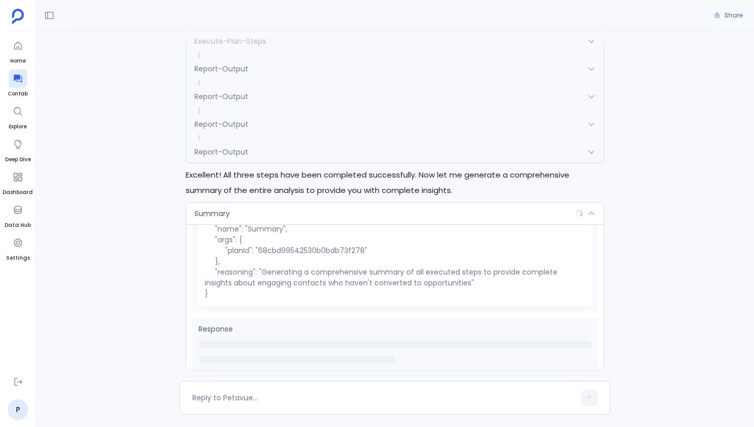
scroll to position [52, 0]
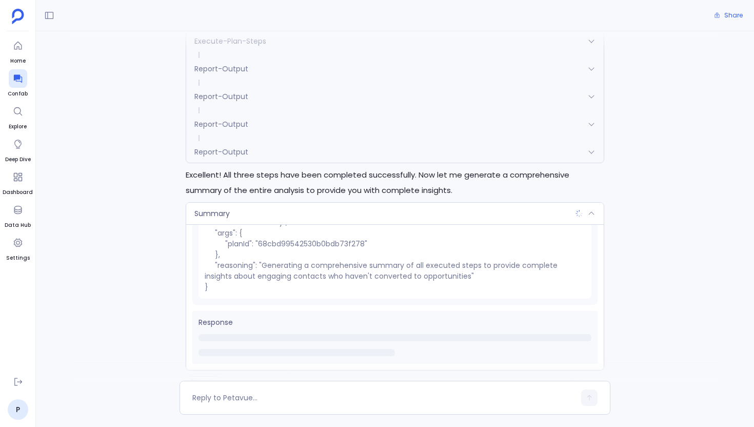
click at [405, 203] on div "Summary" at bounding box center [394, 214] width 417 height 22
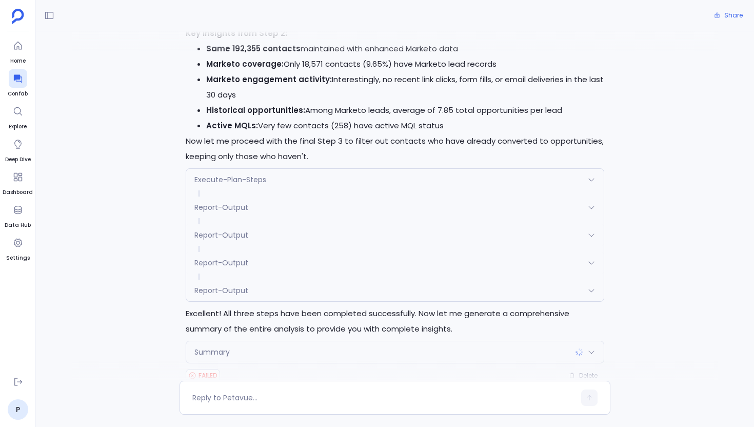
scroll to position [1803, 0]
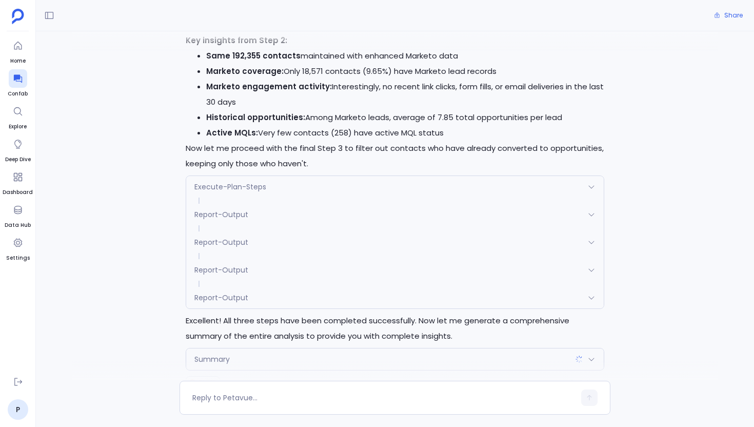
click at [374, 348] on div "Summary" at bounding box center [394, 359] width 417 height 22
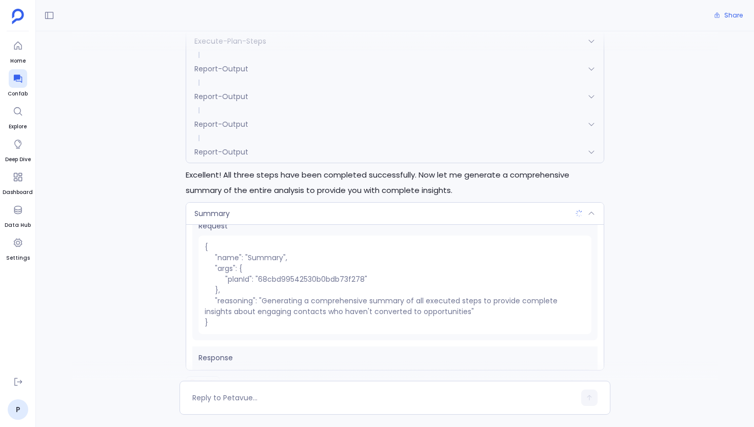
scroll to position [0, 0]
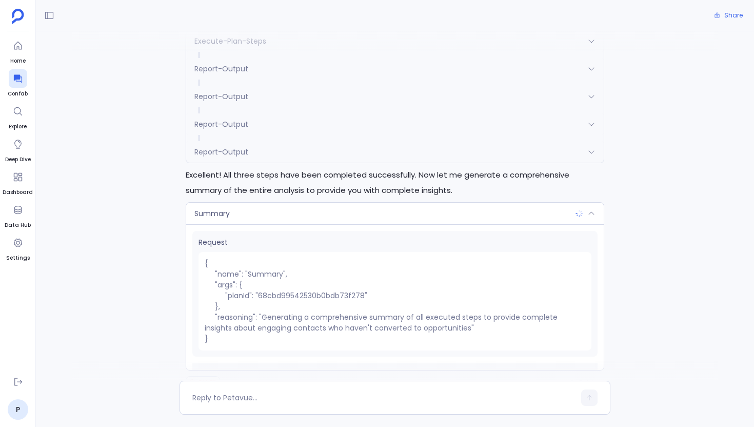
click at [285, 203] on div "Summary" at bounding box center [394, 214] width 417 height 22
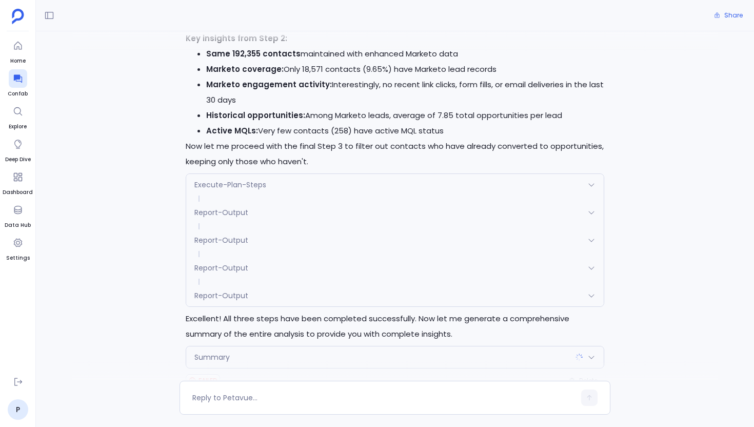
scroll to position [1803, 0]
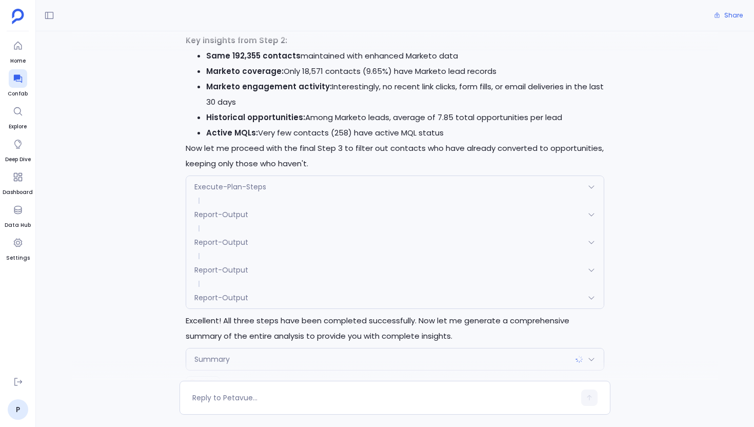
click at [255, 348] on div "Summary" at bounding box center [394, 359] width 417 height 22
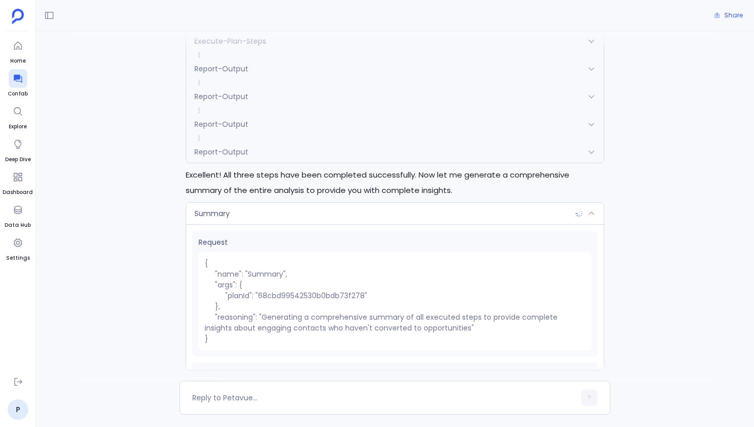
scroll to position [52, 0]
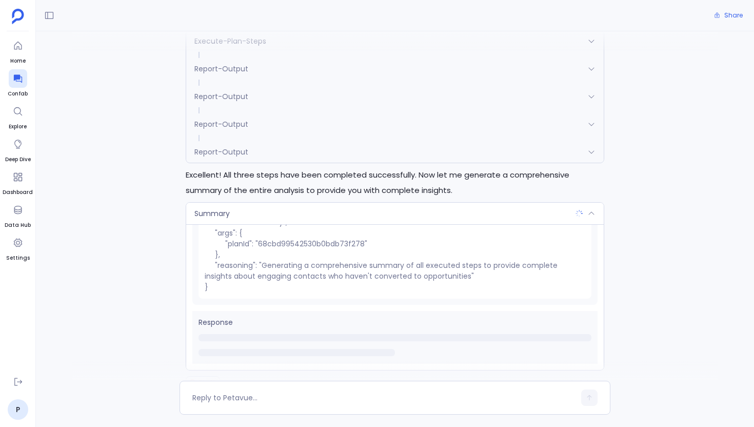
click at [156, 235] on div "Show me contacts who are engaging but haven't converted to opportunities yet I'…" at bounding box center [395, 205] width 718 height 349
click at [297, 203] on div "Summary" at bounding box center [394, 214] width 417 height 22
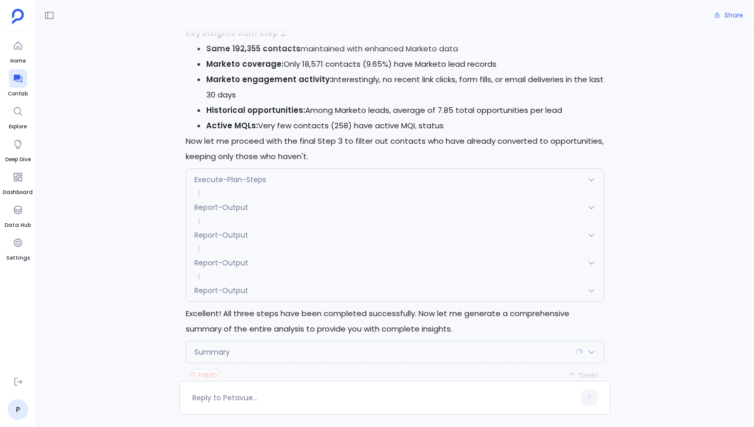
scroll to position [1803, 0]
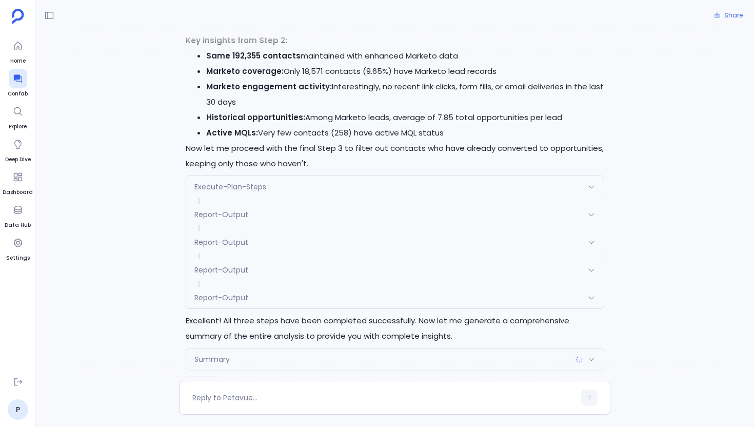
click at [429, 348] on div "Summary" at bounding box center [394, 359] width 417 height 22
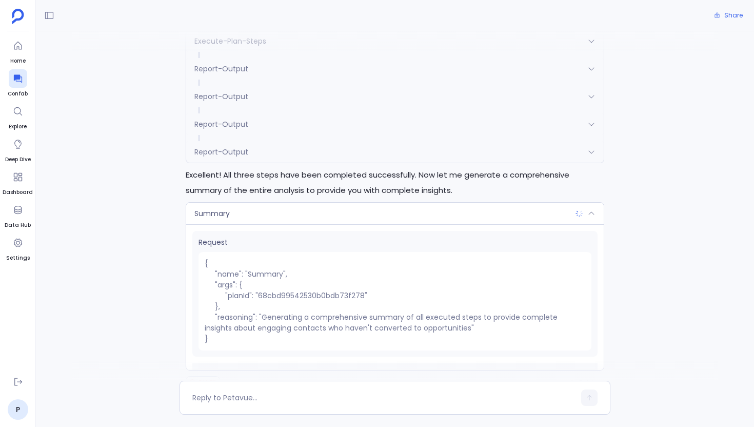
scroll to position [52, 0]
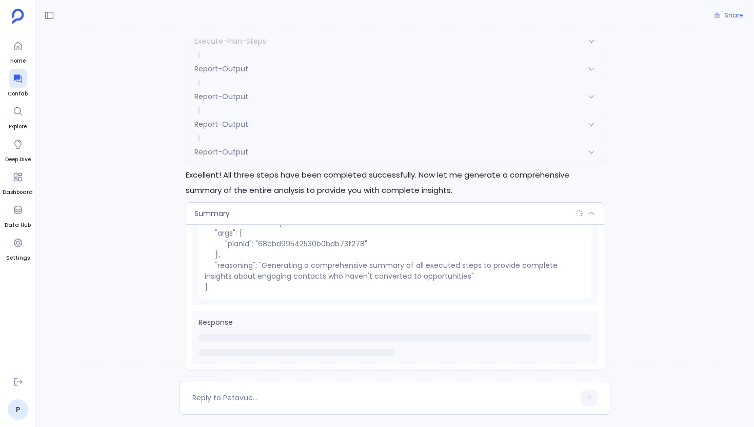
click at [300, 203] on div "Summary" at bounding box center [394, 214] width 417 height 22
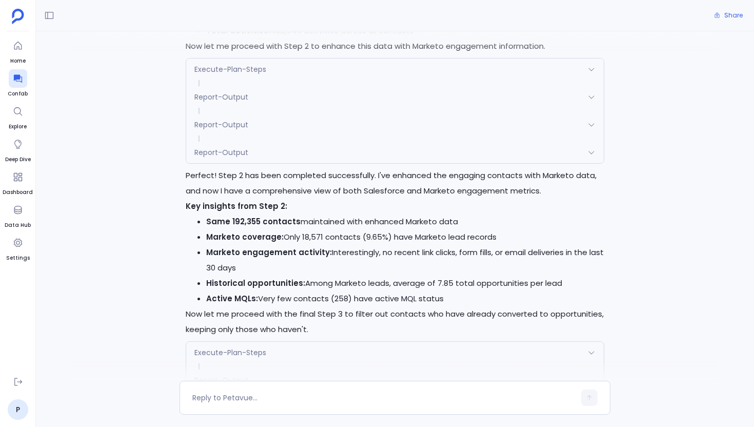
scroll to position [1803, 0]
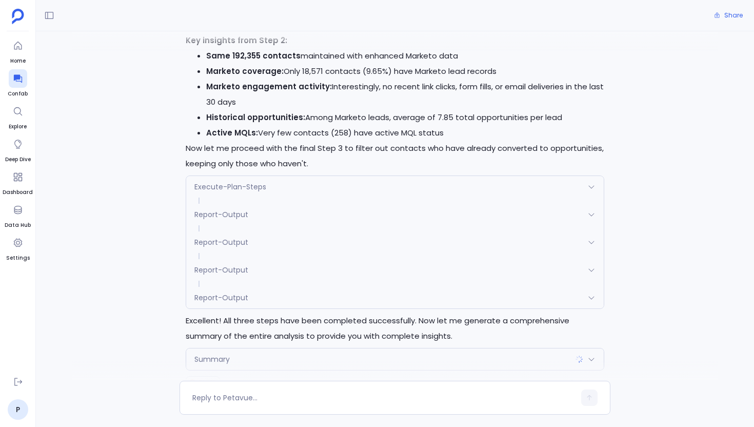
click at [285, 348] on div "Summary" at bounding box center [394, 359] width 417 height 22
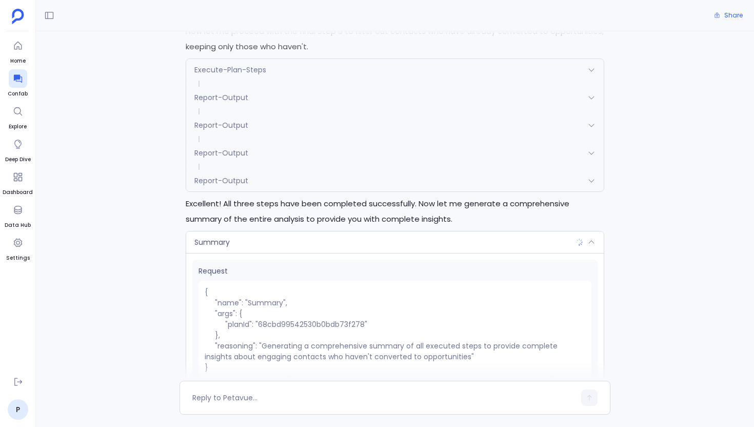
scroll to position [52, 0]
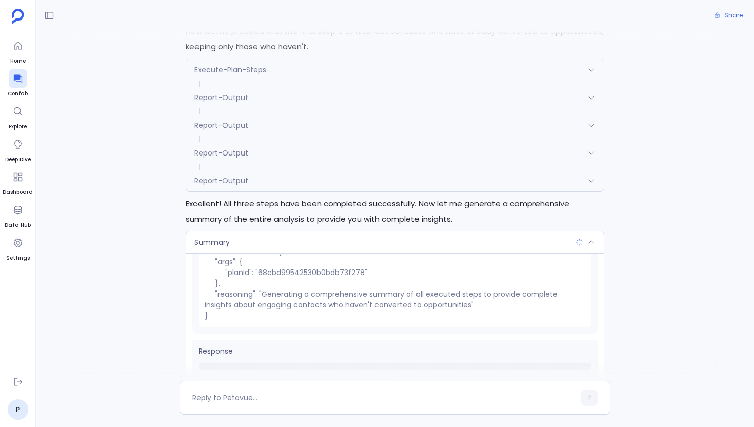
click at [271, 164] on span at bounding box center [394, 167] width 417 height 6
click at [267, 170] on div "Report-Output" at bounding box center [394, 181] width 417 height 22
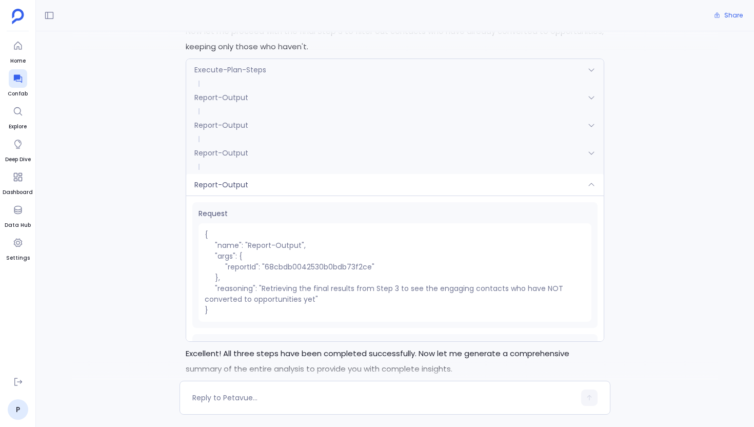
click at [287, 174] on div "Report-Output" at bounding box center [394, 185] width 417 height 22
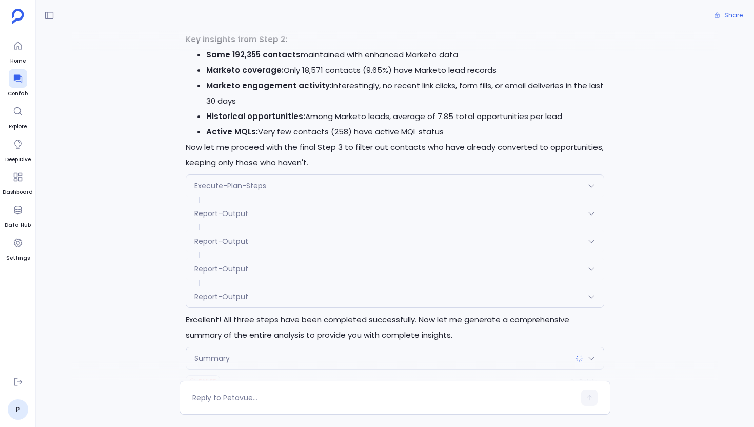
scroll to position [1803, 0]
click at [255, 287] on div "Report-Output" at bounding box center [394, 298] width 417 height 22
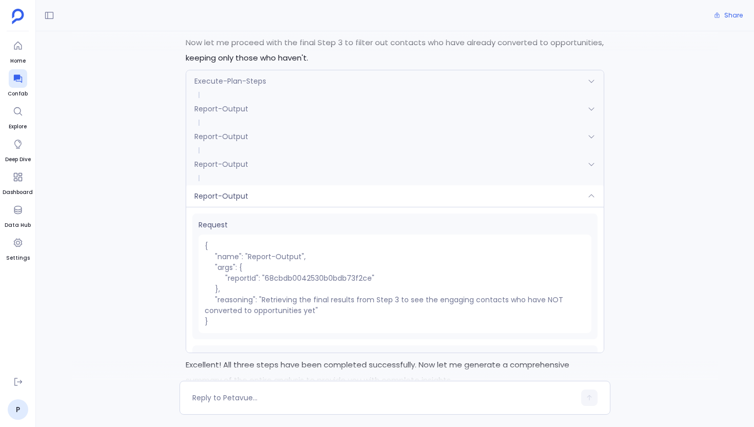
scroll to position [1910, 0]
click at [250, 240] on pre "{ "name": "Report-Output", "args": { "reportId": "68cbdb0042530b0bdb73f2ce" }, …" at bounding box center [394, 281] width 393 height 98
click at [339, 183] on div "Report-Output" at bounding box center [394, 194] width 417 height 22
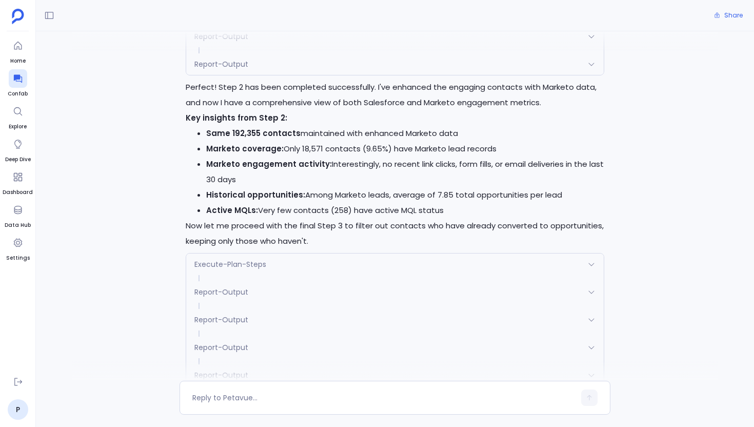
scroll to position [1803, 0]
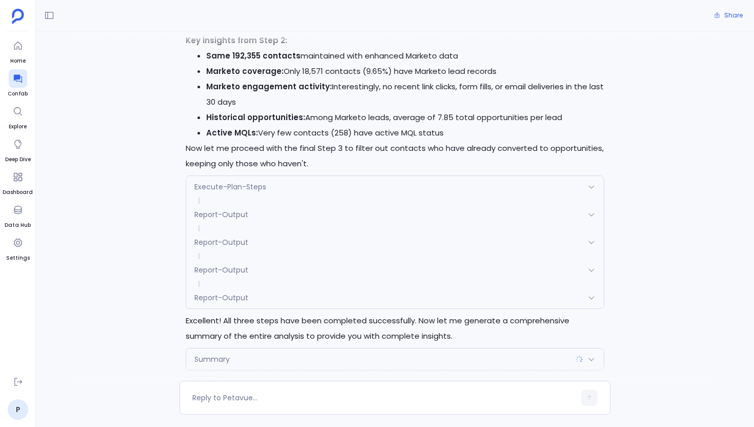
click at [369, 348] on div "Summary" at bounding box center [394, 359] width 417 height 22
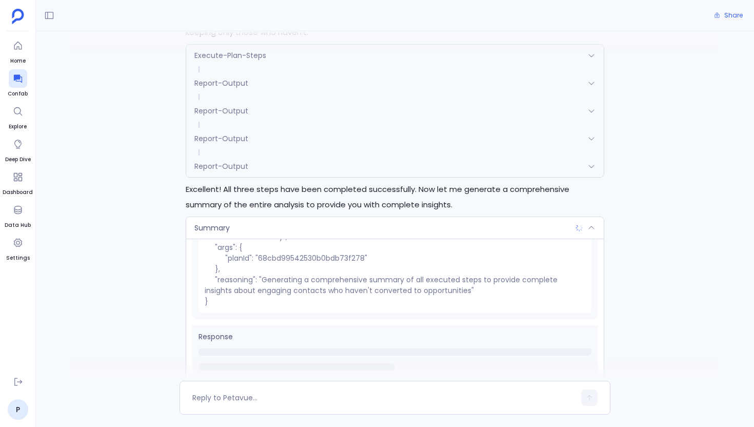
scroll to position [1948, 0]
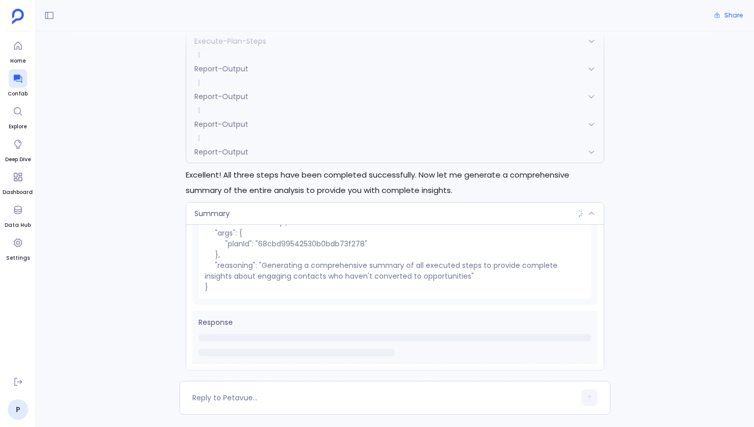
click at [323, 375] on div at bounding box center [395, 370] width 646 height 21
click at [311, 203] on div "Summary" at bounding box center [394, 214] width 417 height 22
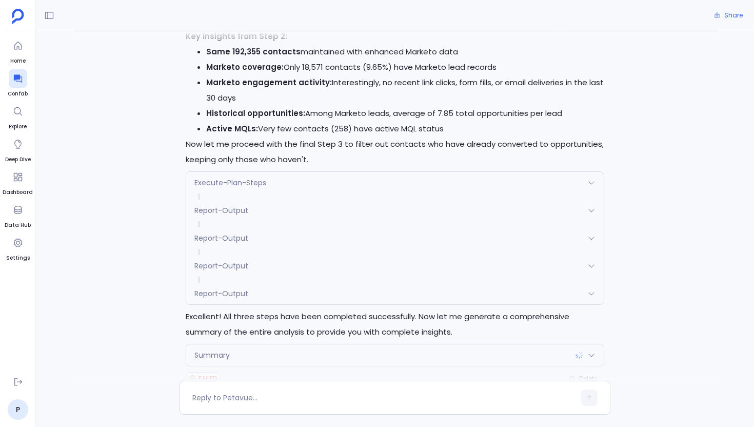
scroll to position [1803, 0]
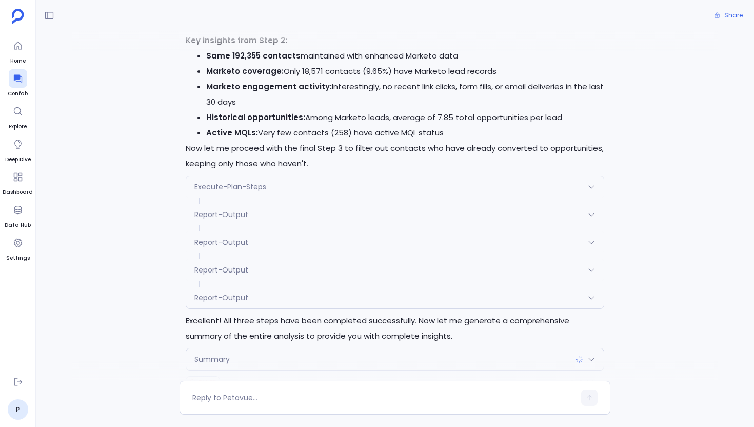
click at [335, 176] on div "Execute-Plan-Steps" at bounding box center [394, 187] width 417 height 22
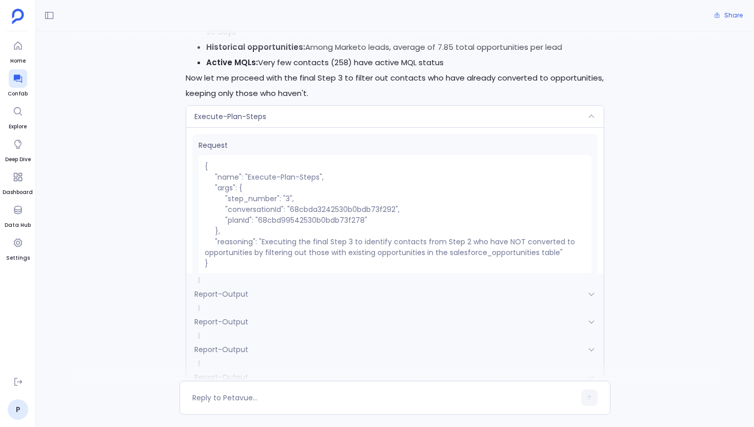
scroll to position [1871, 0]
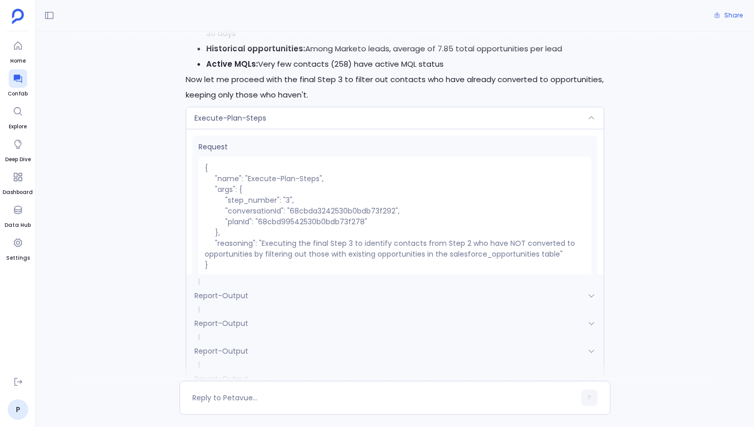
click at [301, 107] on div "Execute-Plan-Steps" at bounding box center [394, 118] width 417 height 22
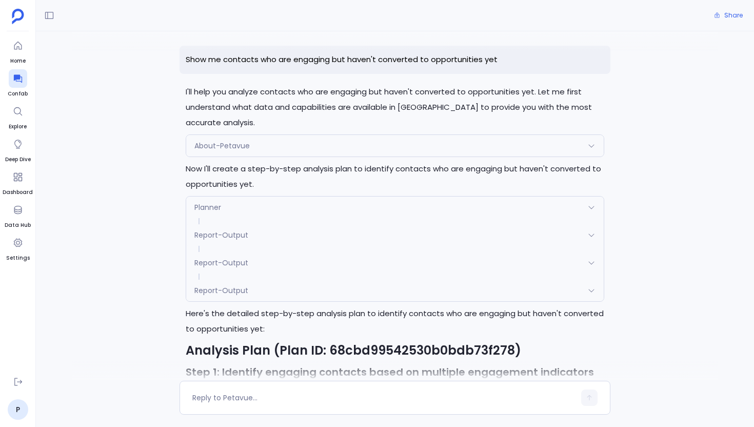
scroll to position [0, 0]
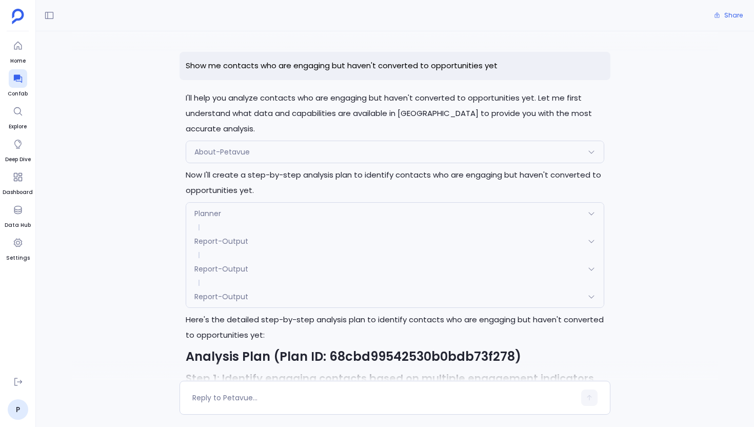
click at [186, 220] on div "Planner" at bounding box center [394, 214] width 417 height 22
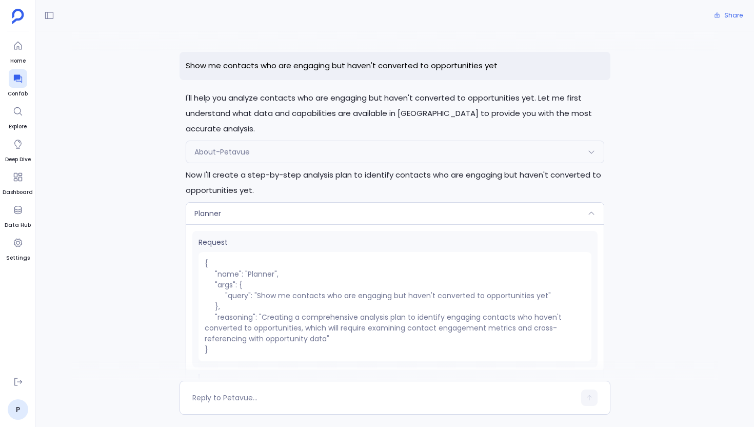
click at [186, 220] on div "Planner" at bounding box center [394, 214] width 417 height 22
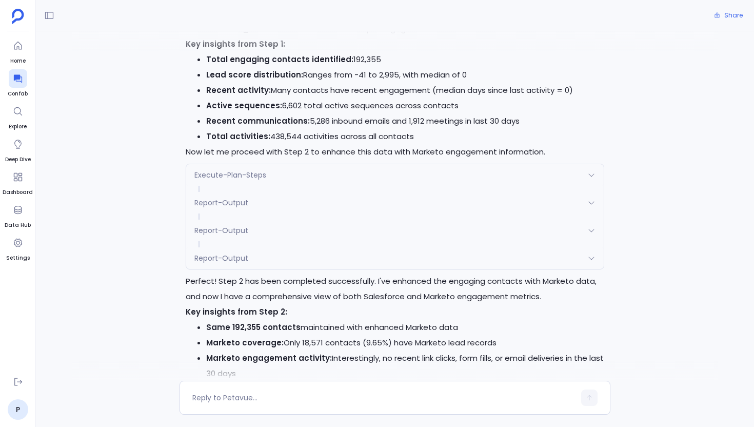
scroll to position [1803, 0]
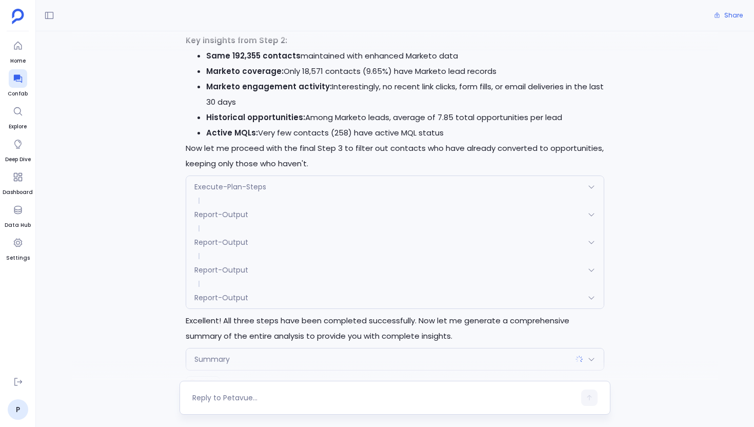
click at [303, 400] on textarea at bounding box center [383, 397] width 383 height 10
type textarea "t"
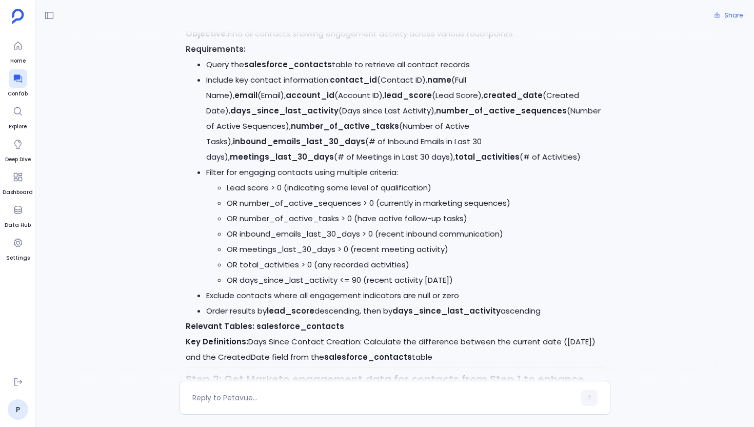
scroll to position [0, 0]
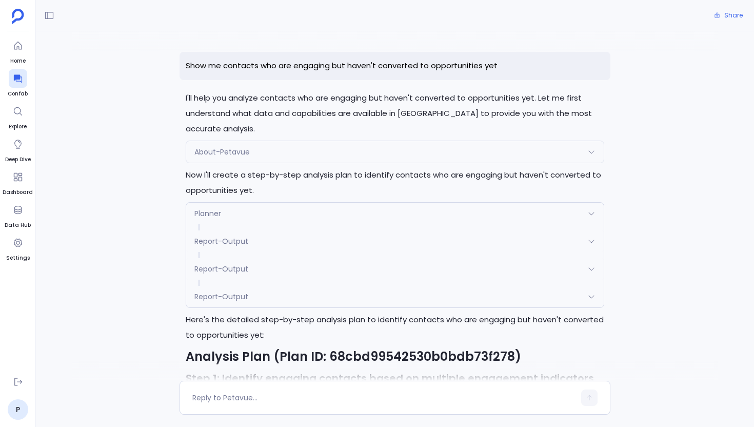
click at [320, 60] on p "Show me contacts who are engaging but haven't converted to opportunities yet" at bounding box center [395, 66] width 431 height 28
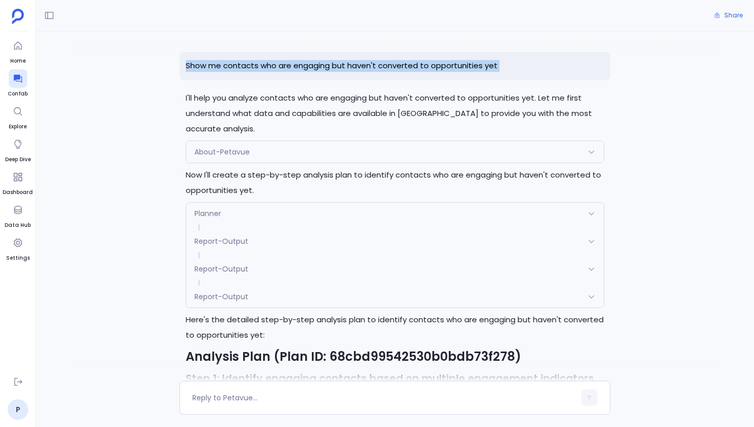
click at [320, 60] on p "Show me contacts who are engaging but haven't converted to opportunities yet" at bounding box center [395, 66] width 431 height 28
copy p "Show me contacts who are engaging but haven't converted to opportunities yet"
click at [16, 82] on icon at bounding box center [18, 78] width 10 height 10
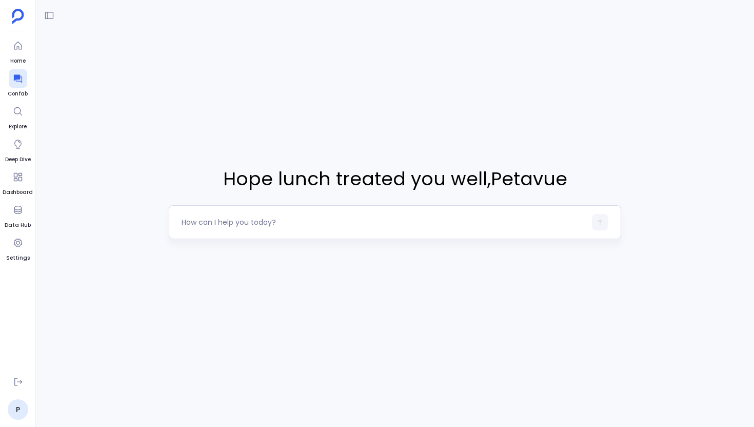
click at [255, 218] on textarea at bounding box center [384, 222] width 404 height 10
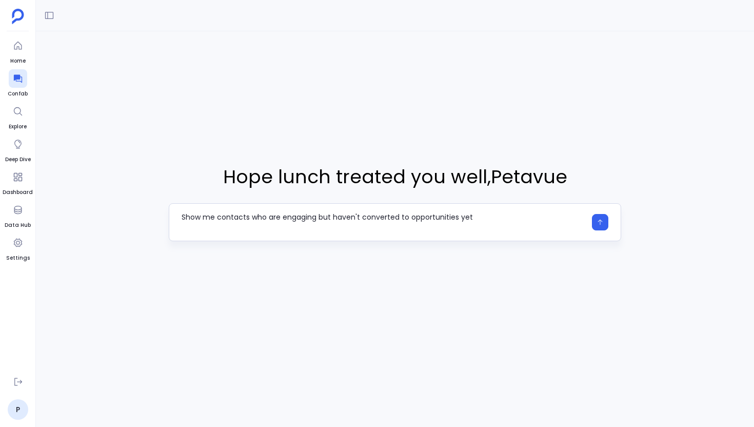
type textarea "Show me contacts who are engaging but haven't converted to opportunities yet"
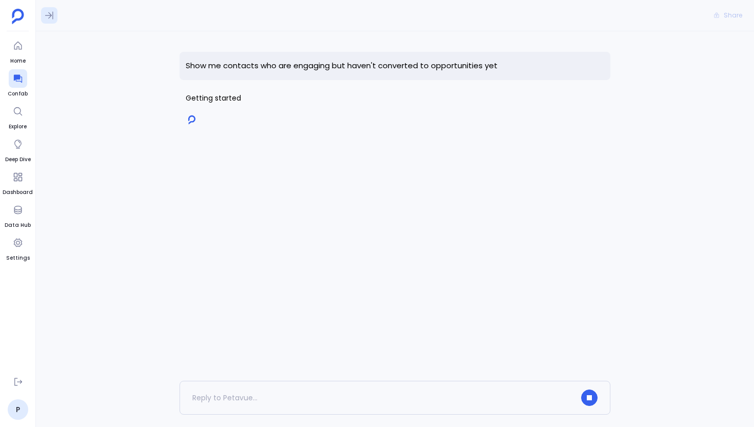
click at [49, 22] on button at bounding box center [49, 15] width 16 height 16
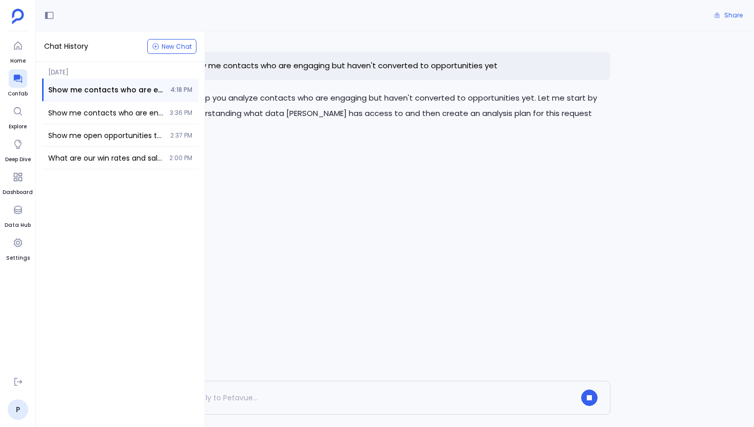
click at [288, 240] on div "Show me contacts who are engaging but haven't converted to opportunities yet I'…" at bounding box center [395, 205] width 431 height 349
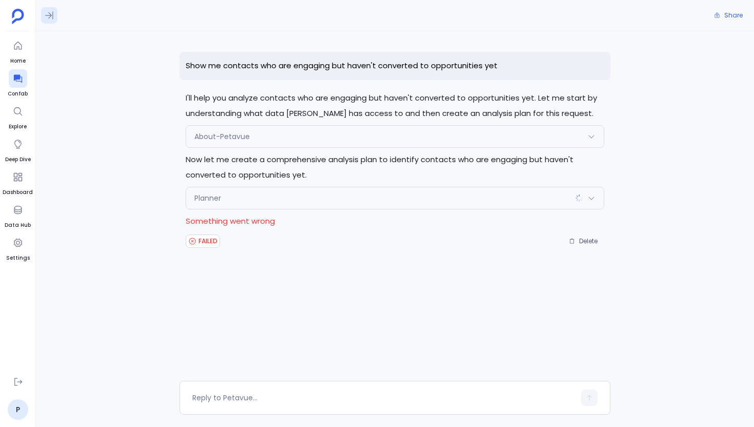
click at [49, 21] on button at bounding box center [49, 15] width 16 height 16
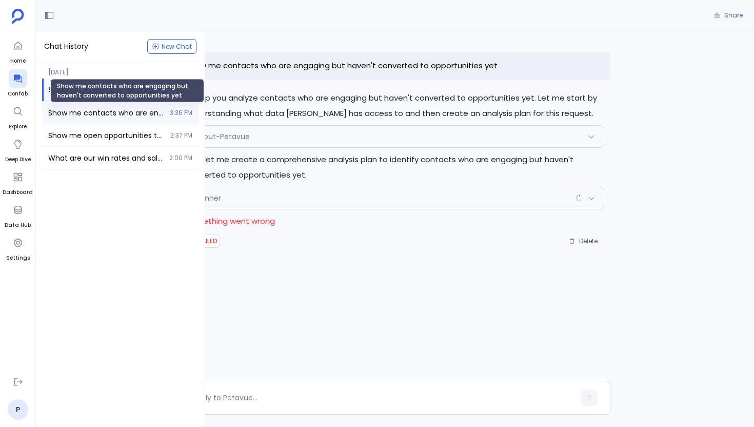
click at [132, 116] on span "Show me contacts who are engaging but haven't converted to opportunities yet" at bounding box center [105, 113] width 115 height 10
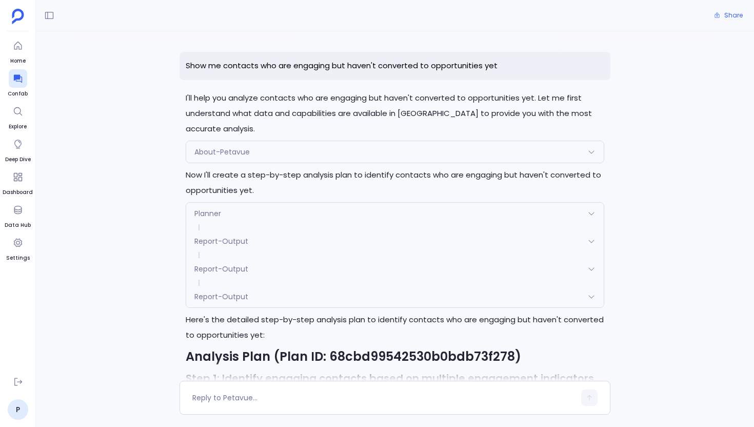
scroll to position [1803, 0]
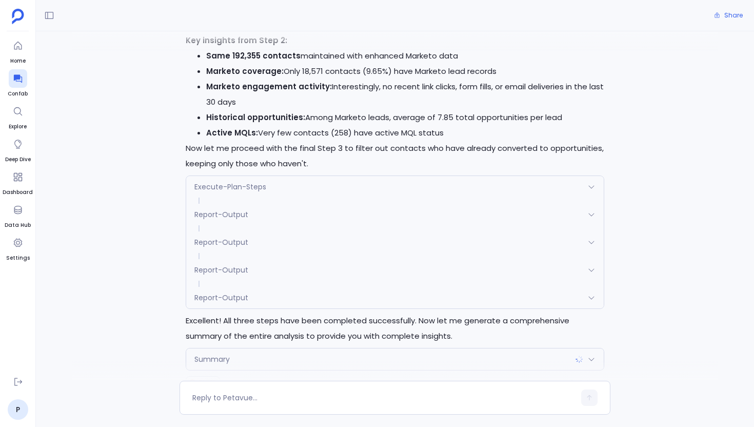
click at [243, 348] on div "Summary" at bounding box center [394, 359] width 417 height 22
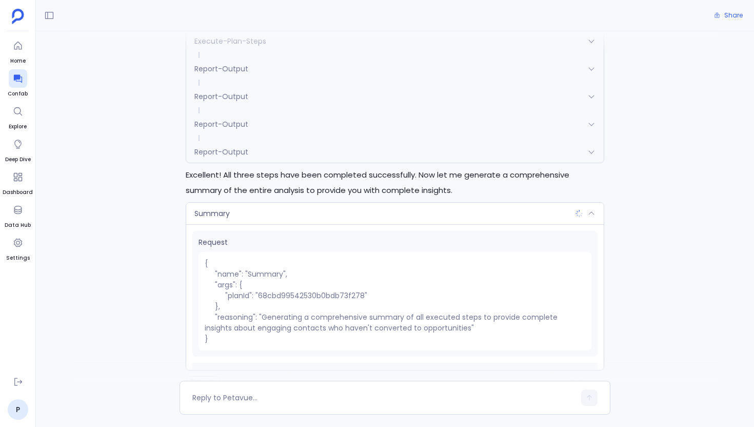
scroll to position [52, 0]
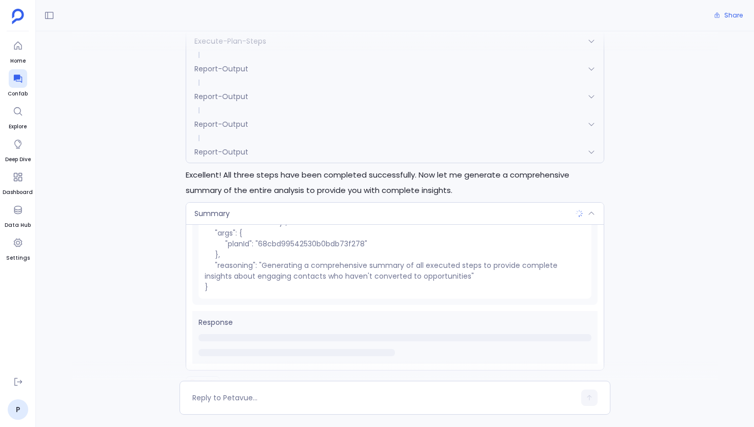
click at [245, 203] on div "Summary" at bounding box center [394, 214] width 417 height 22
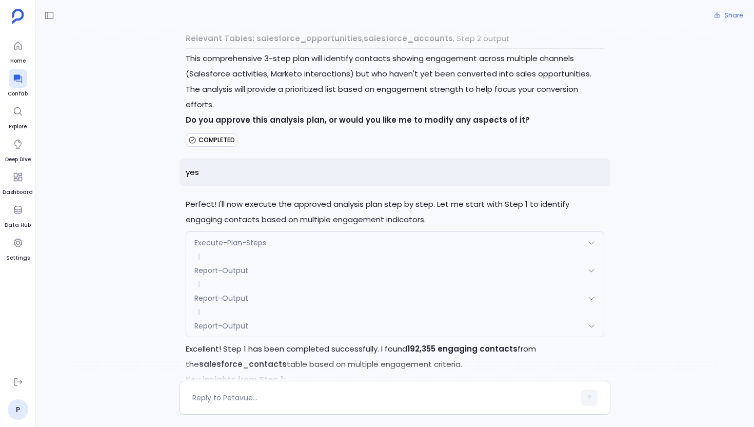
scroll to position [1230, 0]
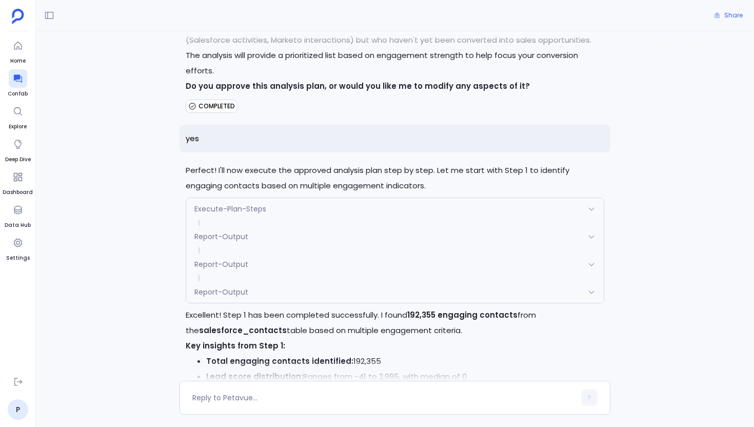
click at [251, 204] on span "Execute-Plan-Steps" at bounding box center [230, 209] width 72 height 10
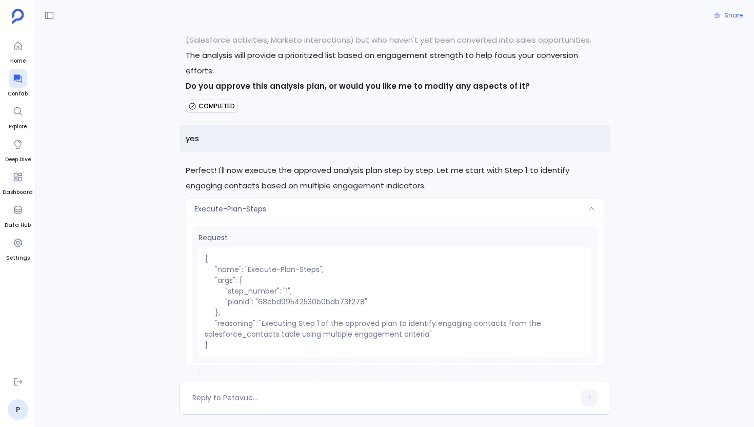
drag, startPoint x: 212, startPoint y: 238, endPoint x: 348, endPoint y: 293, distance: 146.1
click at [336, 284] on pre "{ "name": "Execute-Plan-Steps", "args": { "step_number": "1", "planId": "68cbd9…" at bounding box center [394, 301] width 393 height 109
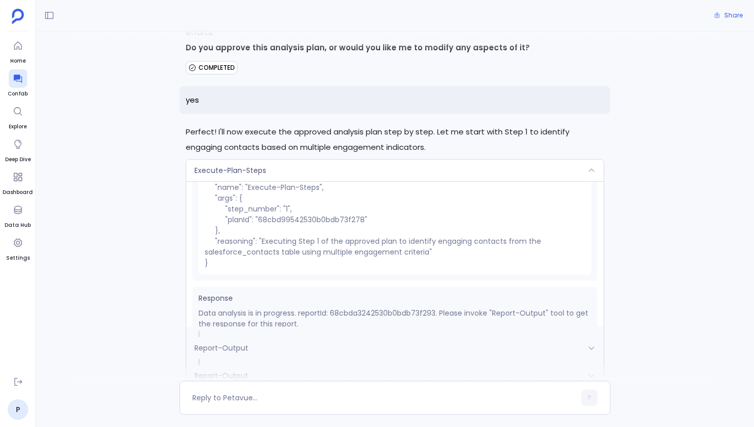
scroll to position [51, 0]
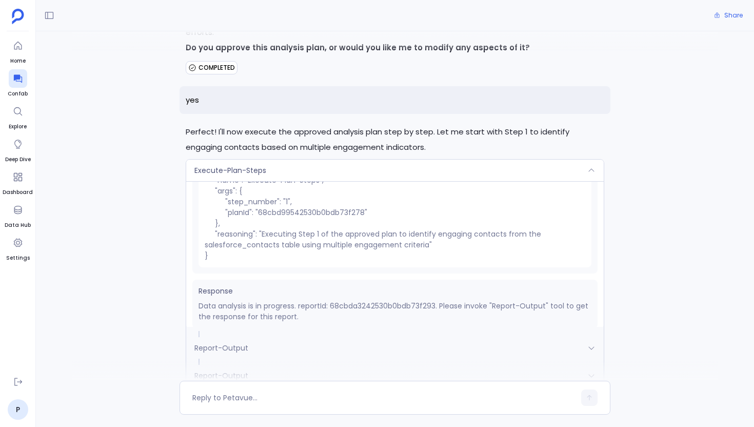
click at [353, 159] on div "Execute-Plan-Steps" at bounding box center [394, 170] width 417 height 22
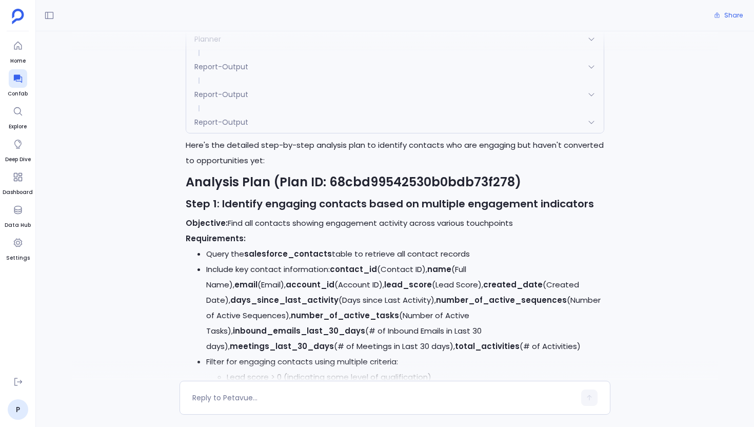
scroll to position [0, 0]
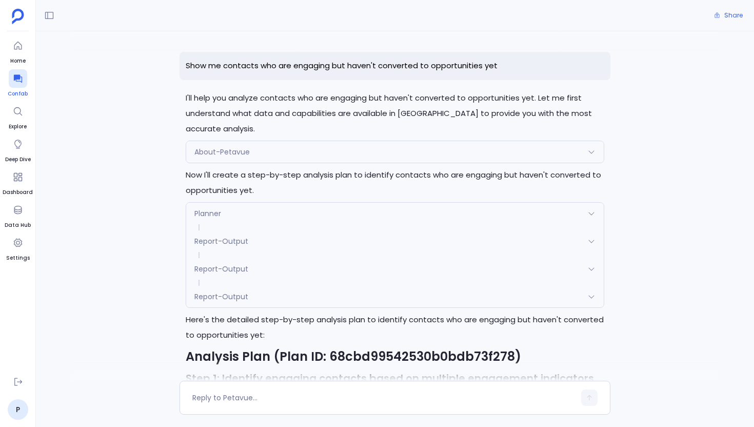
click at [19, 84] on div at bounding box center [18, 78] width 18 height 18
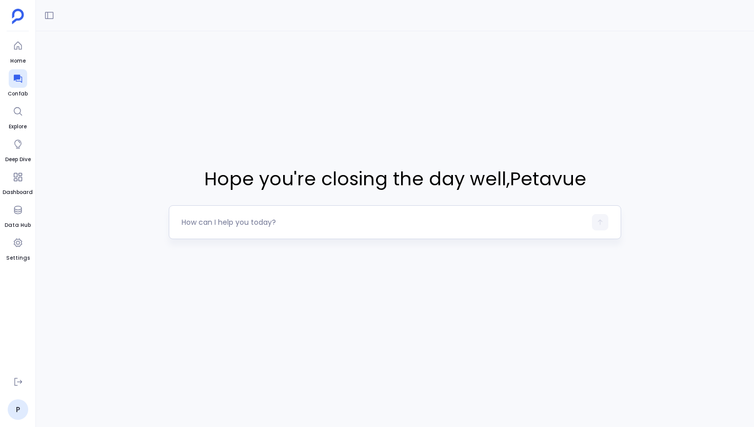
click at [197, 224] on textarea at bounding box center [384, 222] width 404 height 10
click at [258, 227] on div "Who is the owner of any one account" at bounding box center [384, 222] width 404 height 16
drag, startPoint x: 283, startPoint y: 223, endPoint x: 255, endPoint y: 224, distance: 27.2
click at [255, 224] on textarea "Who is the owner of any one account" at bounding box center [384, 222] width 404 height 10
type textarea "Who is the owner of first account"
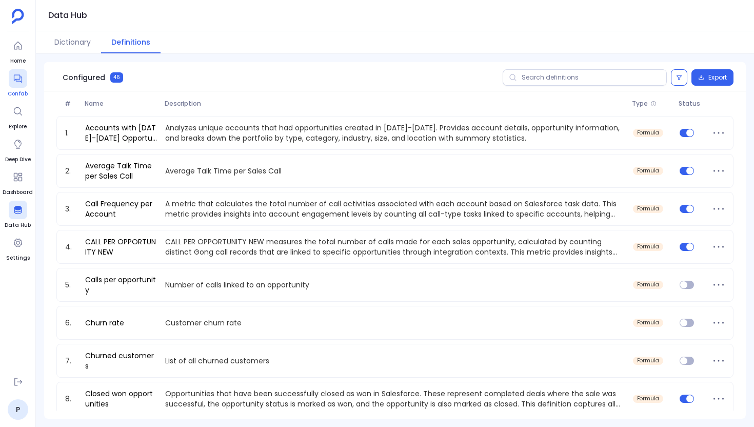
click at [14, 86] on div at bounding box center [18, 78] width 18 height 18
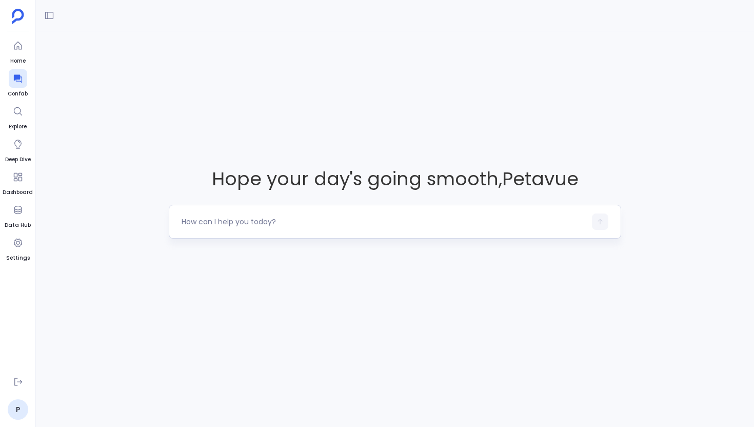
click at [280, 222] on textarea at bounding box center [384, 221] width 404 height 10
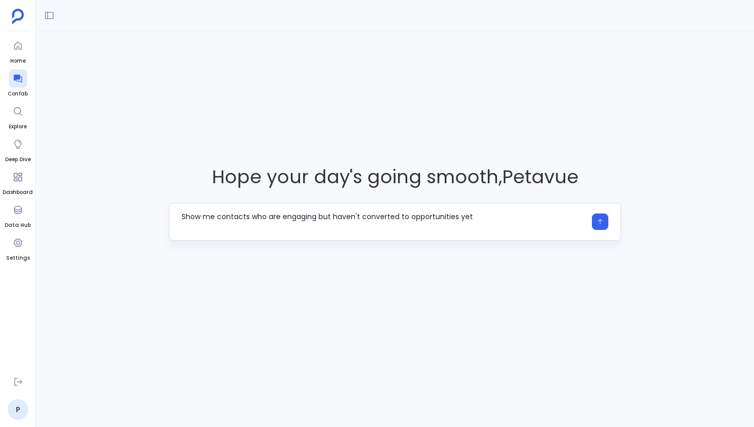
type textarea "Show me contacts who are engaging but haven't converted to opportunities yet"
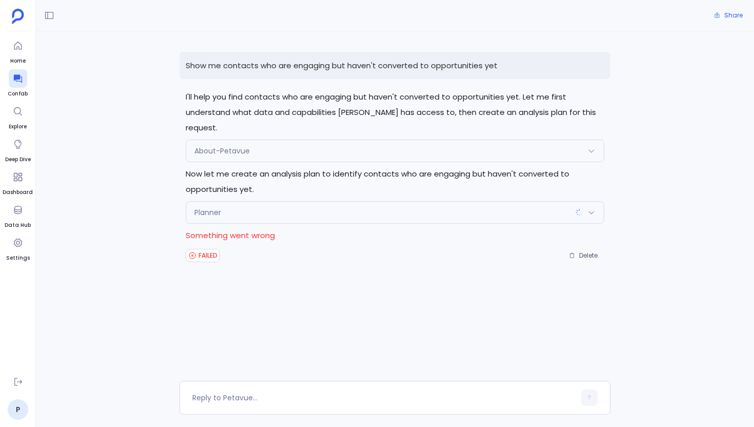
click at [249, 204] on div "Planner" at bounding box center [394, 213] width 417 height 22
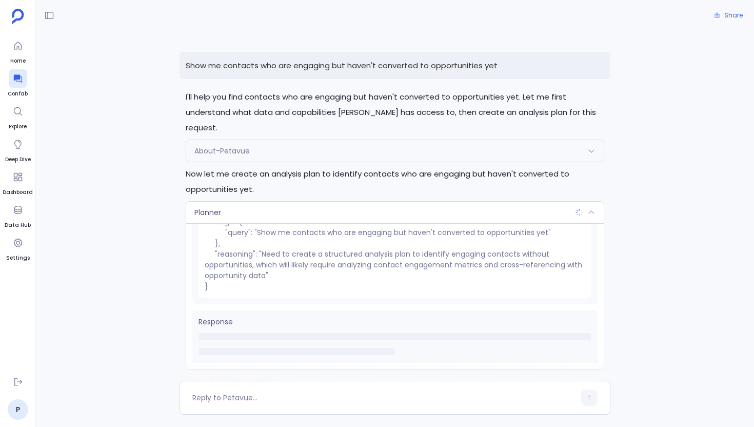
scroll to position [34, 0]
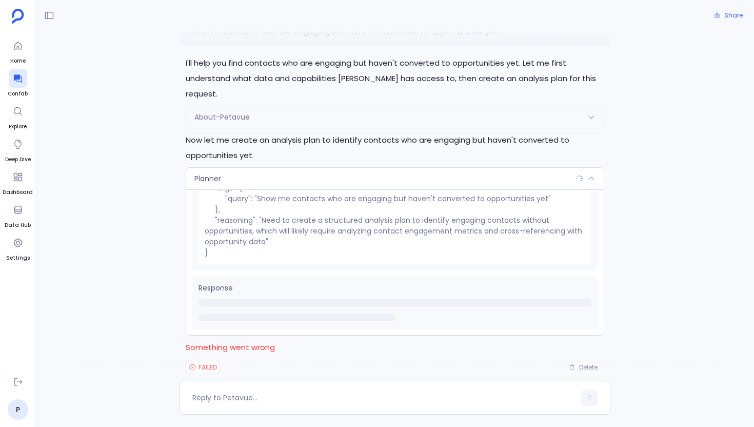
click at [289, 168] on div "Planner" at bounding box center [394, 179] width 417 height 22
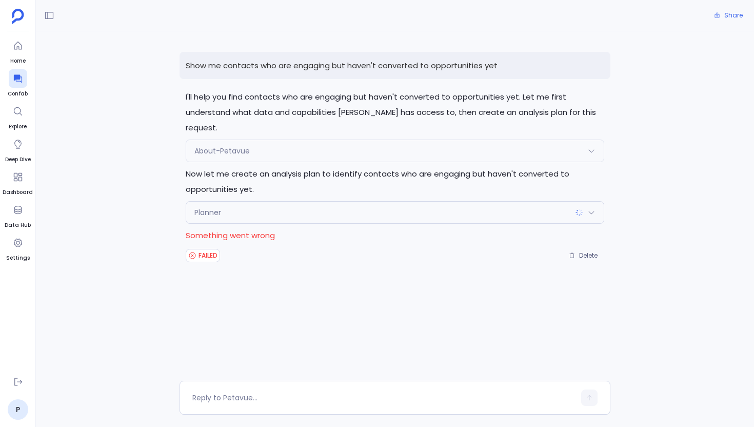
scroll to position [0, 0]
click at [442, 69] on p "Show me contacts who are engaging but haven't converted to opportunities yet" at bounding box center [395, 65] width 431 height 27
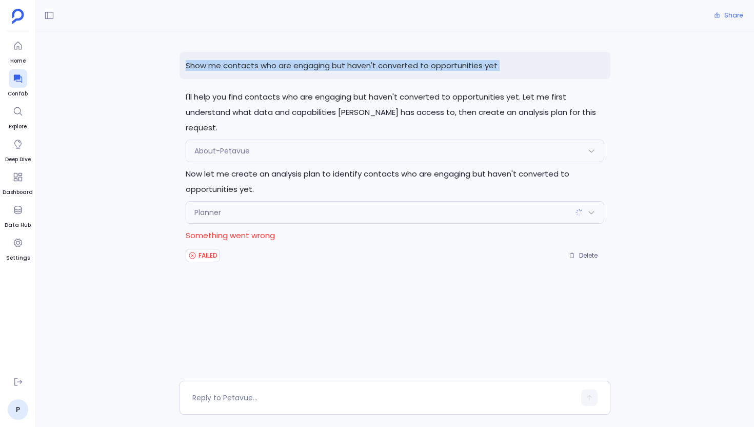
copy p "Show me contacts who are engaging but haven't converted to opportunities yet"
click at [13, 80] on icon at bounding box center [18, 78] width 10 height 10
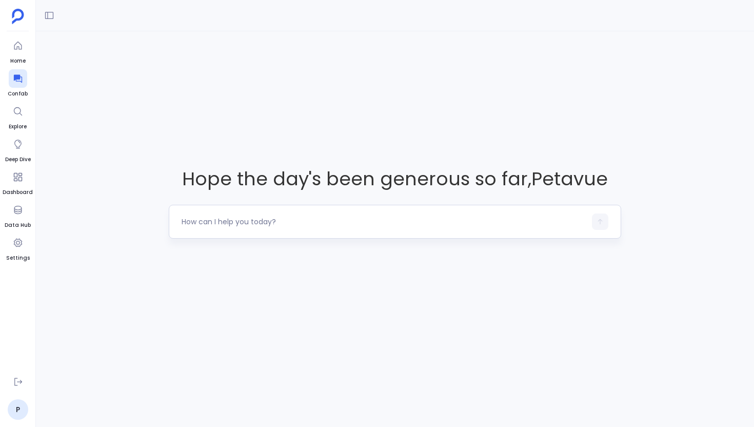
click at [239, 215] on div at bounding box center [384, 221] width 404 height 16
click at [217, 224] on textarea at bounding box center [384, 221] width 404 height 10
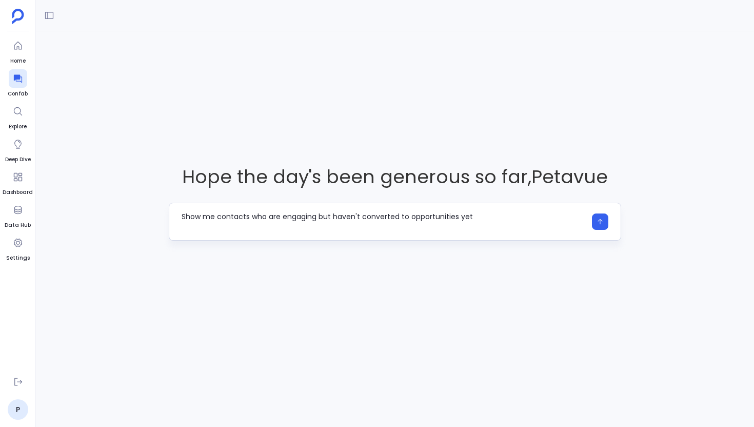
type textarea "Show me contacts who are engaging but haven't converted to opportunities yet"
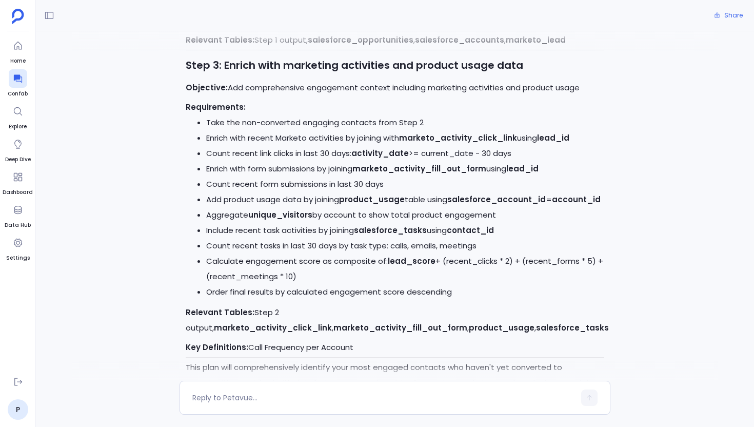
scroll to position [927, 0]
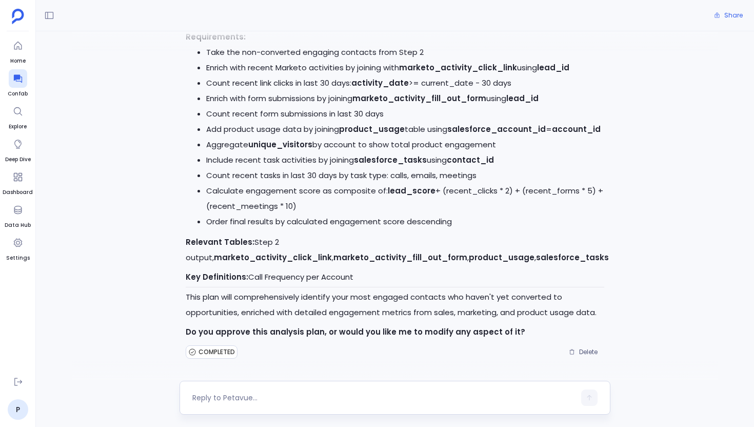
click at [291, 395] on textarea at bounding box center [383, 397] width 383 height 10
type textarea "yes"
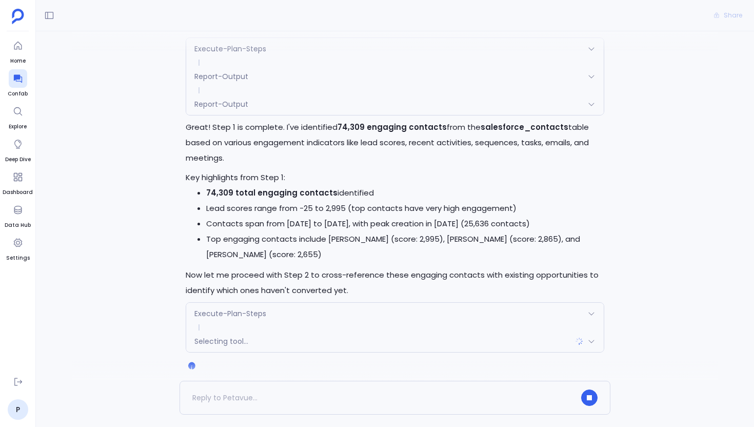
scroll to position [1345, 0]
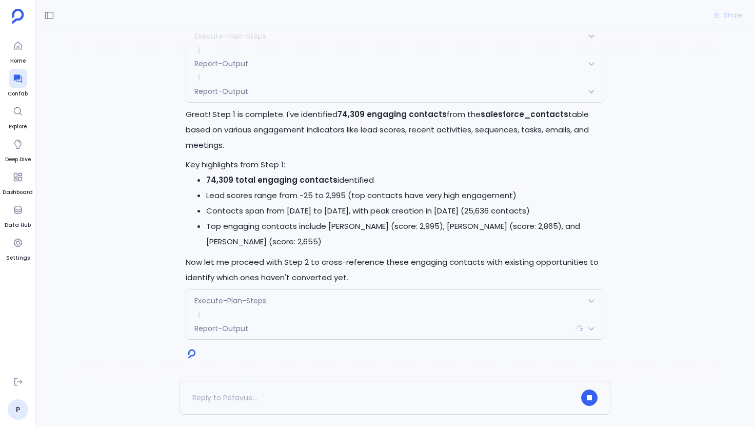
click at [308, 90] on div "Report-Output" at bounding box center [394, 92] width 417 height 22
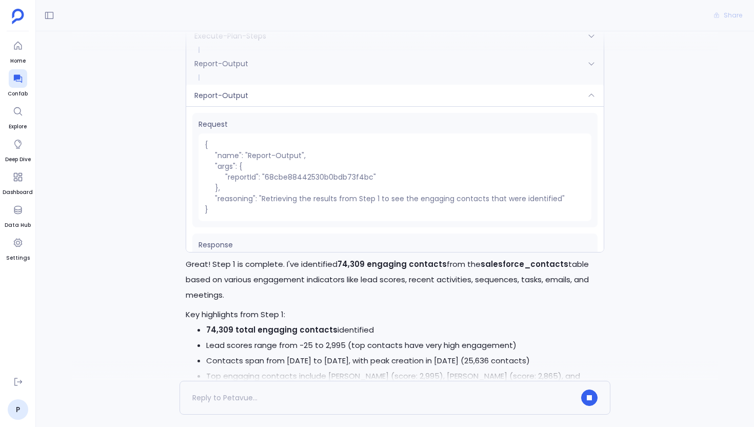
click at [308, 90] on div "Report-Output" at bounding box center [394, 96] width 417 height 22
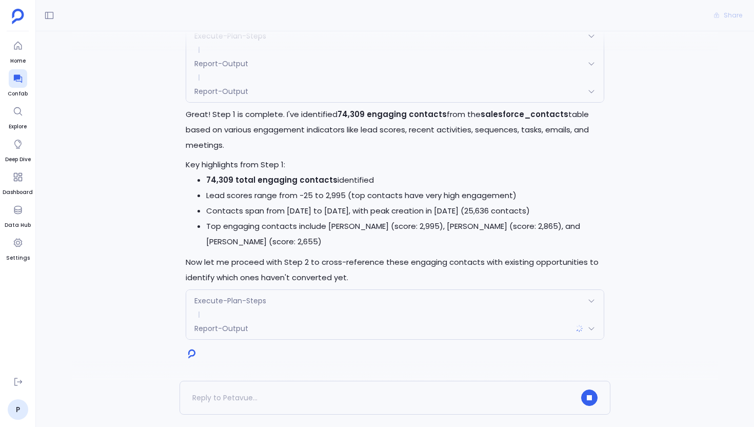
click at [308, 90] on div "Report-Output" at bounding box center [394, 92] width 417 height 22
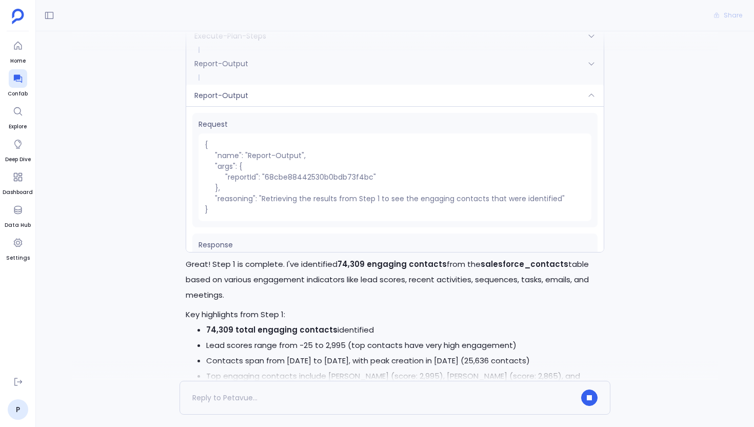
click at [308, 90] on div "Report-Output" at bounding box center [394, 96] width 417 height 22
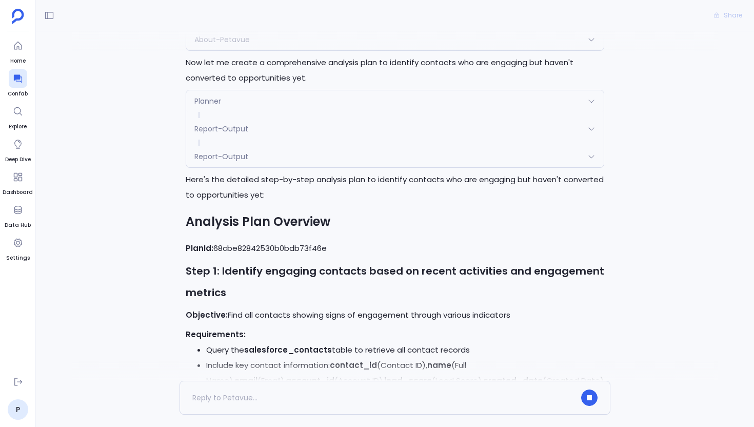
scroll to position [94, 0]
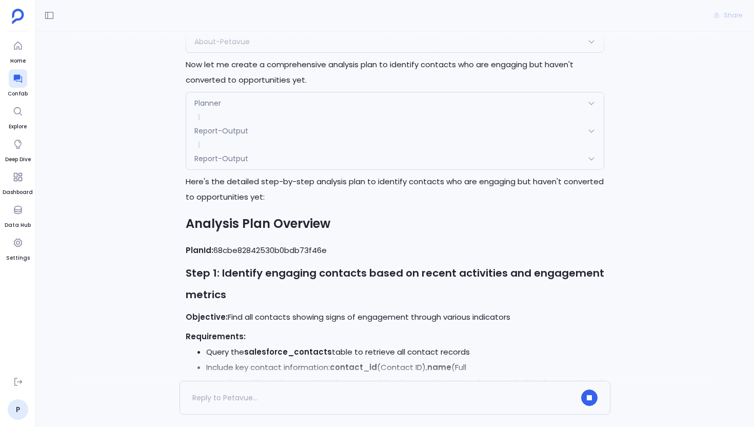
click at [301, 158] on div "Report-Output" at bounding box center [394, 159] width 417 height 22
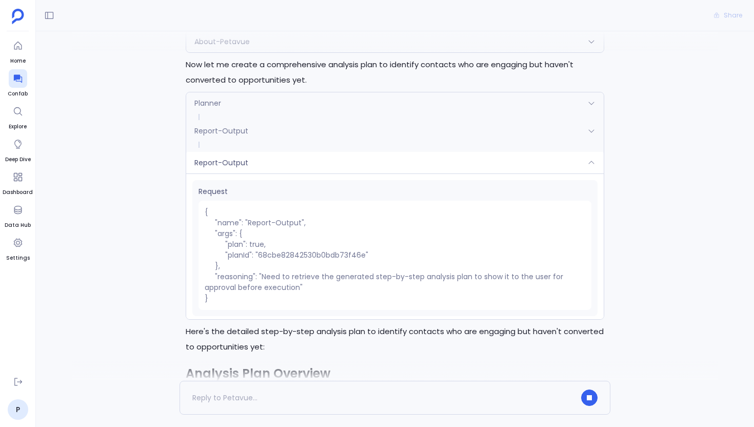
click at [301, 158] on div "Report-Output" at bounding box center [394, 163] width 417 height 22
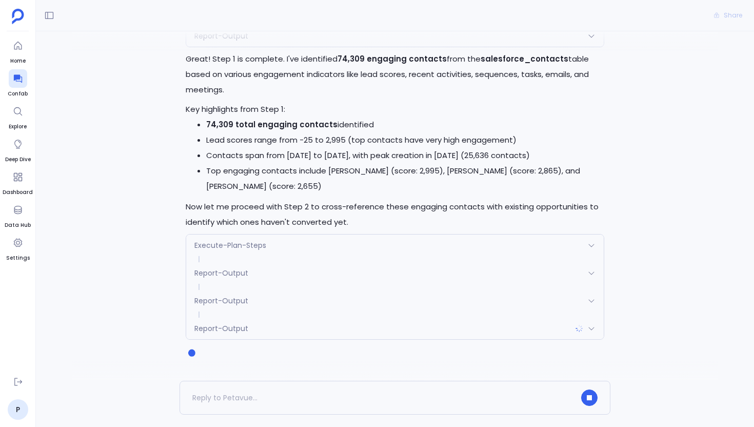
scroll to position [1420, 0]
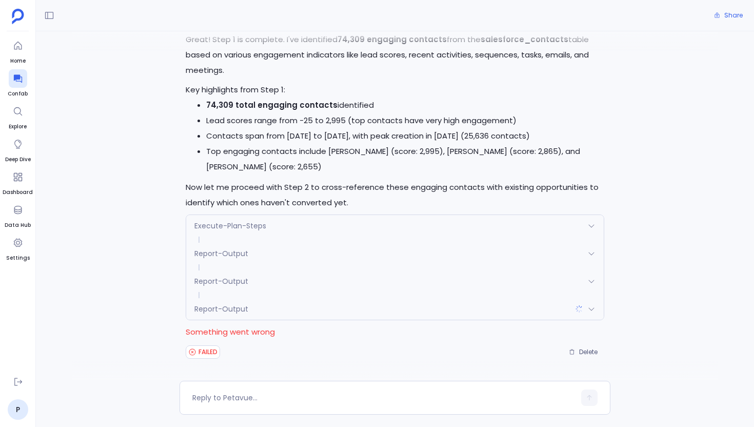
click at [354, 311] on div "Report-Output" at bounding box center [394, 309] width 417 height 22
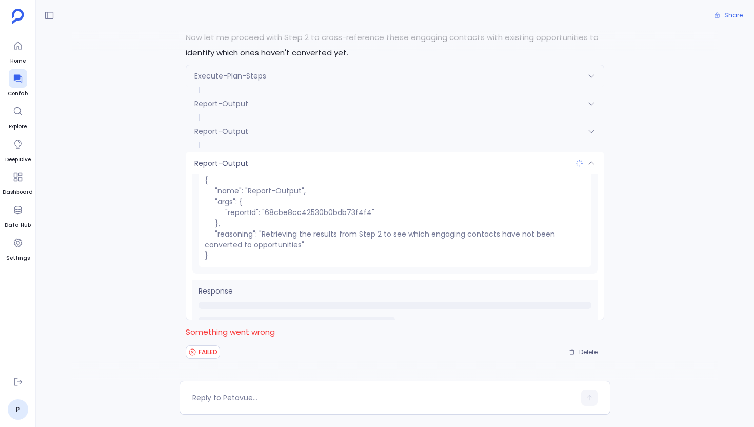
scroll to position [51, 0]
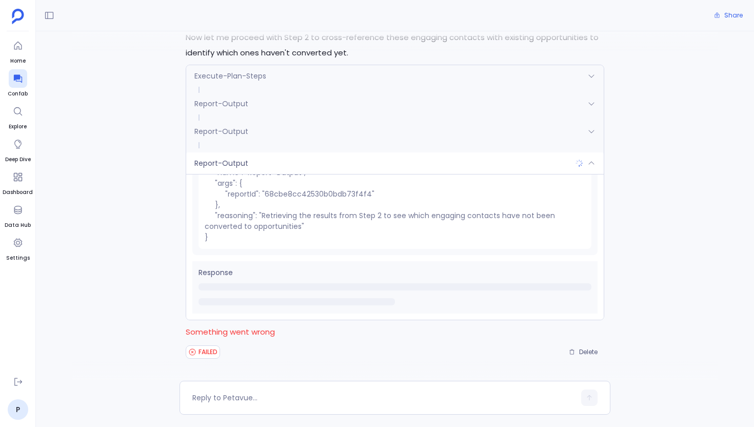
click at [326, 164] on div "Report-Output" at bounding box center [394, 163] width 417 height 22
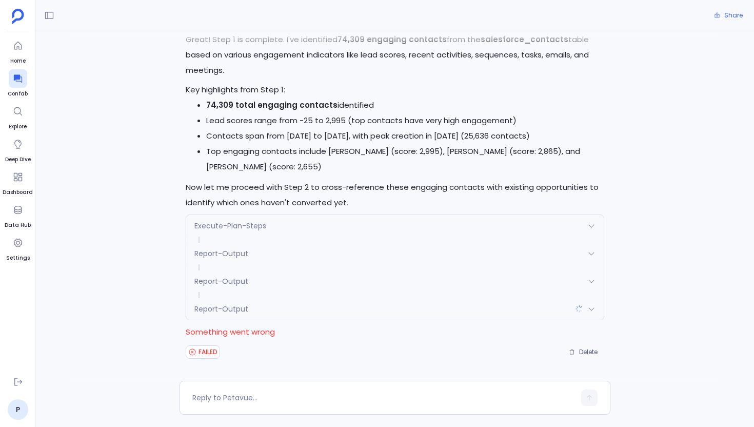
scroll to position [1420, 0]
drag, startPoint x: 280, startPoint y: 310, endPoint x: 192, endPoint y: 311, distance: 87.7
click at [192, 311] on div "Report-Output" at bounding box center [394, 309] width 417 height 22
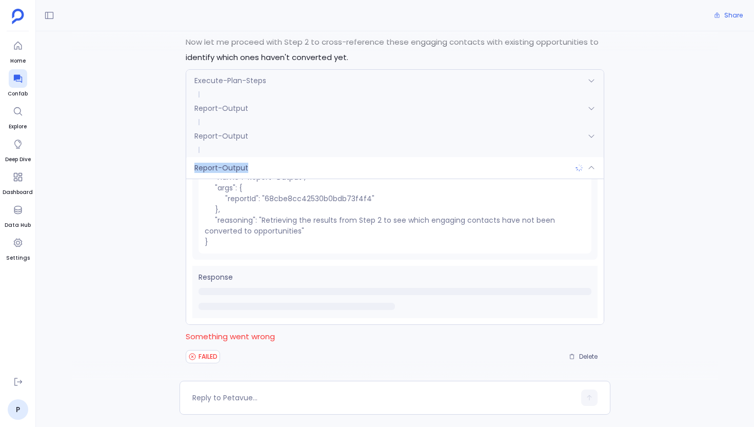
scroll to position [1570, 0]
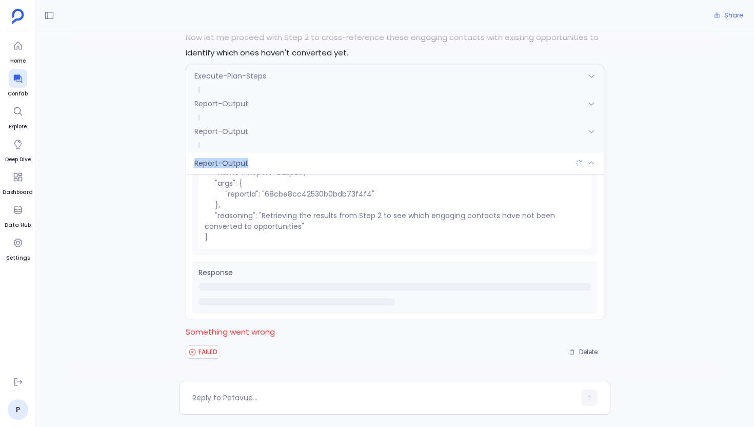
click at [309, 171] on div "Report-Output" at bounding box center [394, 163] width 417 height 22
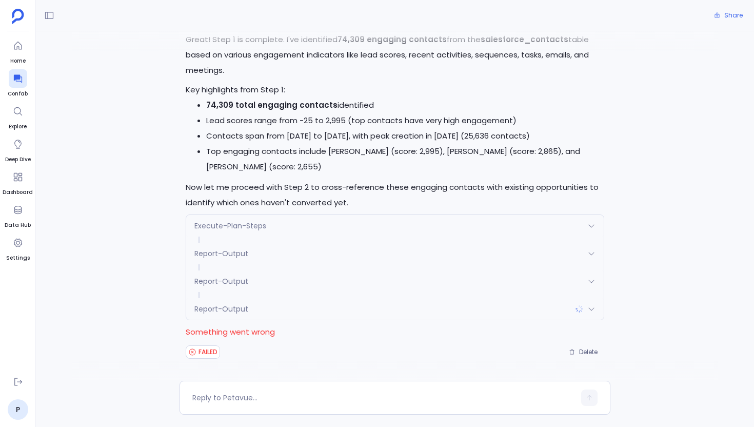
scroll to position [1420, 0]
drag, startPoint x: 263, startPoint y: 314, endPoint x: 184, endPoint y: 312, distance: 78.5
click at [184, 312] on div "Perfect! I'll now execute the approved analysis plan step by step. Let me start…" at bounding box center [395, 137] width 431 height 445
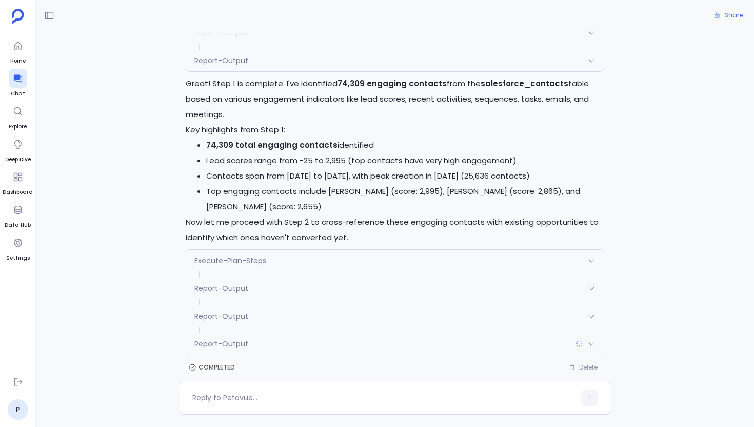
scroll to position [1319, 0]
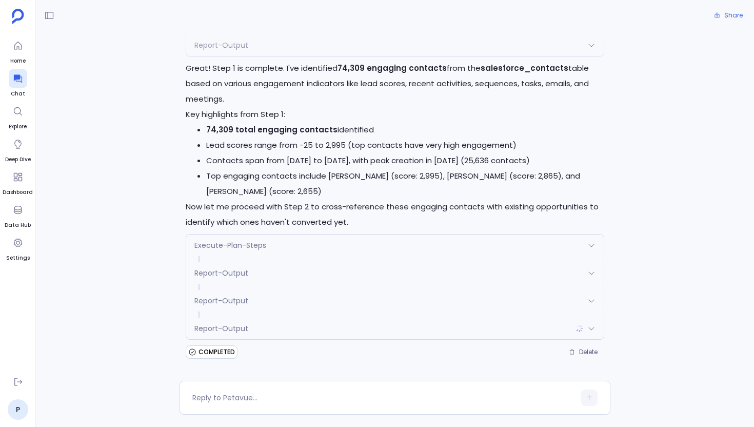
click at [285, 335] on div "Report-Output" at bounding box center [394, 328] width 417 height 22
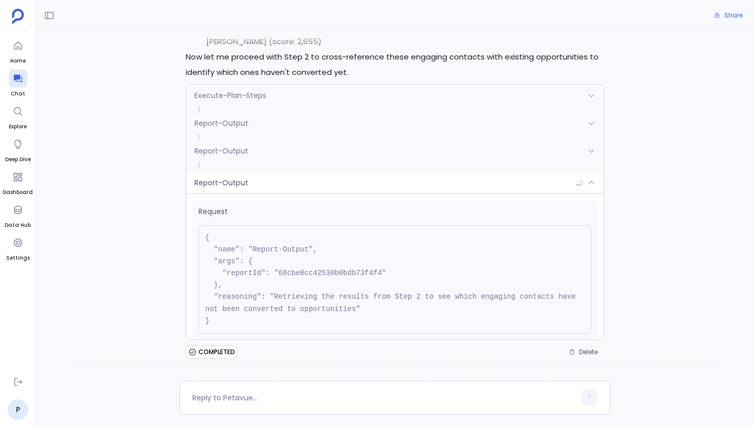
scroll to position [70, 0]
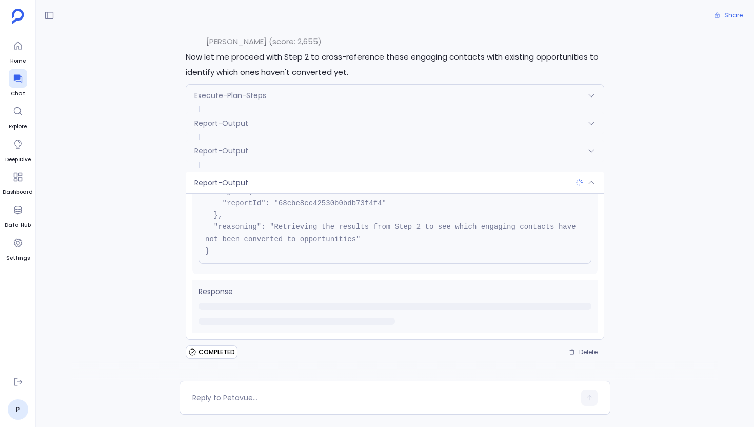
click at [269, 172] on div "Report-Output" at bounding box center [394, 183] width 417 height 22
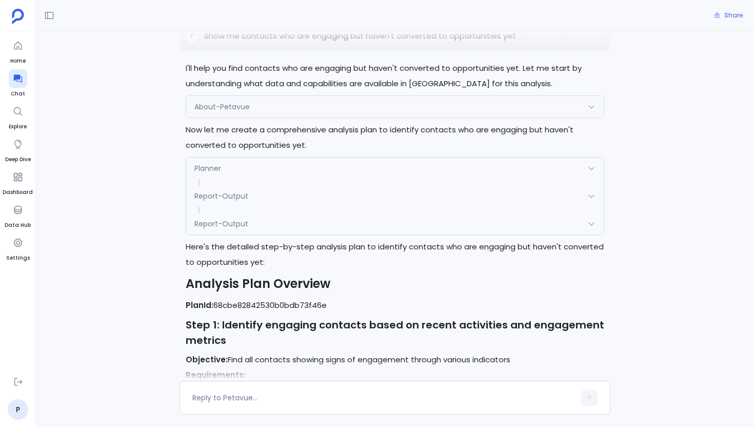
scroll to position [0, 0]
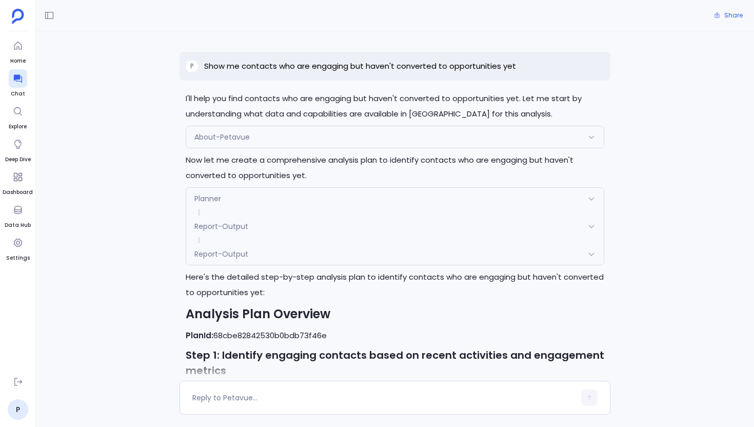
click at [315, 71] on p "Show me contacts who are engaging but haven't converted to opportunities yet" at bounding box center [360, 66] width 312 height 12
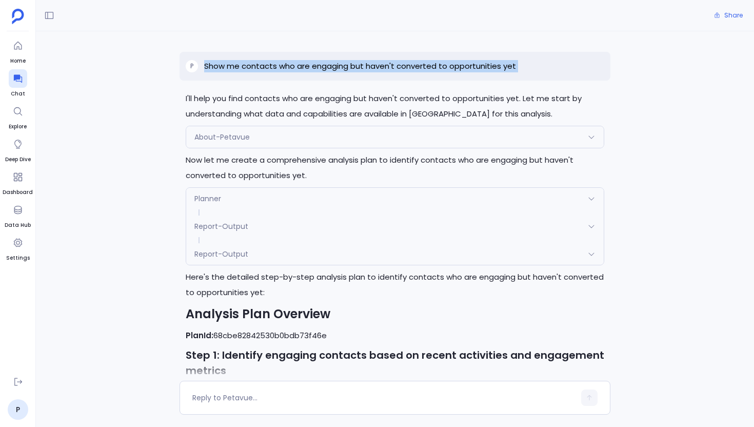
copy p "Show me contacts who are engaging but haven't converted to opportunities yet"
click at [20, 76] on icon at bounding box center [17, 79] width 8 height 8
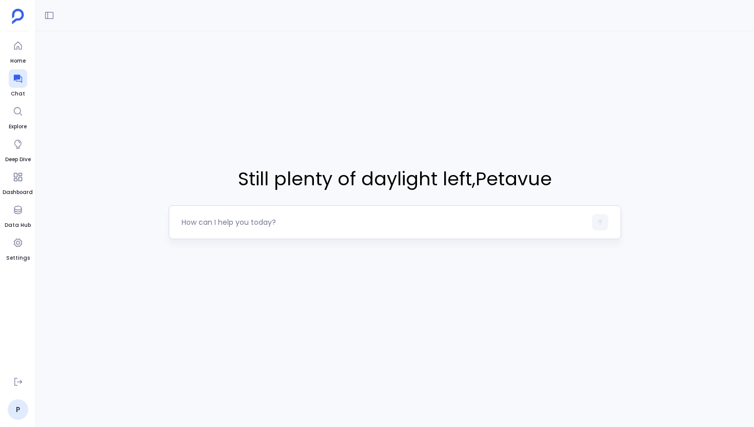
click at [265, 224] on textarea at bounding box center [384, 222] width 404 height 10
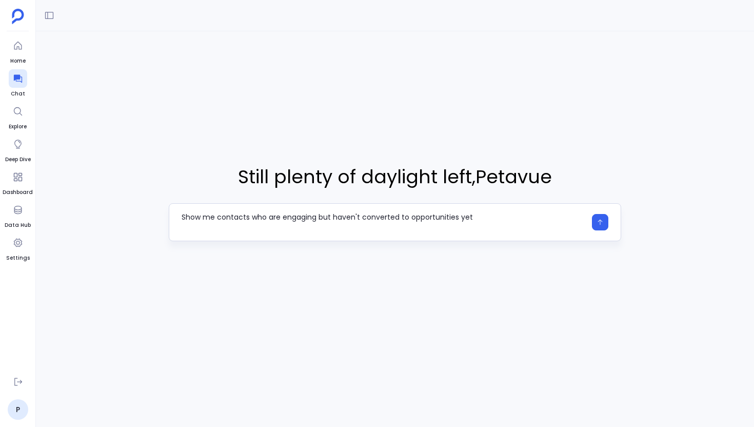
type textarea "Show me contacts who are engaging but haven't converted to opportunities yet"
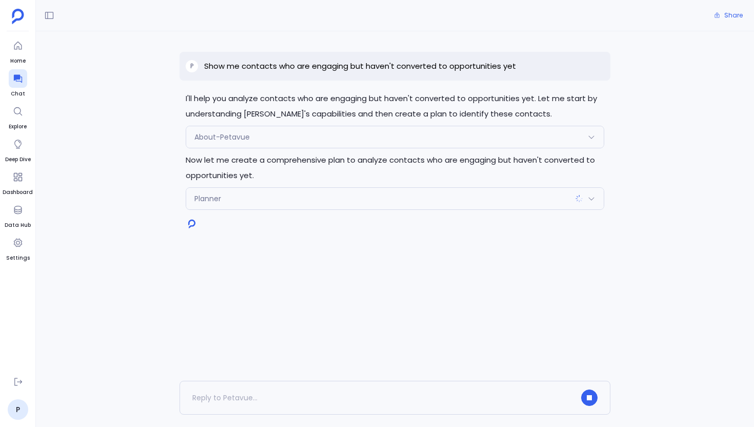
click at [293, 193] on div "Planner" at bounding box center [394, 199] width 417 height 22
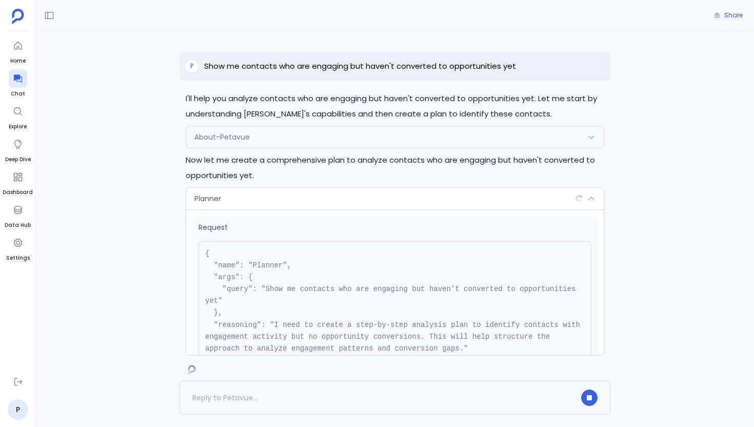
click at [293, 193] on div "Planner" at bounding box center [394, 199] width 417 height 22
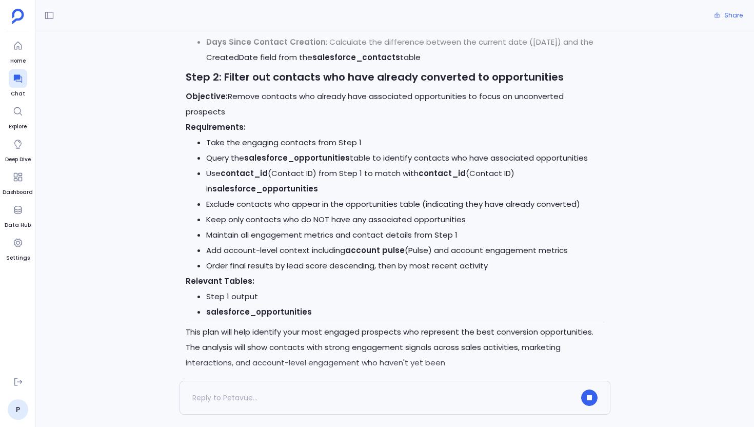
scroll to position [785, 0]
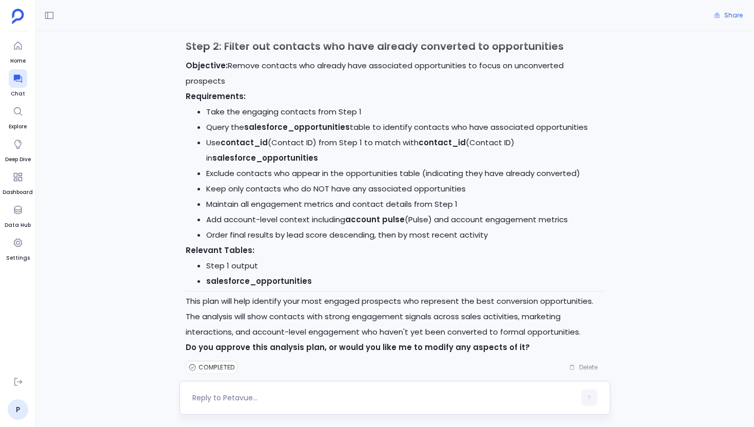
click at [233, 400] on textarea at bounding box center [383, 397] width 383 height 10
type textarea "yes"
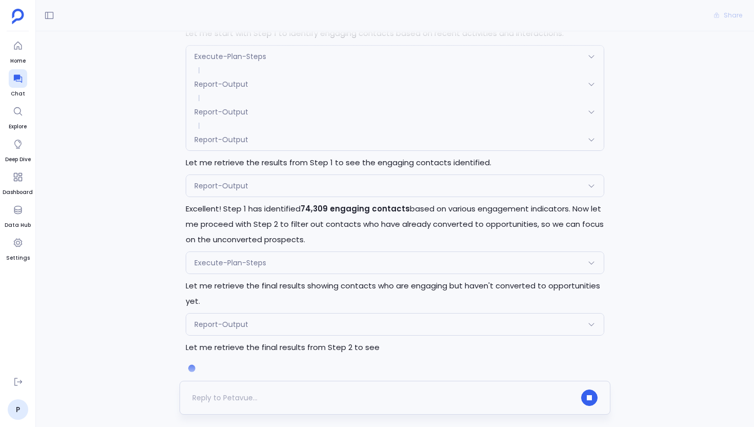
scroll to position [1257, 0]
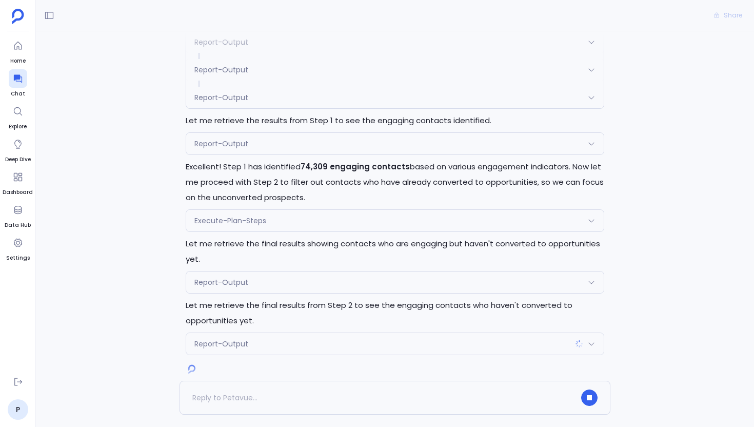
click at [285, 333] on div "Report-Output" at bounding box center [394, 344] width 417 height 22
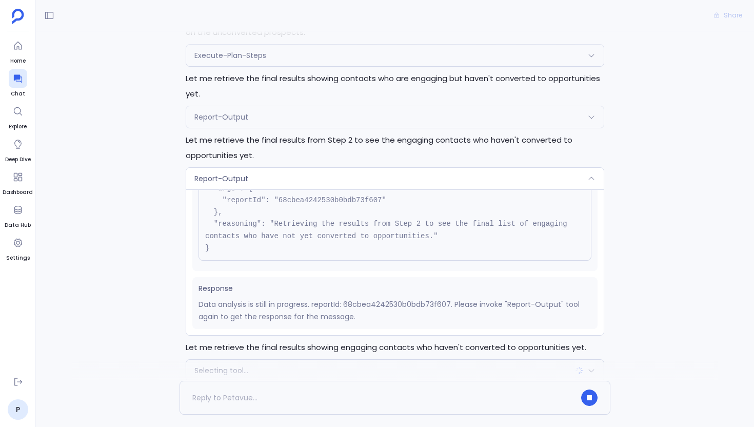
scroll to position [1448, 0]
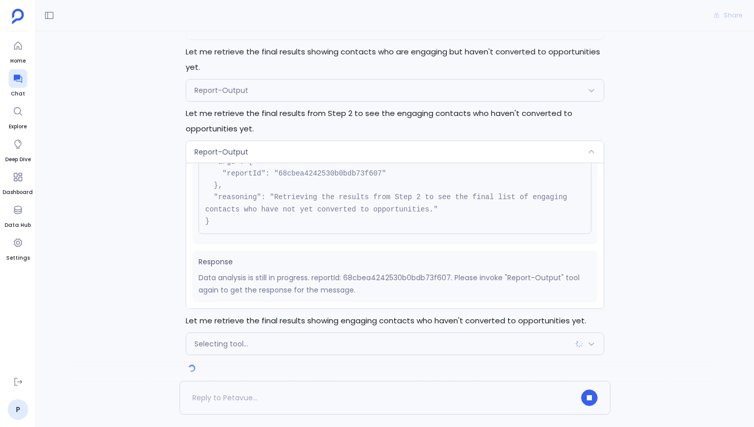
click at [272, 185] on pre "{ "name": "Report-Output", "args": { "reportId": "68cbea4242530b0bdb73f607" }, …" at bounding box center [394, 180] width 393 height 108
click at [270, 141] on div "Report-Output" at bounding box center [394, 152] width 417 height 22
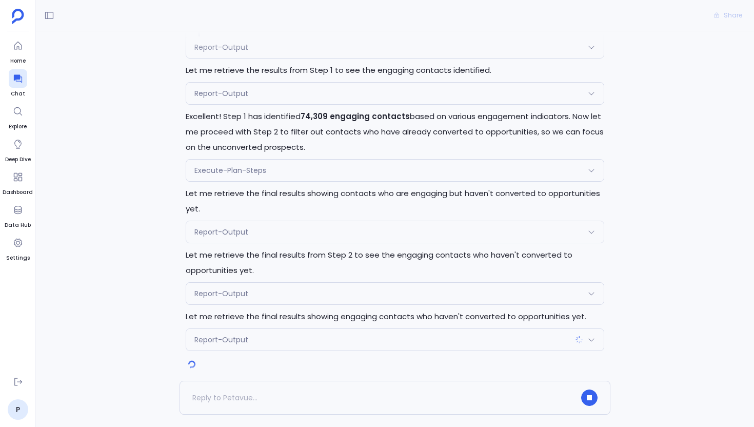
scroll to position [1303, 0]
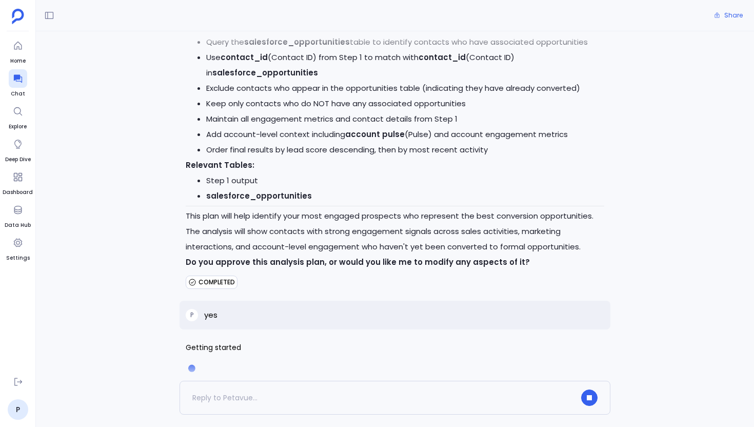
scroll to position [1257, 0]
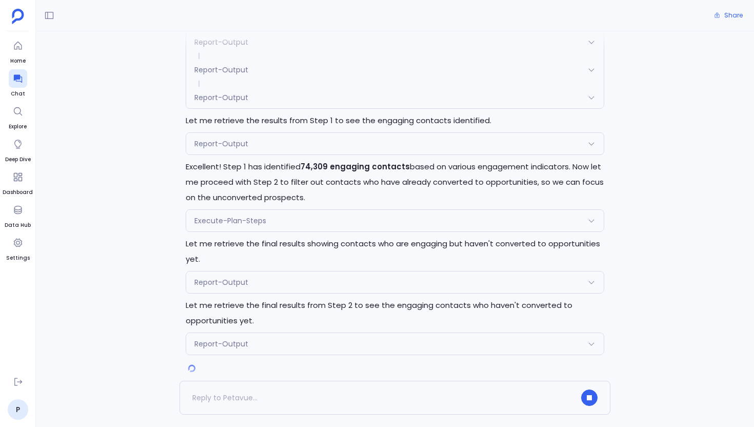
click at [336, 333] on div "Report-Output" at bounding box center [394, 344] width 417 height 22
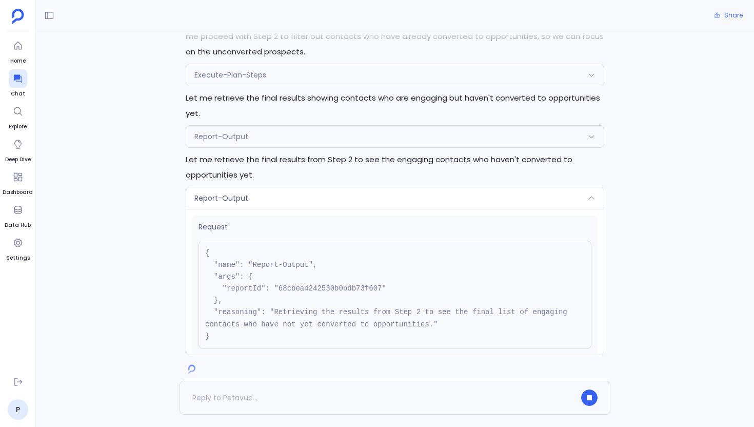
scroll to position [69, 0]
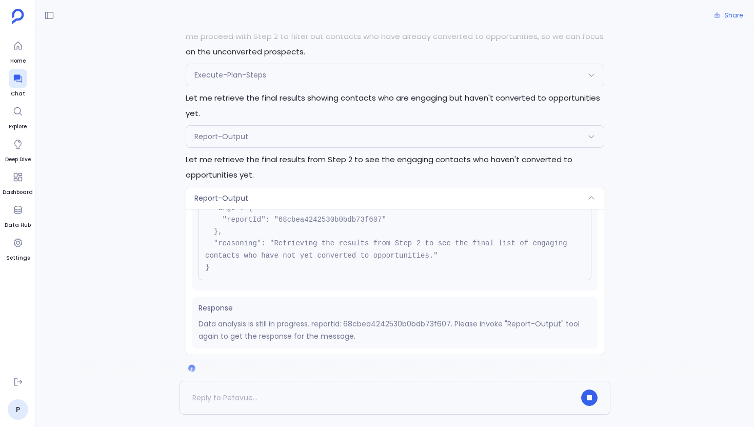
click at [372, 189] on div "Report-Output" at bounding box center [394, 198] width 417 height 22
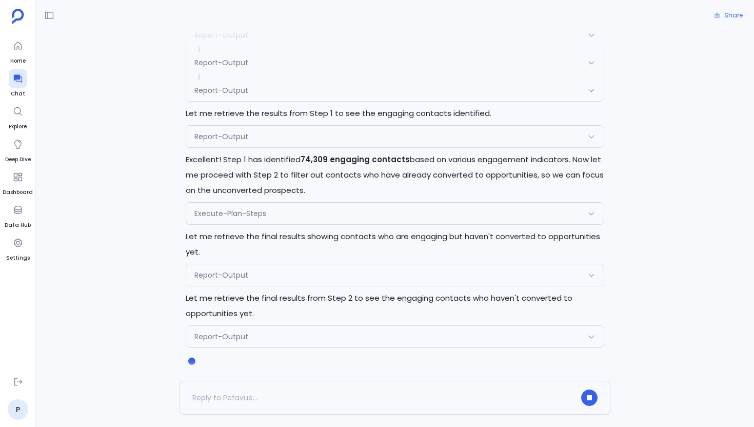
scroll to position [1257, 0]
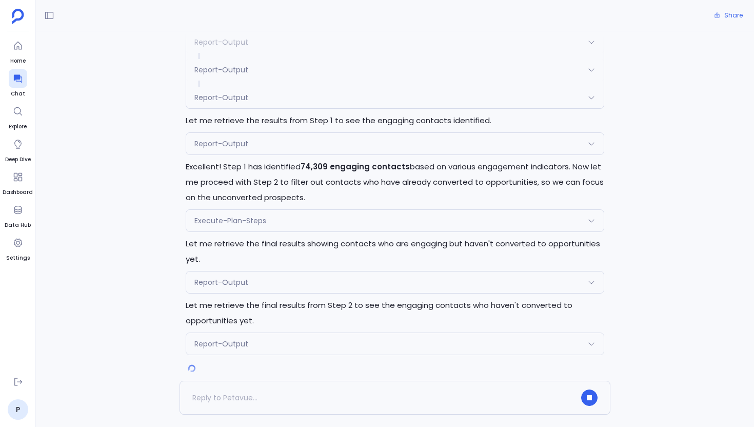
click at [421, 278] on div "Perfect! I'll now execute the approved analysis plan to identify your engaging …" at bounding box center [395, 156] width 431 height 406
click at [313, 333] on div "Report-Output" at bounding box center [394, 344] width 417 height 22
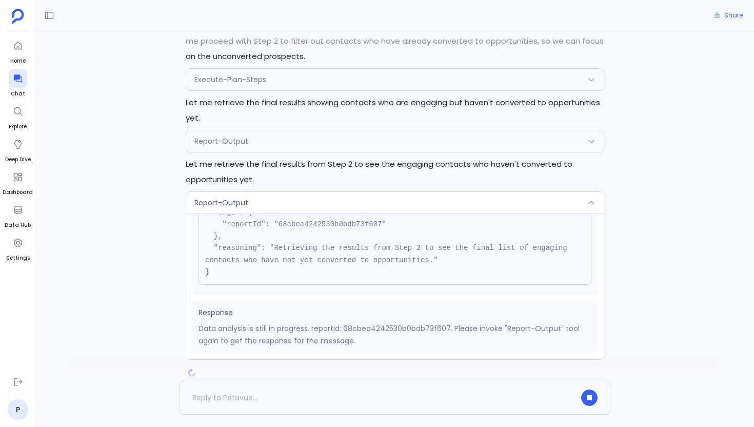
scroll to position [1402, 0]
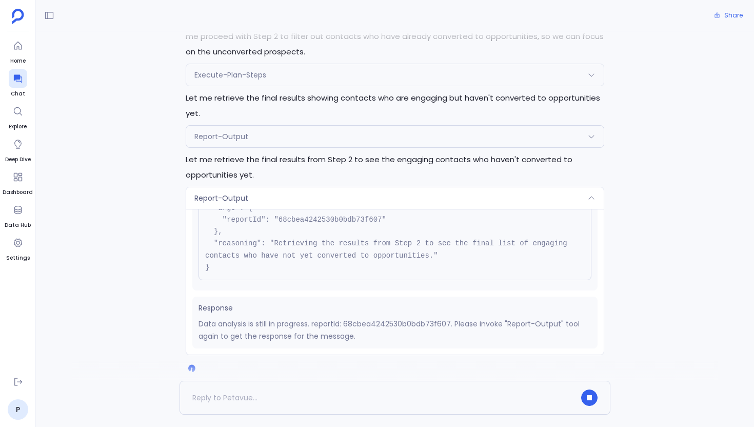
click at [388, 187] on div "Report-Output" at bounding box center [394, 198] width 417 height 22
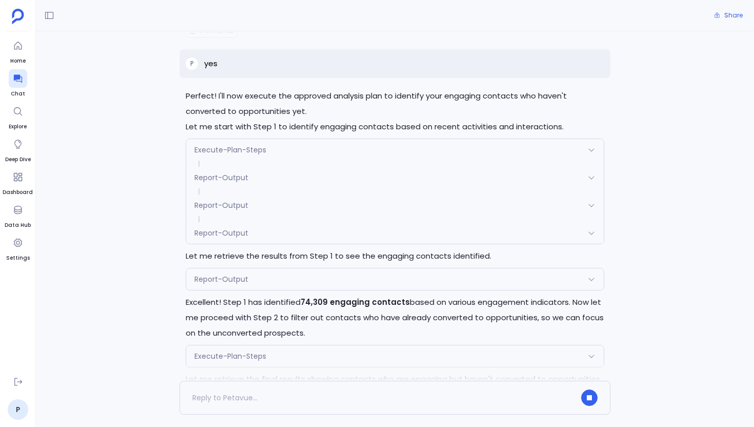
scroll to position [1257, 0]
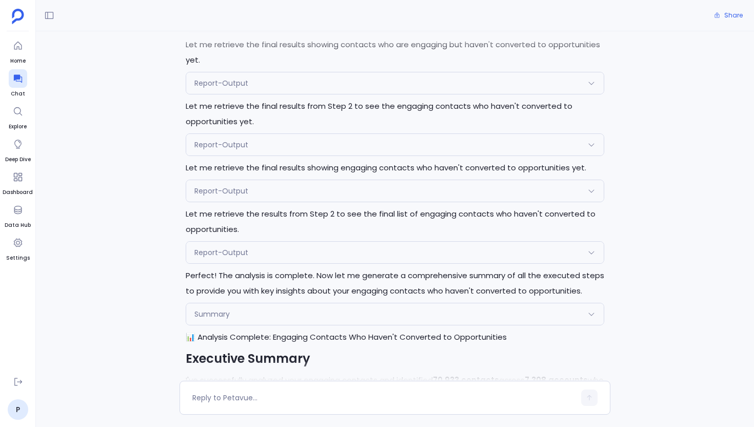
scroll to position [1454, 0]
click at [308, 304] on div "Summary" at bounding box center [394, 315] width 417 height 22
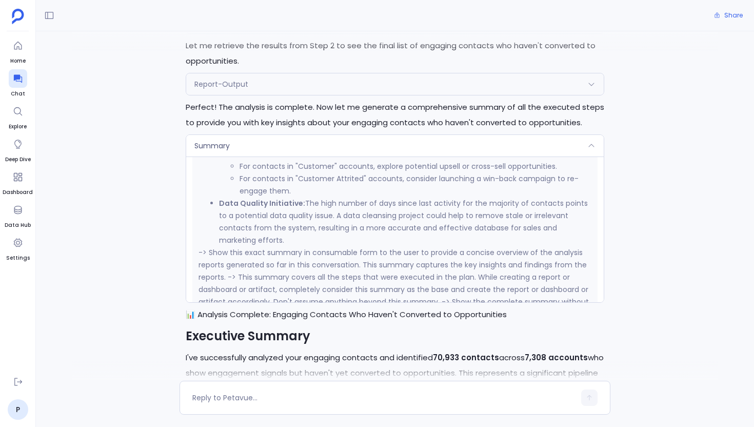
scroll to position [783, 0]
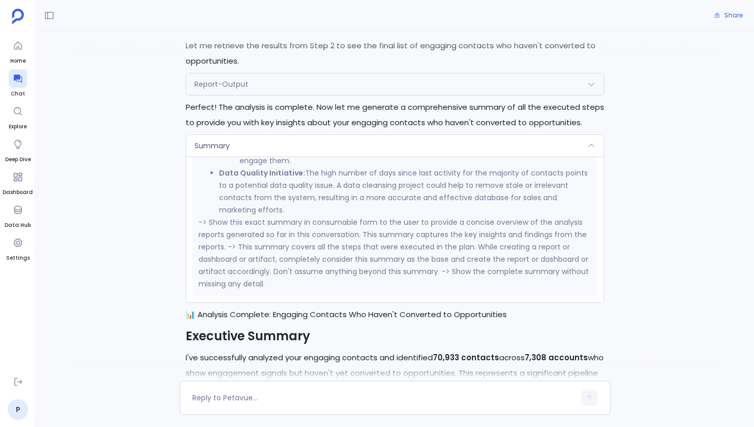
click at [275, 138] on div "Summary" at bounding box center [394, 146] width 417 height 22
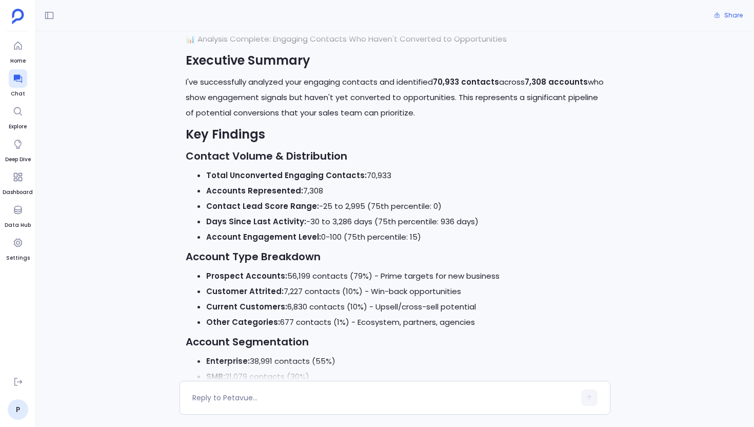
scroll to position [1544, 0]
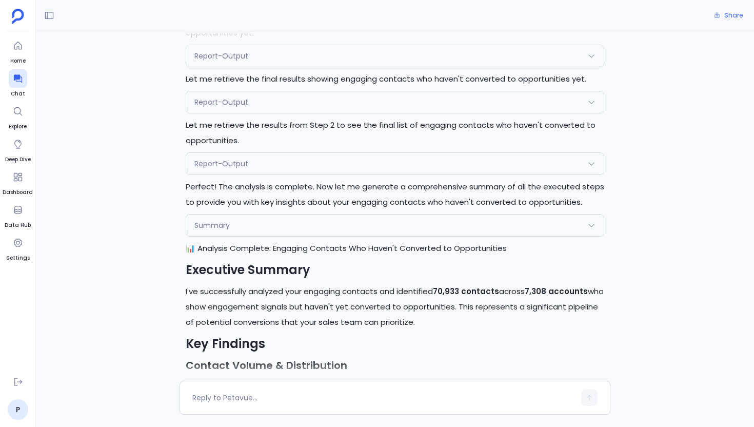
click at [311, 214] on div "Summary" at bounding box center [394, 225] width 417 height 22
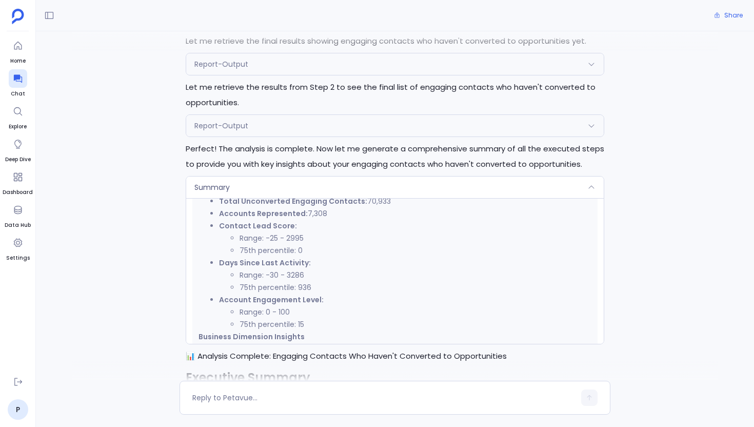
scroll to position [237, 0]
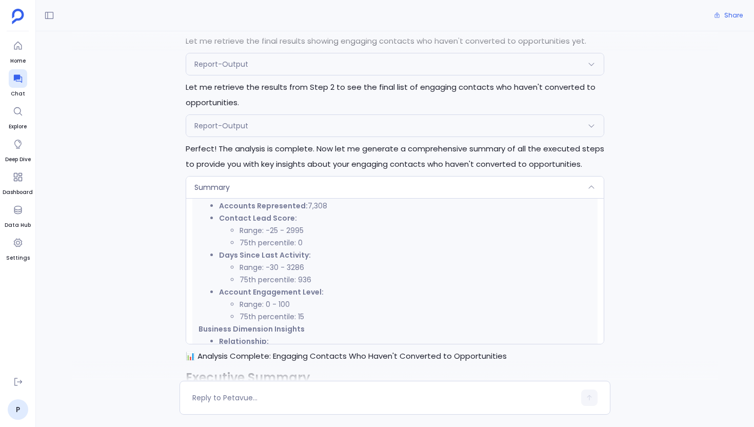
click at [298, 176] on div "Summary" at bounding box center [394, 187] width 417 height 22
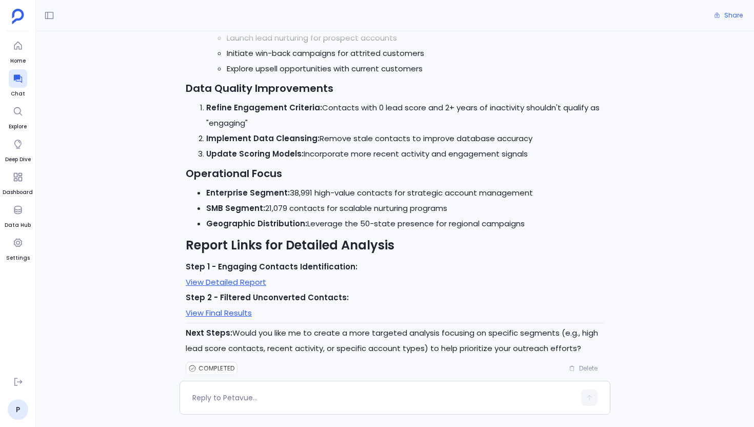
scroll to position [2365, 0]
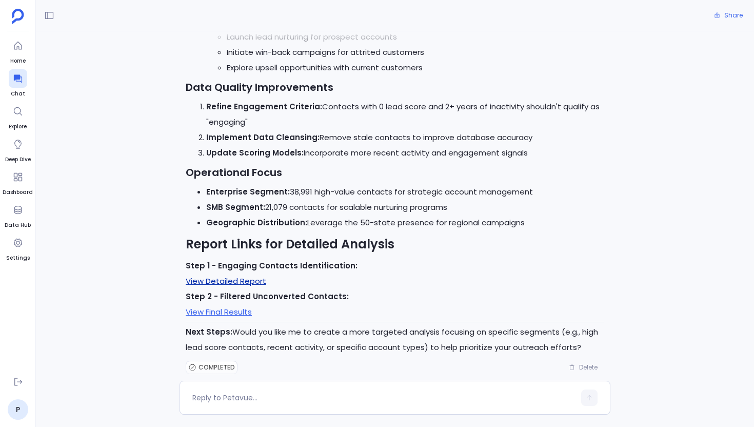
click at [248, 275] on link "View Detailed Report" at bounding box center [226, 280] width 81 height 11
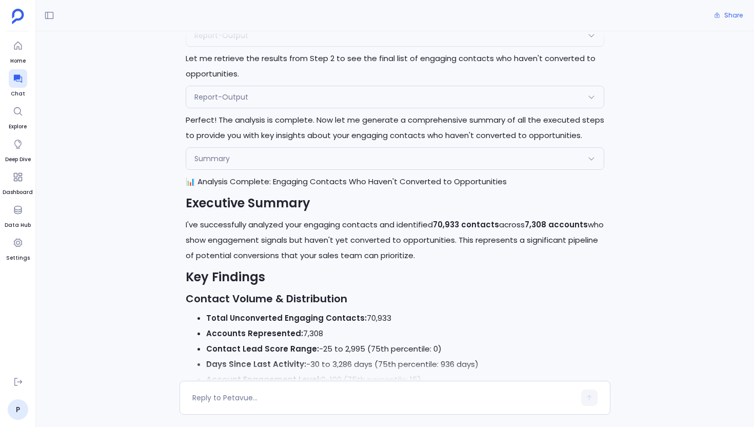
scroll to position [1648, 0]
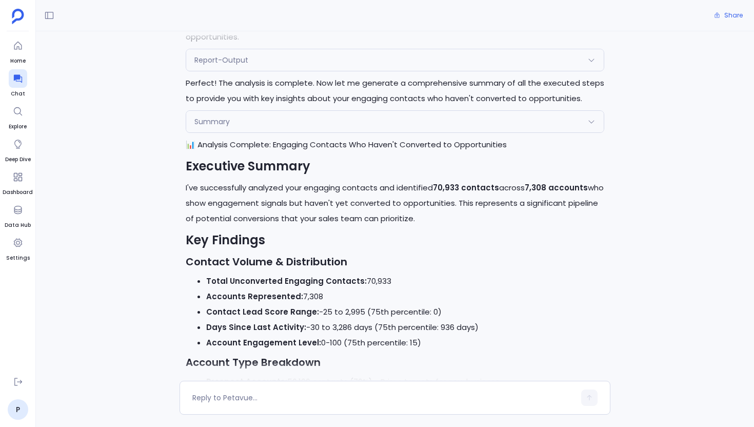
click at [400, 111] on div "Summary" at bounding box center [394, 122] width 417 height 22
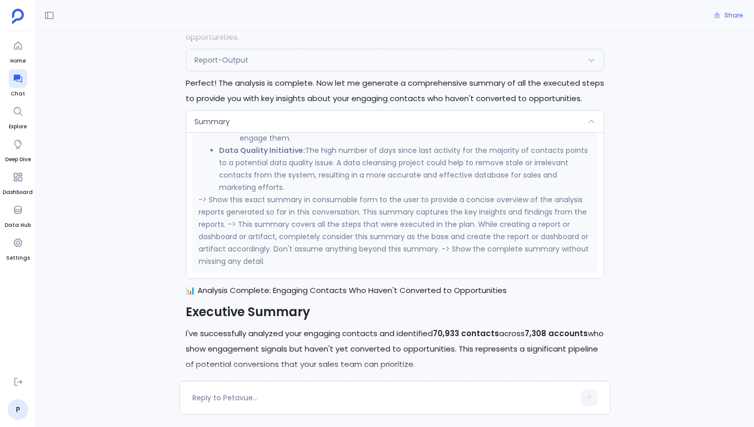
scroll to position [783, 0]
click at [343, 111] on div "Summary" at bounding box center [394, 122] width 417 height 22
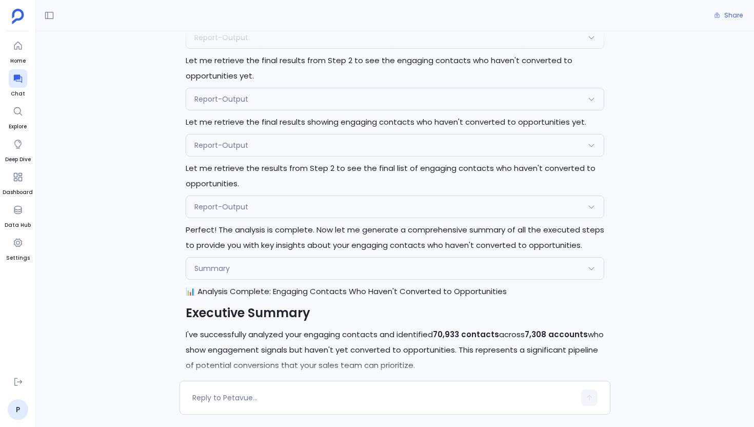
scroll to position [1502, 0]
click at [375, 258] on div "Summary" at bounding box center [394, 268] width 417 height 22
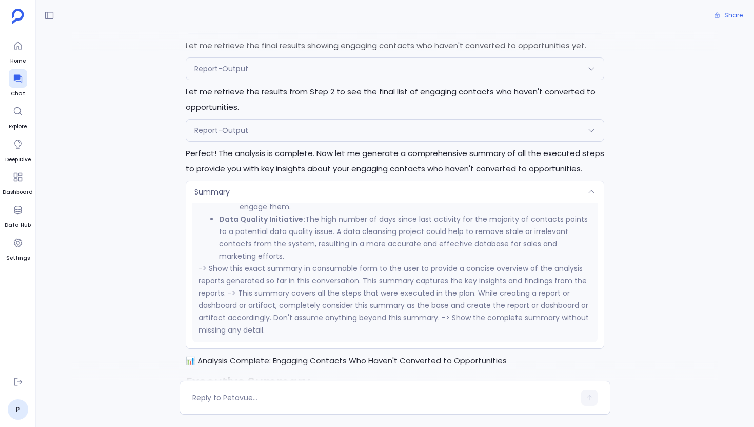
scroll to position [776, 0]
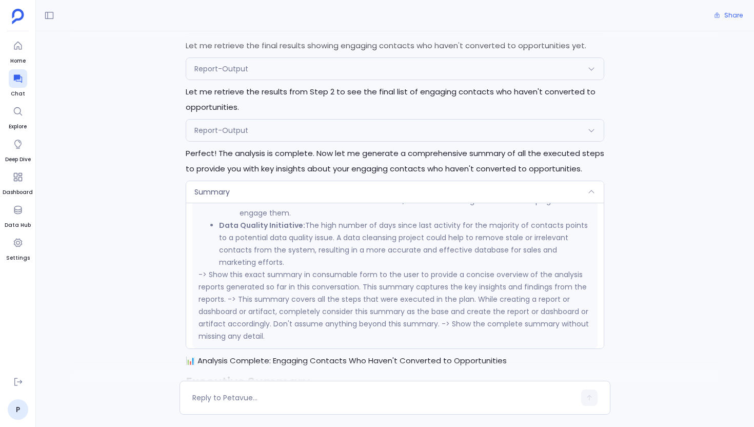
click at [345, 181] on div "Summary" at bounding box center [394, 192] width 417 height 22
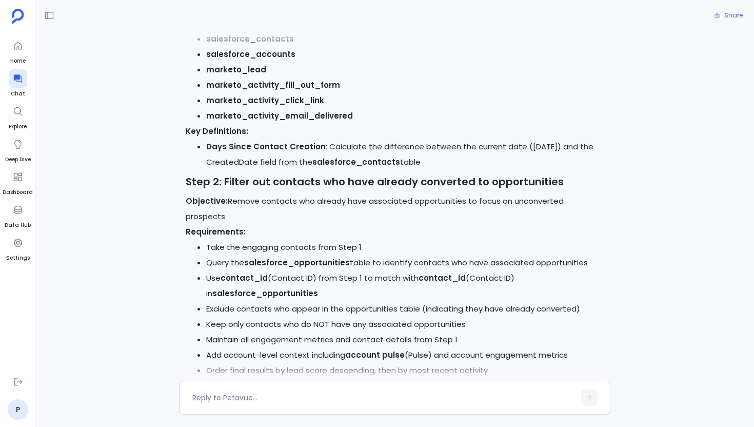
scroll to position [0, 0]
